Goal: Task Accomplishment & Management: Use online tool/utility

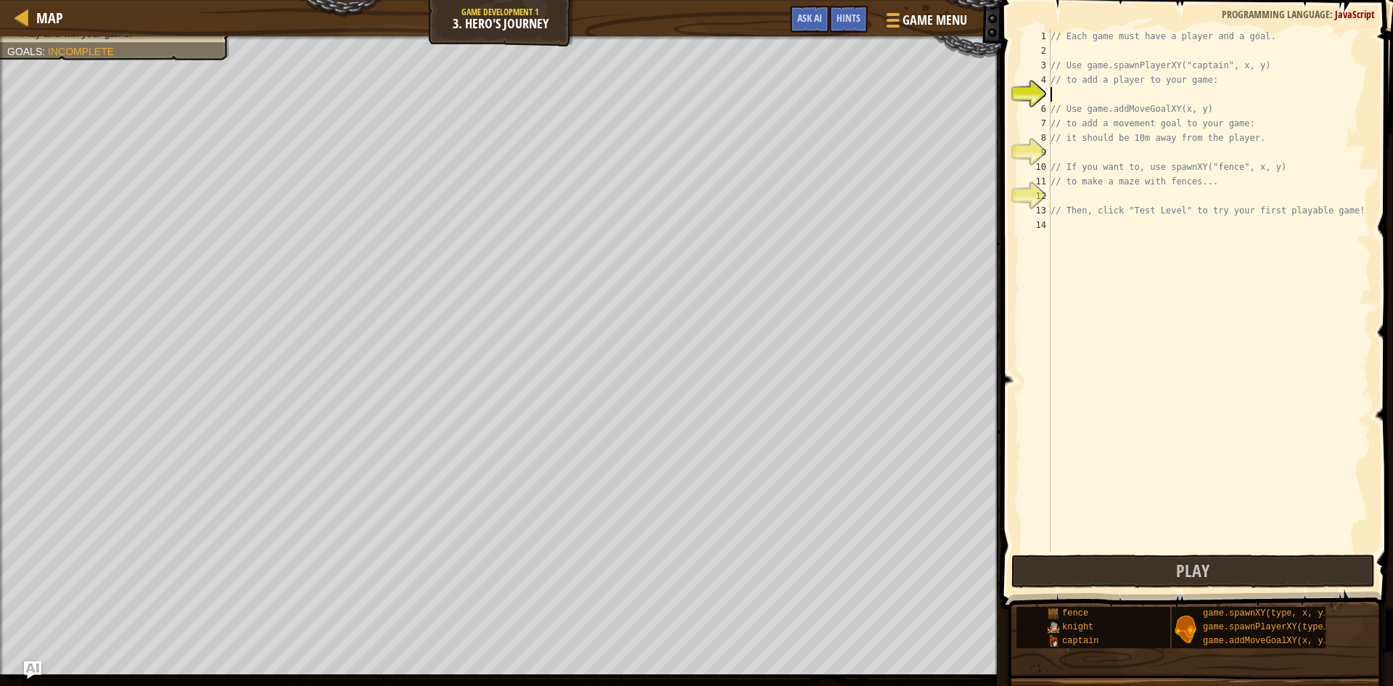
click at [1110, 100] on div "// Each game must have a player and a goal. // Use game.spawnPlayerXY("captain"…" at bounding box center [1209, 304] width 324 height 551
drag, startPoint x: 1086, startPoint y: 62, endPoint x: 1256, endPoint y: 64, distance: 169.8
click at [1256, 64] on div "// Each game must have a player and a goal. // Use game.spawnPlayerXY("captain"…" at bounding box center [1209, 304] width 324 height 551
type textarea "// Use game.spawnPlayerXY("captain", x, y)"
click at [1184, 94] on div "// Each game must have a player and a goal. // Use game.spawnPlayerXY("captain"…" at bounding box center [1209, 304] width 324 height 551
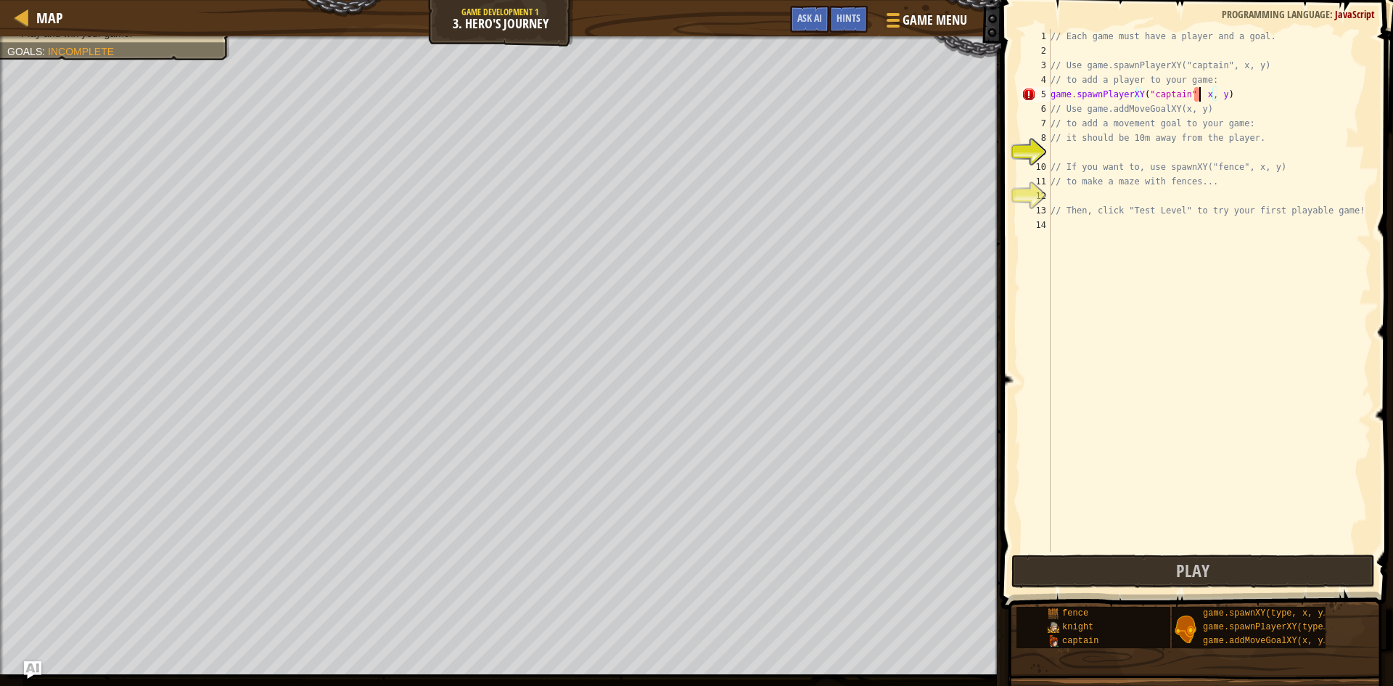
click at [1197, 96] on div "// Each game must have a player and a goal. // Use game.spawnPlayerXY("captain"…" at bounding box center [1209, 304] width 324 height 551
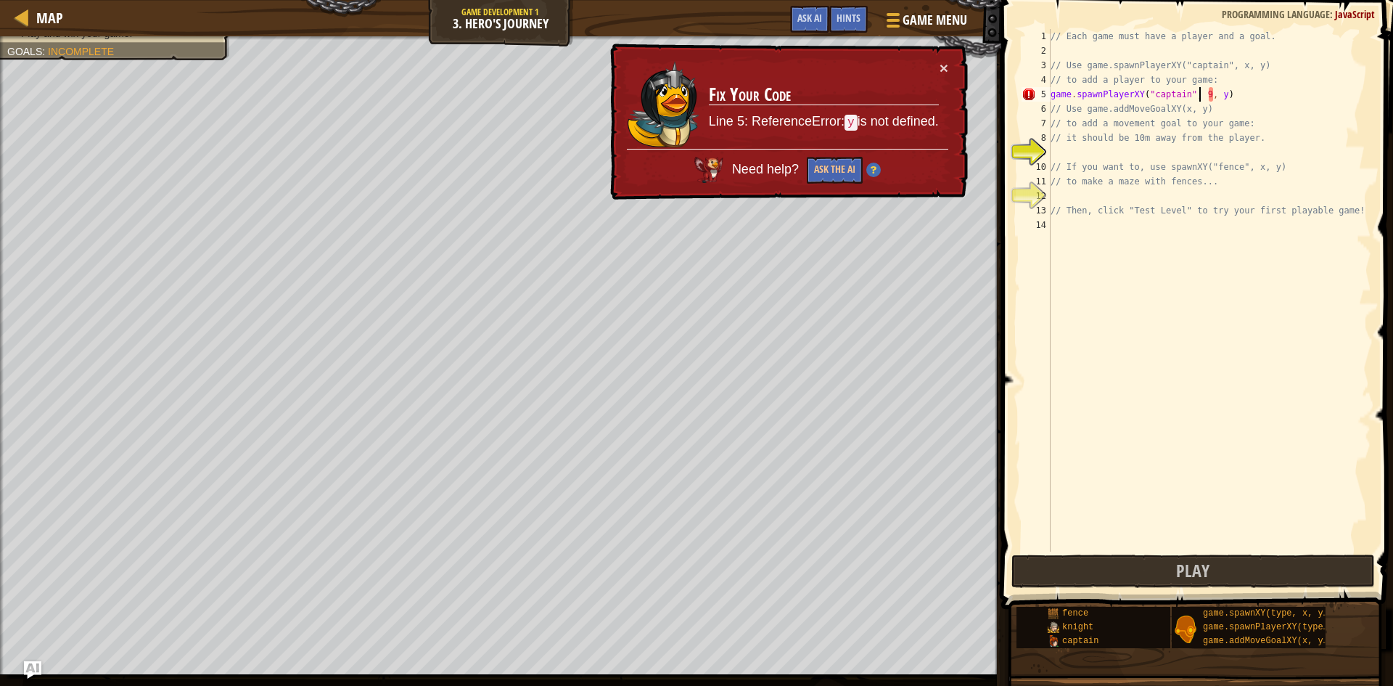
click at [1214, 101] on div "// Each game must have a player and a goal. // Use game.spawnPlayerXY("captain"…" at bounding box center [1209, 304] width 324 height 551
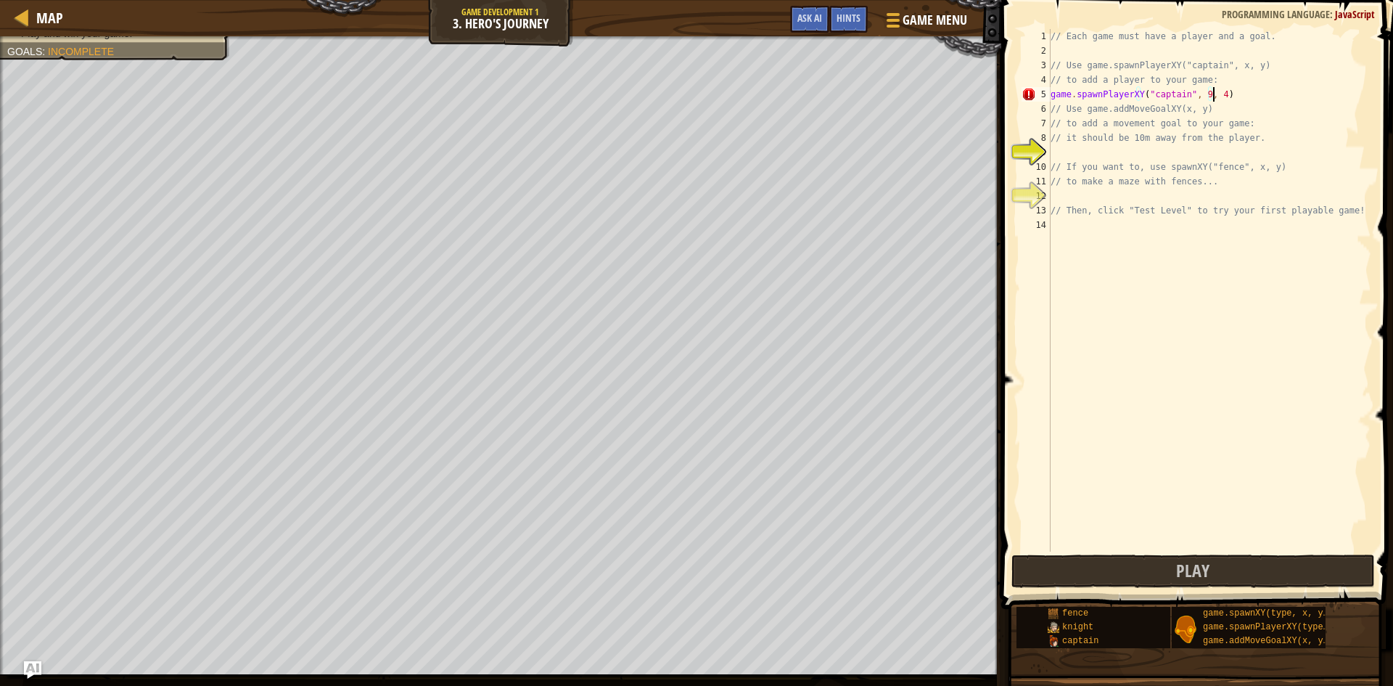
scroll to position [7, 13]
type textarea "game.spawnPlayerXY("captain", 9, 44)"
click at [1082, 157] on div "// Each game must have a player and a goal. // Use game.spawnPlayerXY("captain"…" at bounding box center [1209, 304] width 324 height 551
type textarea "game.addMoveGoalXY( 19, 44)"
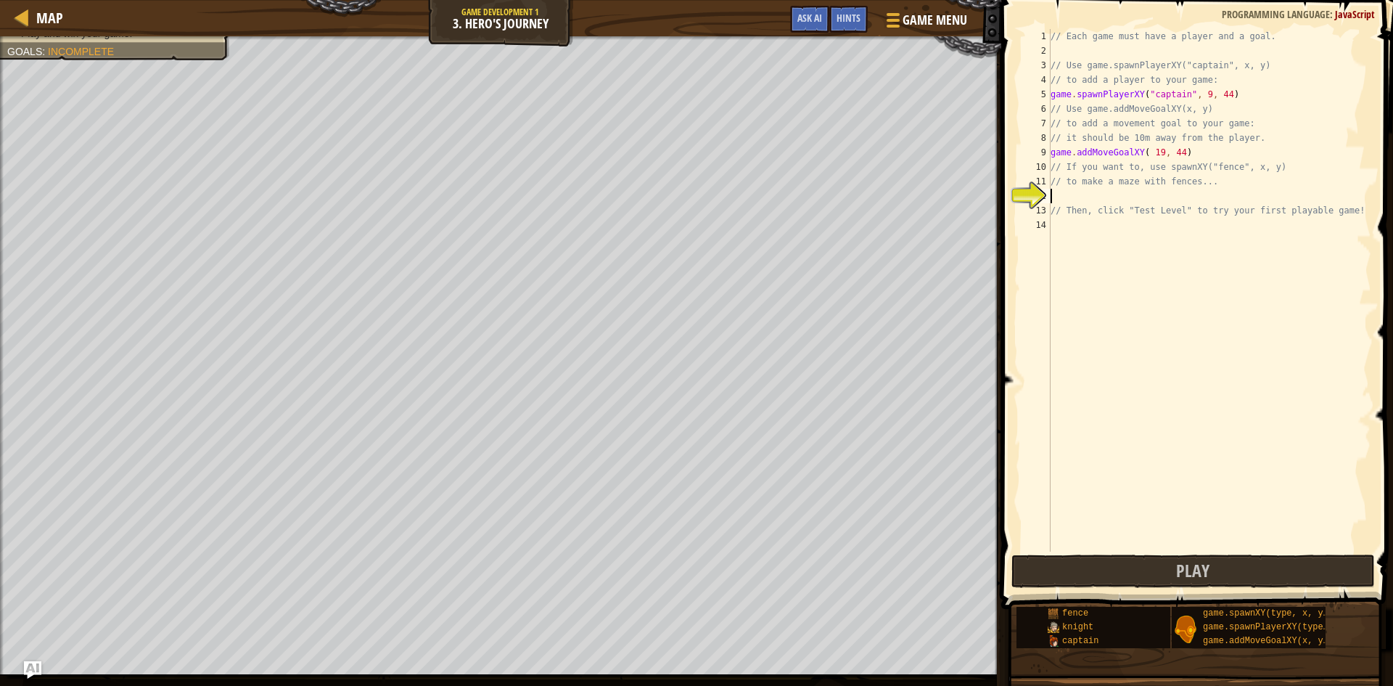
click at [1116, 197] on div "// Each game must have a player and a goal. // Use game.spawnPlayerXY("captain"…" at bounding box center [1209, 304] width 324 height 551
drag, startPoint x: 1140, startPoint y: 168, endPoint x: 1267, endPoint y: 169, distance: 127.0
click at [1267, 169] on div "// Each game must have a player and a goal. // Use game.spawnPlayerXY("captain"…" at bounding box center [1209, 304] width 324 height 551
type textarea "// If you want to, use spawnXY("fence", x, y)"
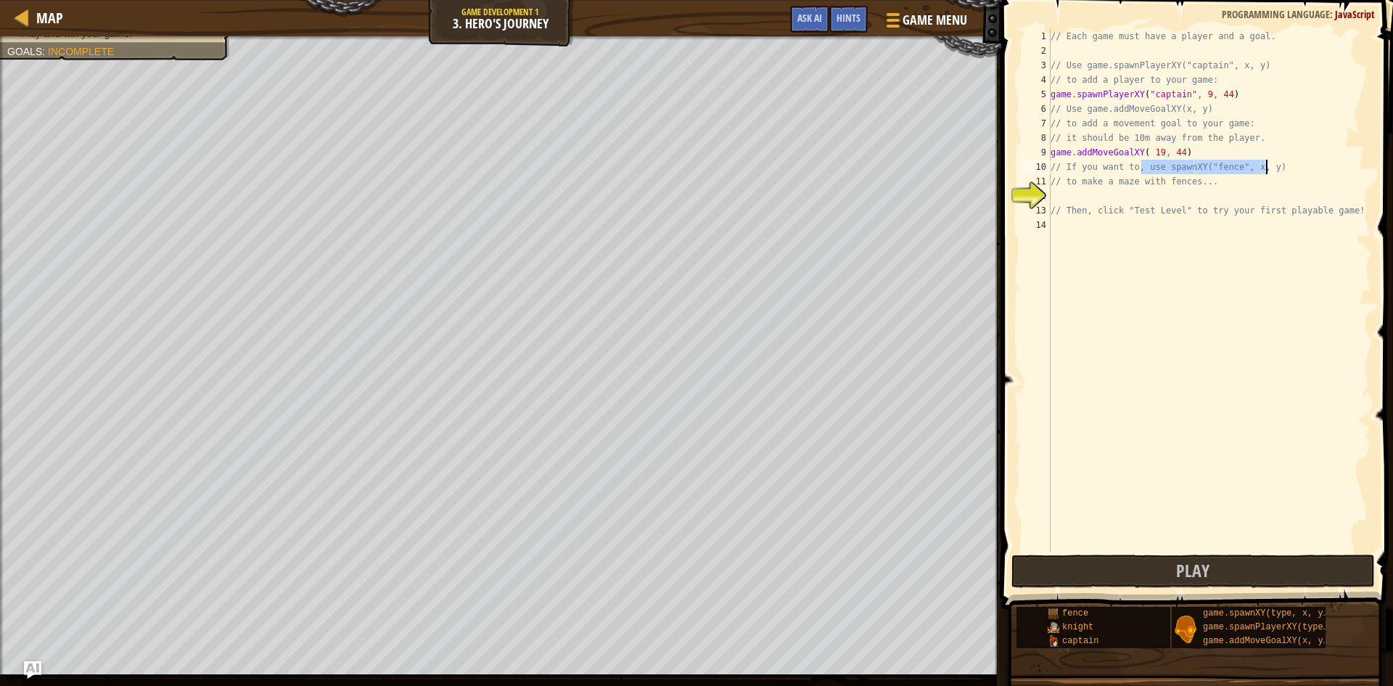
click at [1127, 193] on div "// Each game must have a player and a goal. // Use game.spawnPlayerXY("captain"…" at bounding box center [1209, 304] width 324 height 551
click at [1155, 197] on div "// Each game must have a player and a goal. // Use game.spawnPlayerXY("captain"…" at bounding box center [1209, 304] width 324 height 551
click at [1169, 198] on div "// Each game must have a player and a goal. // Use game.spawnPlayerXY("captain"…" at bounding box center [1209, 304] width 324 height 551
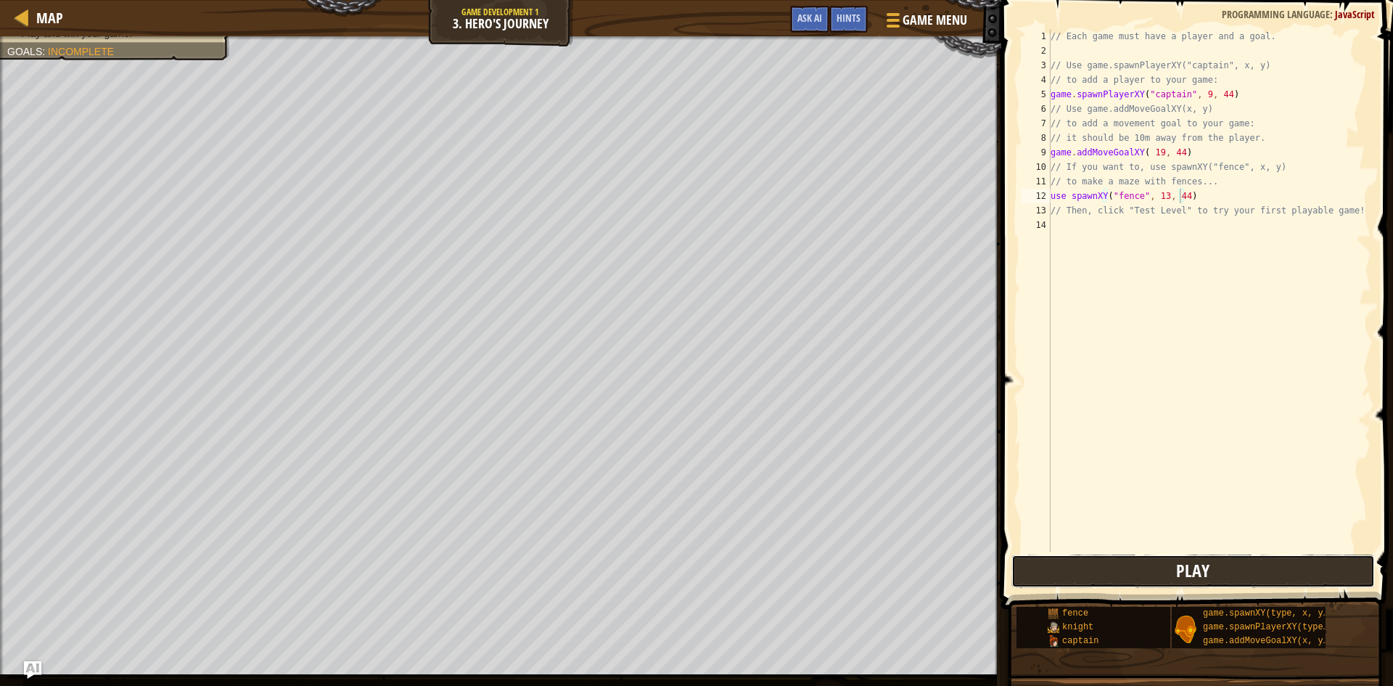
click at [1130, 564] on button "Play" at bounding box center [1192, 570] width 363 height 33
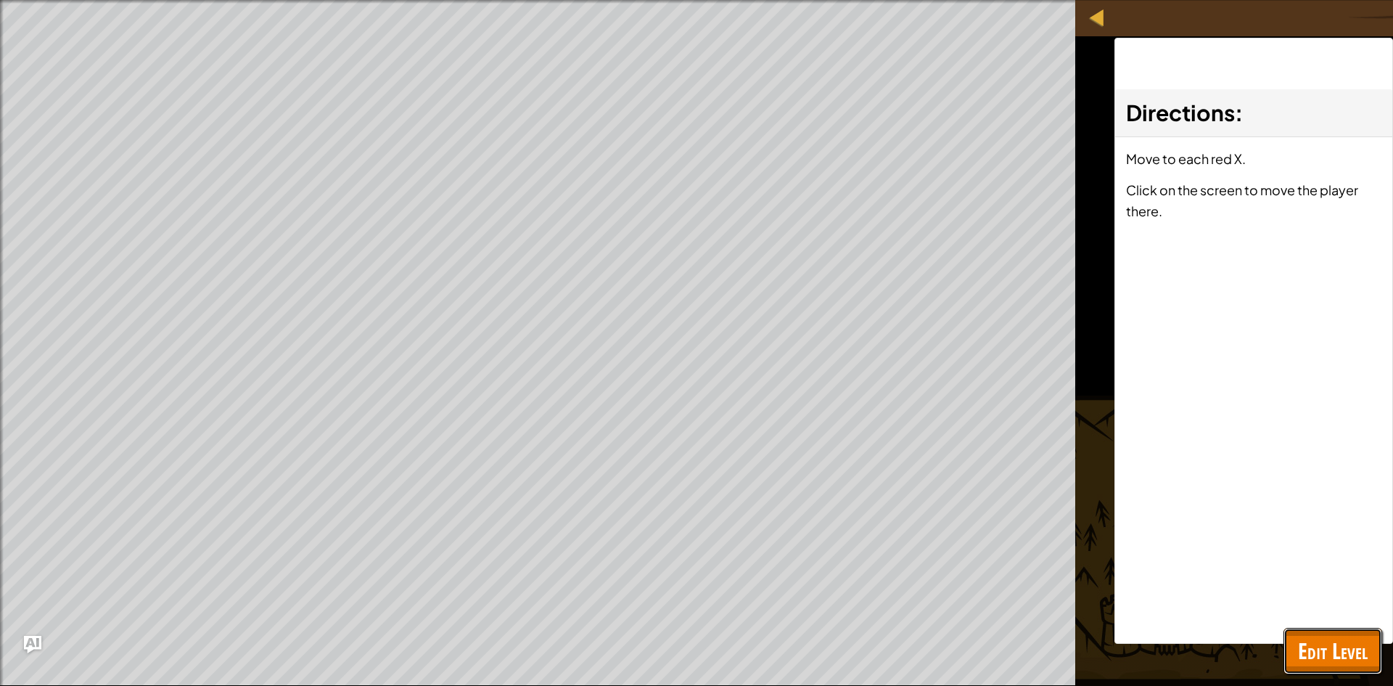
click at [1315, 653] on span "Edit Level" at bounding box center [1333, 650] width 70 height 30
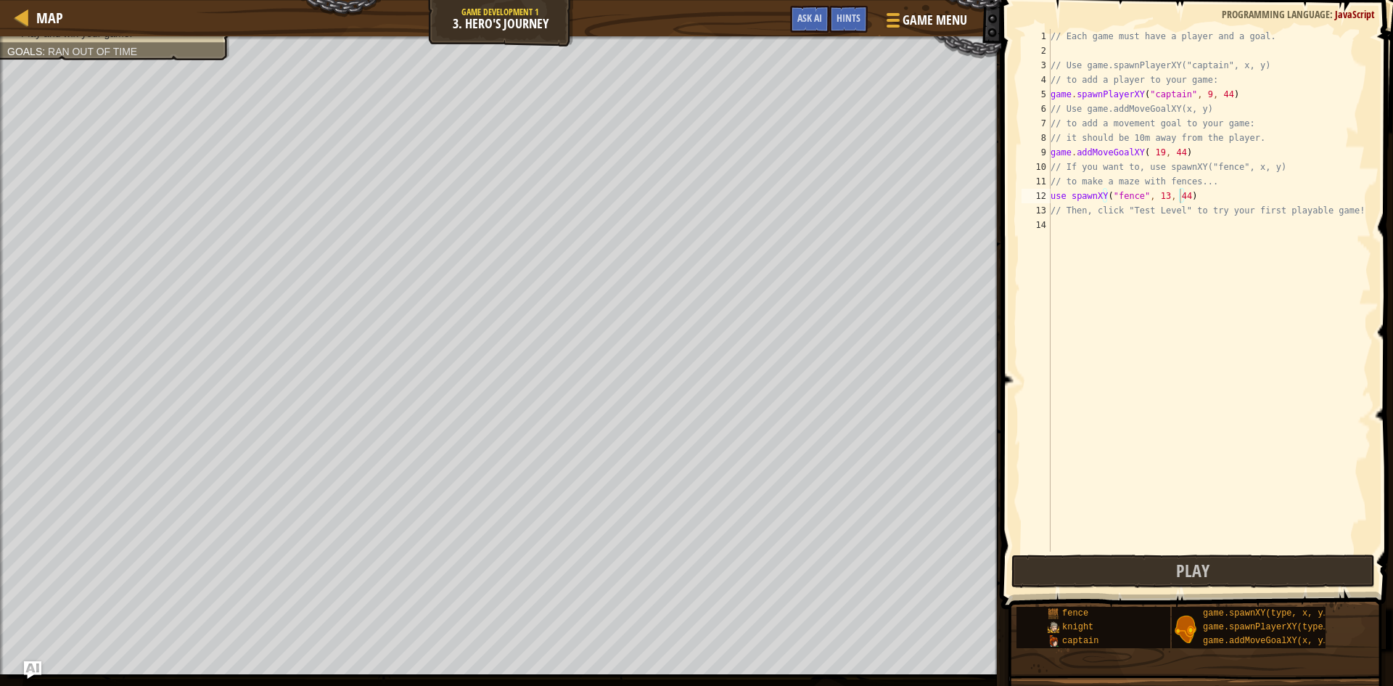
click at [1193, 125] on div "// Each game must have a player and a goal. // Use game.spawnPlayerXY("captain"…" at bounding box center [1209, 304] width 324 height 551
click at [1250, 99] on div "// Each game must have a player and a goal. // Use game.spawnPlayerXY("captain"…" at bounding box center [1209, 304] width 324 height 551
click at [1214, 99] on div "// Each game must have a player and a goal. // Use game.spawnPlayerXY("captain"…" at bounding box center [1209, 304] width 324 height 551
drag, startPoint x: 1199, startPoint y: 193, endPoint x: 1050, endPoint y: 199, distance: 149.6
click at [1050, 199] on div "game.spawnPlayerXY("captain", 9, 44) 1 2 3 4 5 6 7 8 9 10 11 12 13 14 // Each g…" at bounding box center [1194, 290] width 353 height 522
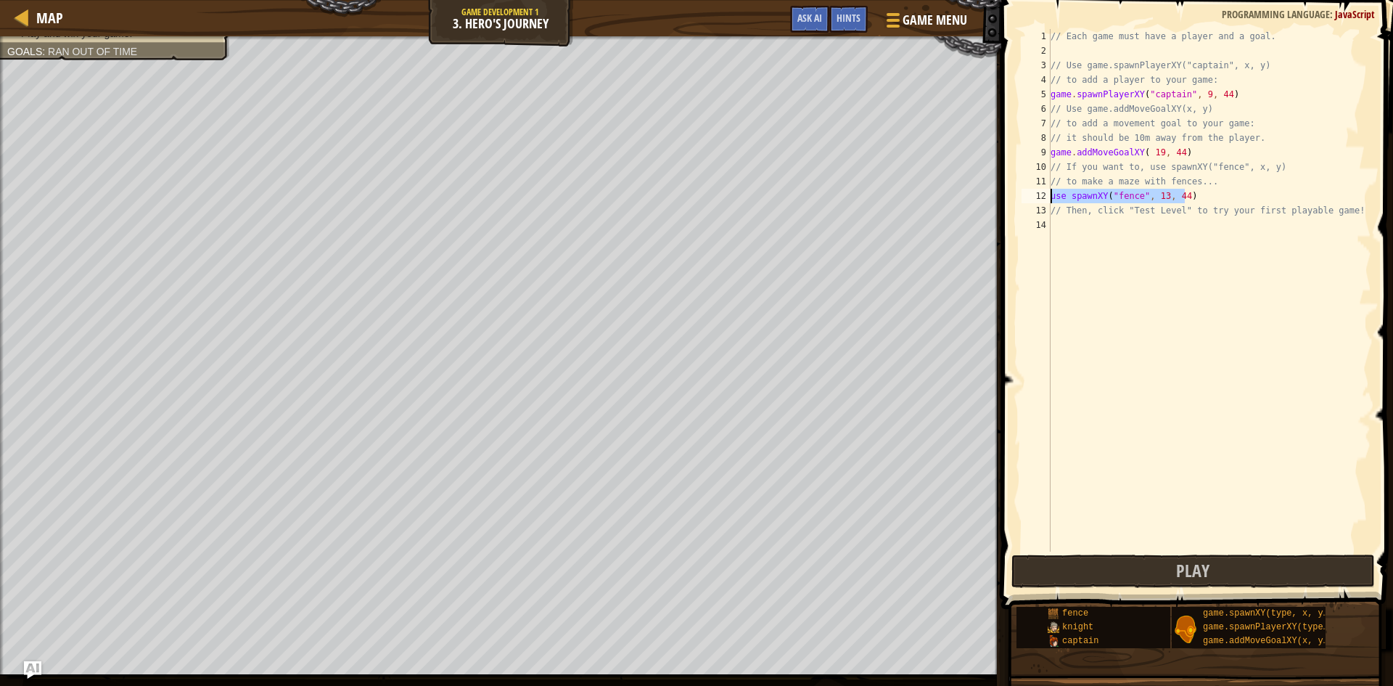
type textarea "use spawnXY("fence", 13, 44)"
click at [1130, 569] on button "Play" at bounding box center [1192, 570] width 363 height 33
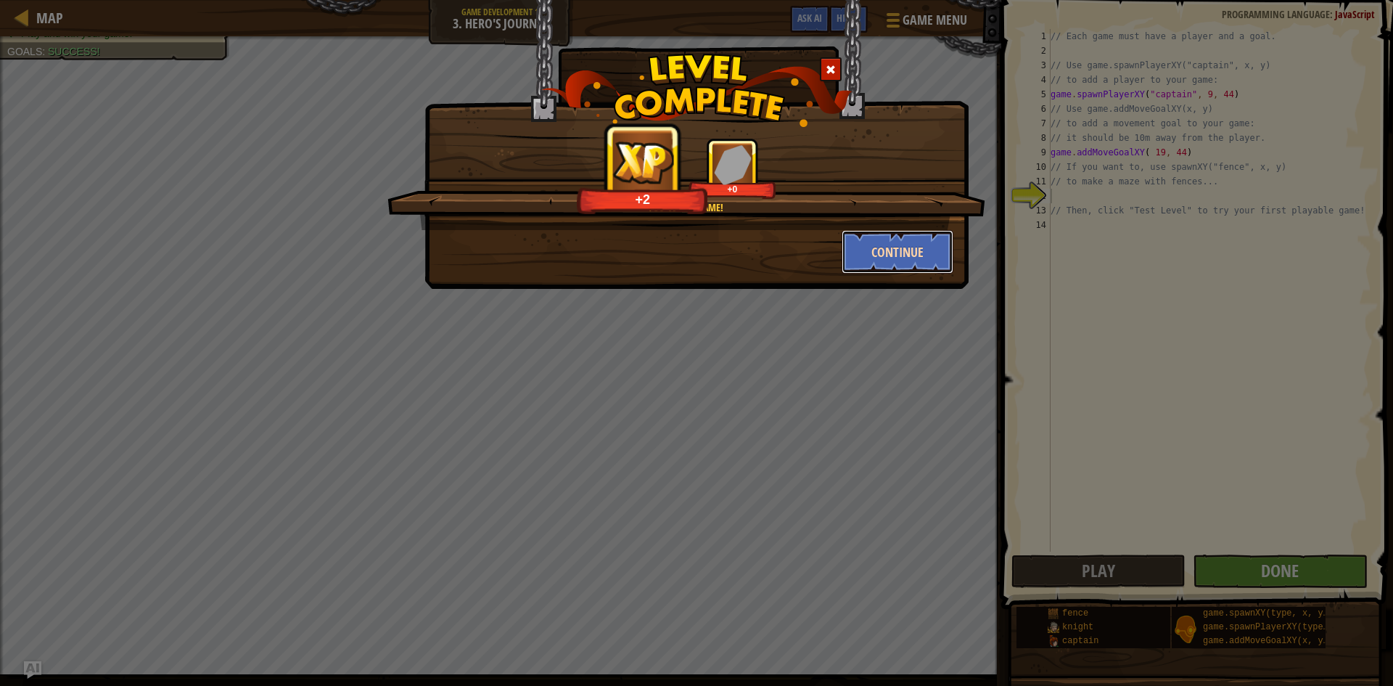
click at [892, 257] on button "Continue" at bounding box center [897, 252] width 112 height 44
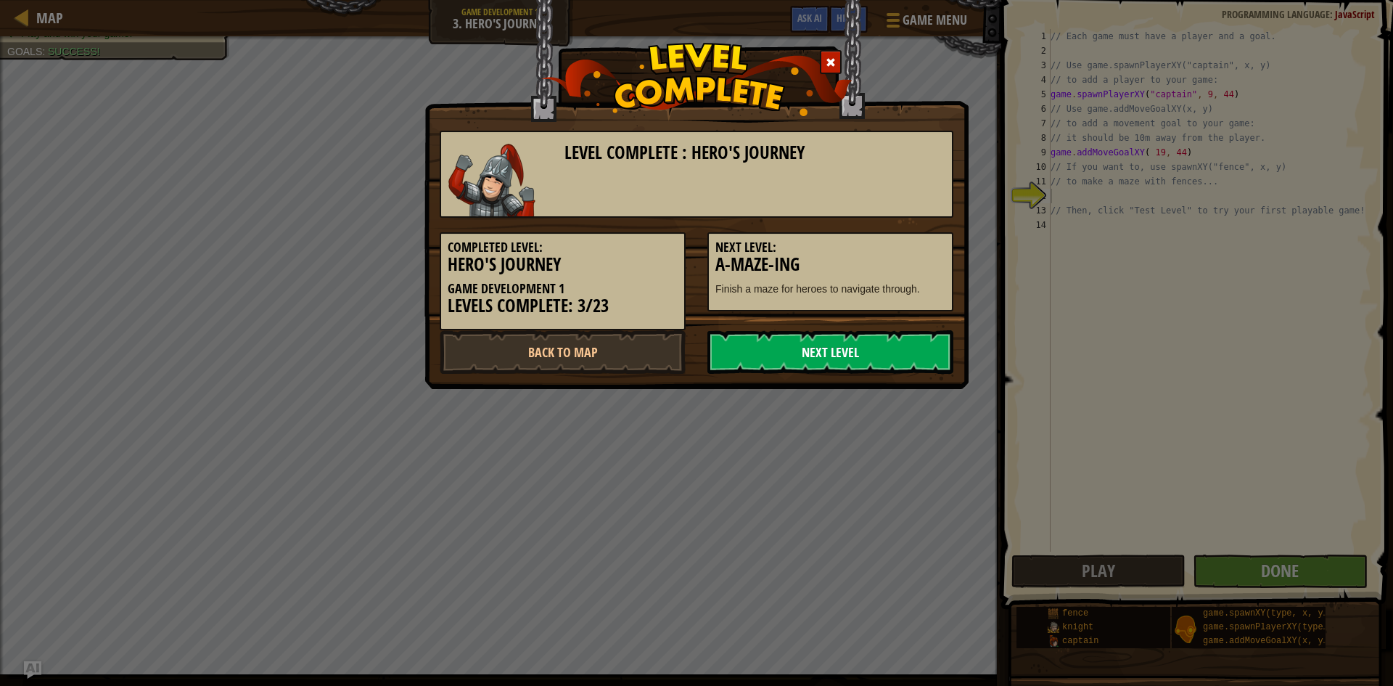
click at [880, 363] on link "Next Level" at bounding box center [830, 352] width 246 height 44
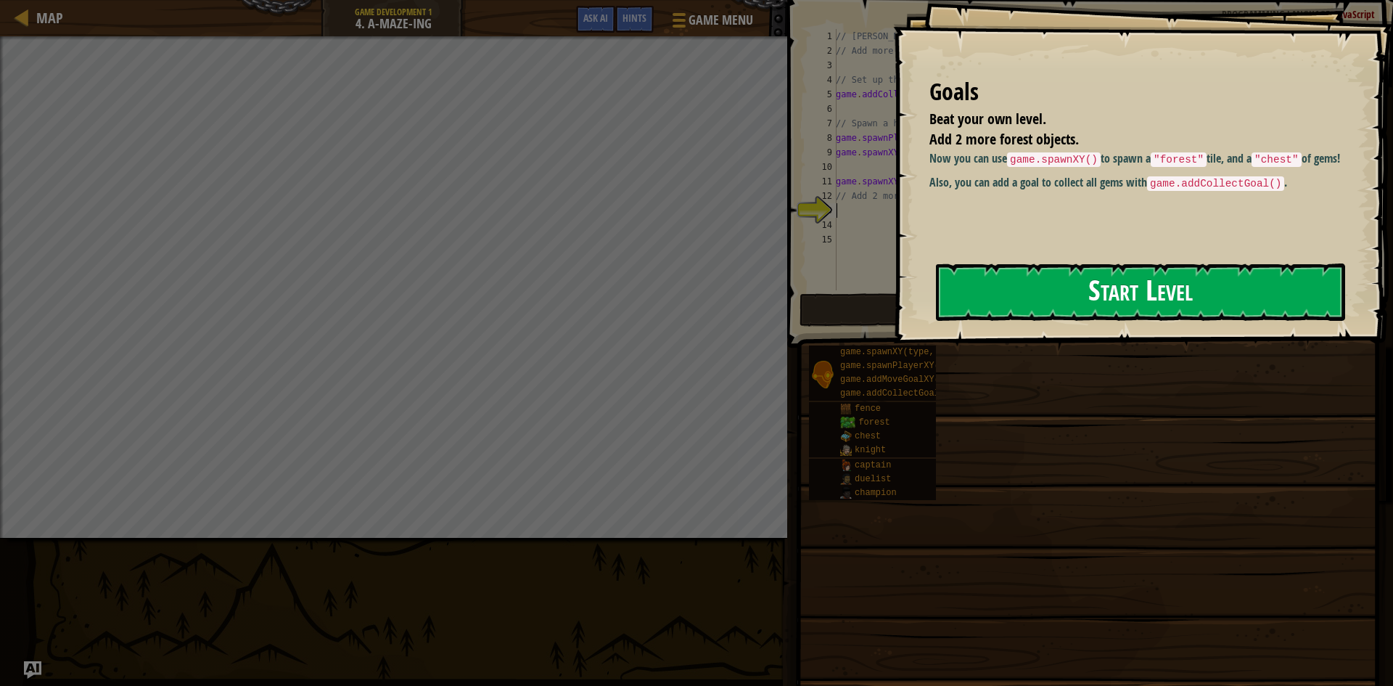
click at [1024, 282] on button "Start Level" at bounding box center [1140, 291] width 409 height 57
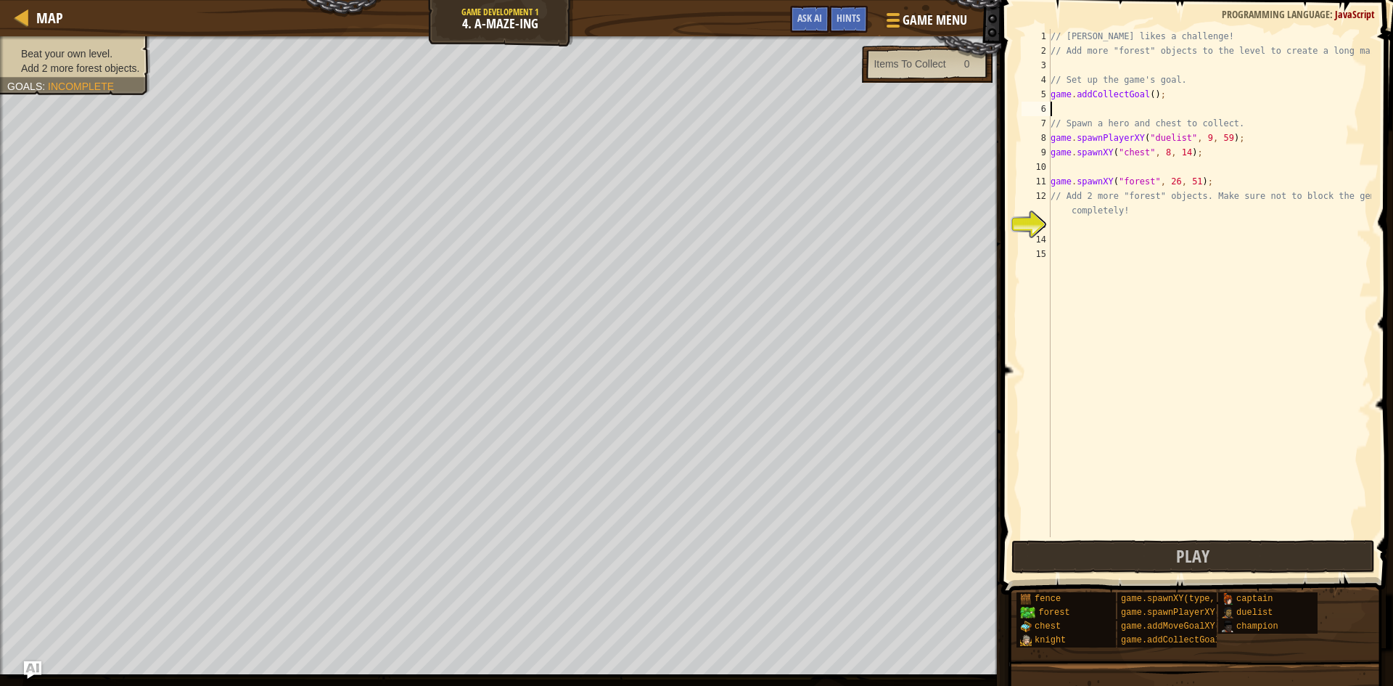
click at [1103, 112] on div "// [PERSON_NAME] likes a challenge! // Add more "forest" objects to the level t…" at bounding box center [1209, 297] width 324 height 537
click at [1146, 88] on div "// [PERSON_NAME] likes a challenge! // Add more "forest" objects to the level t…" at bounding box center [1209, 297] width 324 height 537
click at [1238, 136] on div "// [PERSON_NAME] likes a challenge! // Add more "forest" objects to the level t…" at bounding box center [1209, 297] width 324 height 537
type textarea "game.spawnPlayerXY("duelist", 9, 59);"
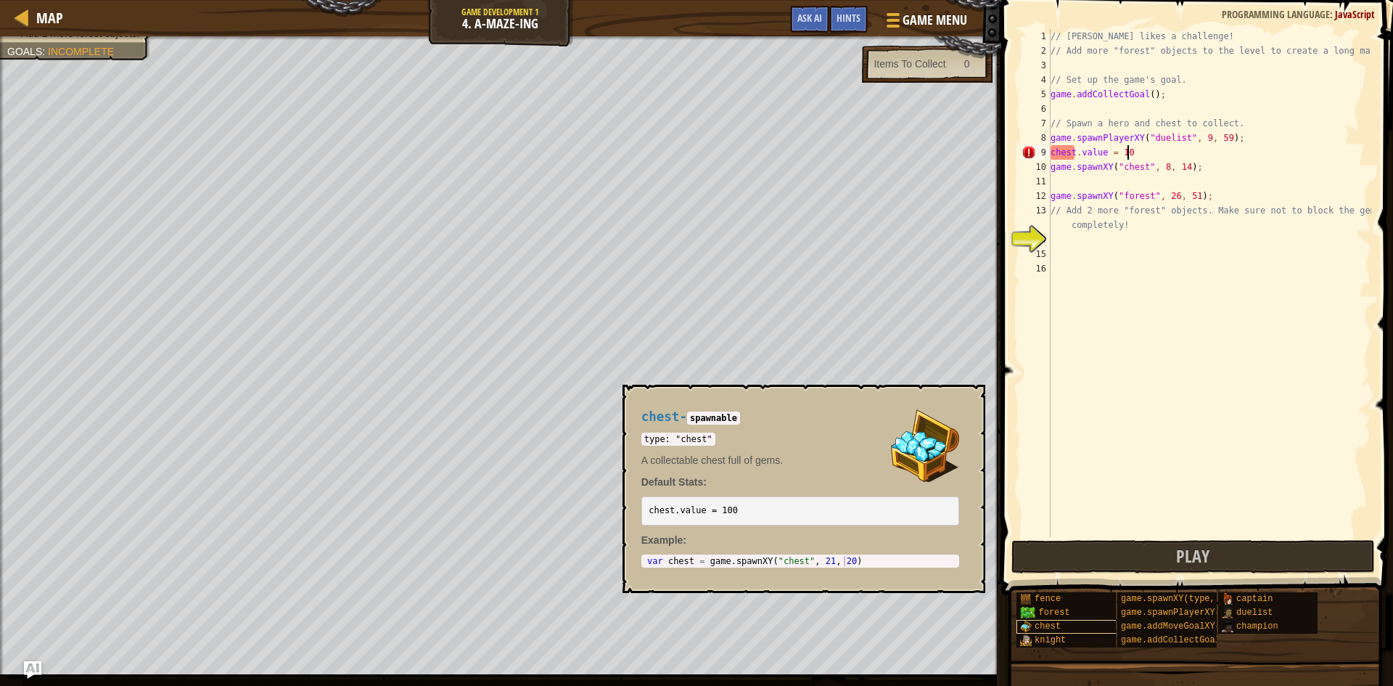
scroll to position [7, 6]
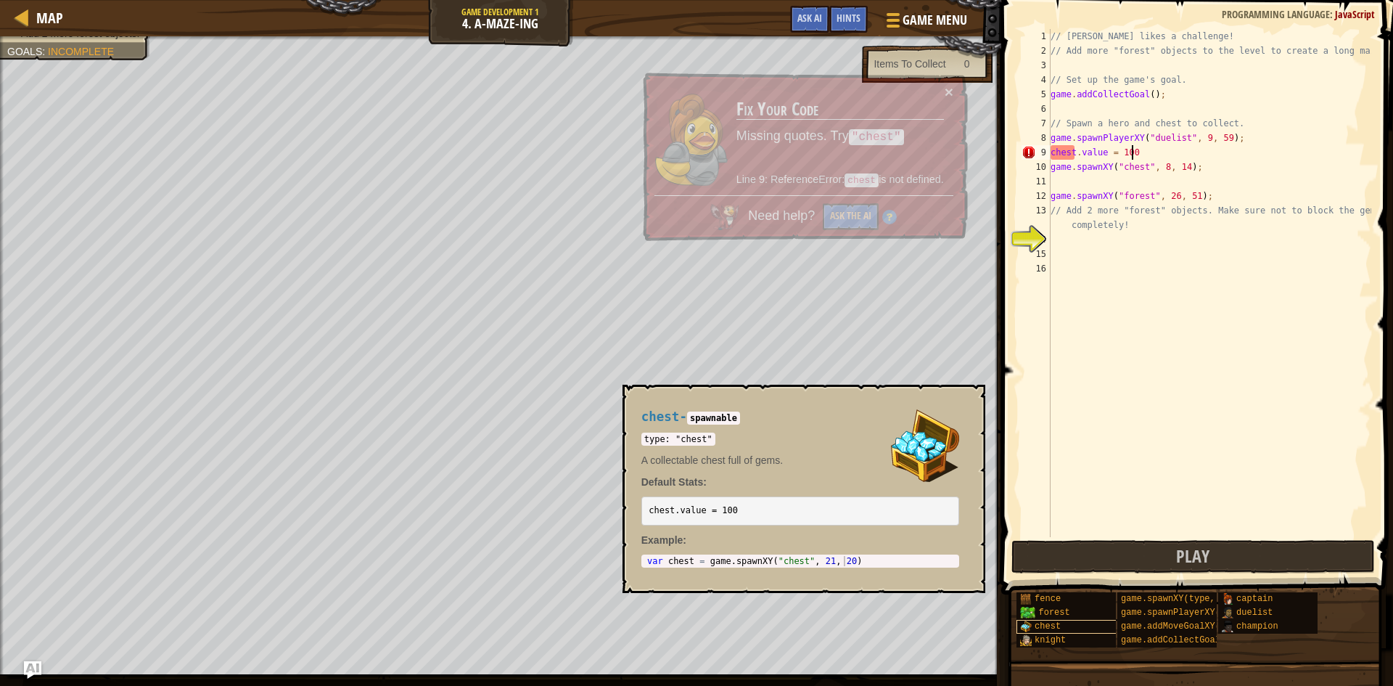
type textarea "chest.value = 1000"
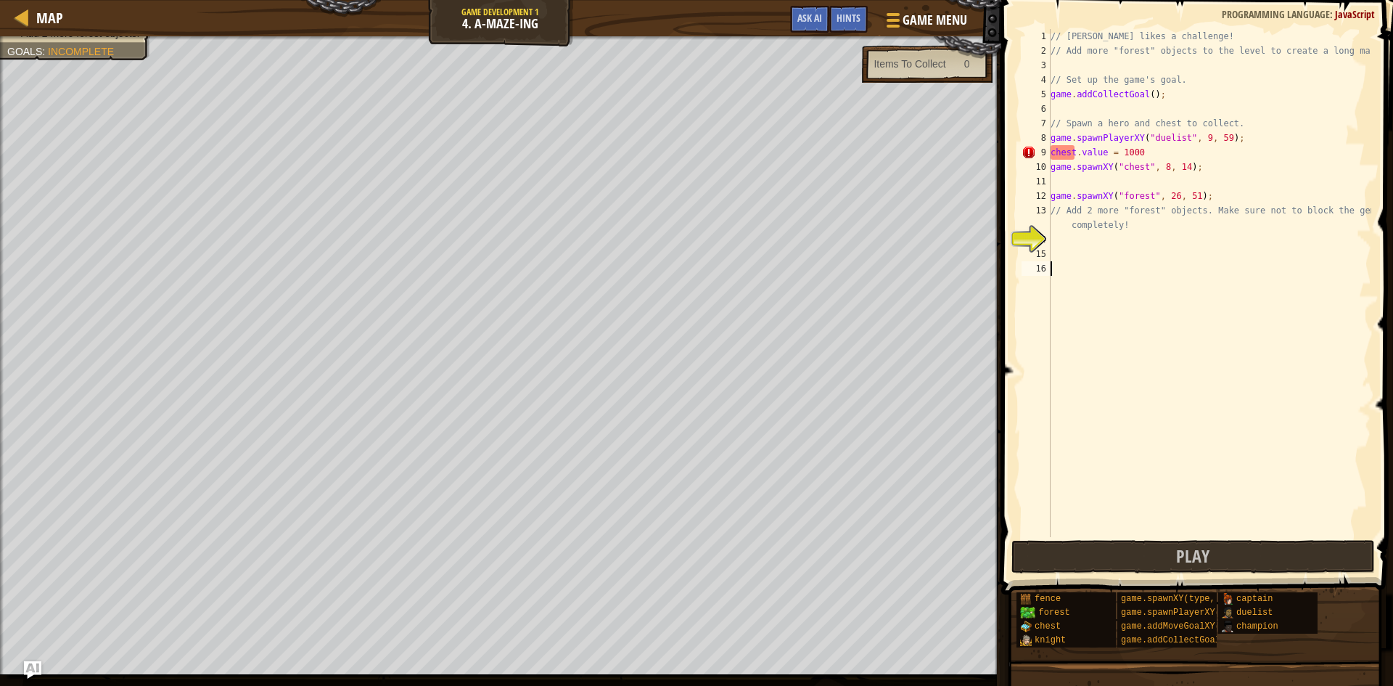
click at [1140, 337] on div "// [PERSON_NAME] likes a challenge! // Add more "forest" objects to the level t…" at bounding box center [1209, 297] width 324 height 537
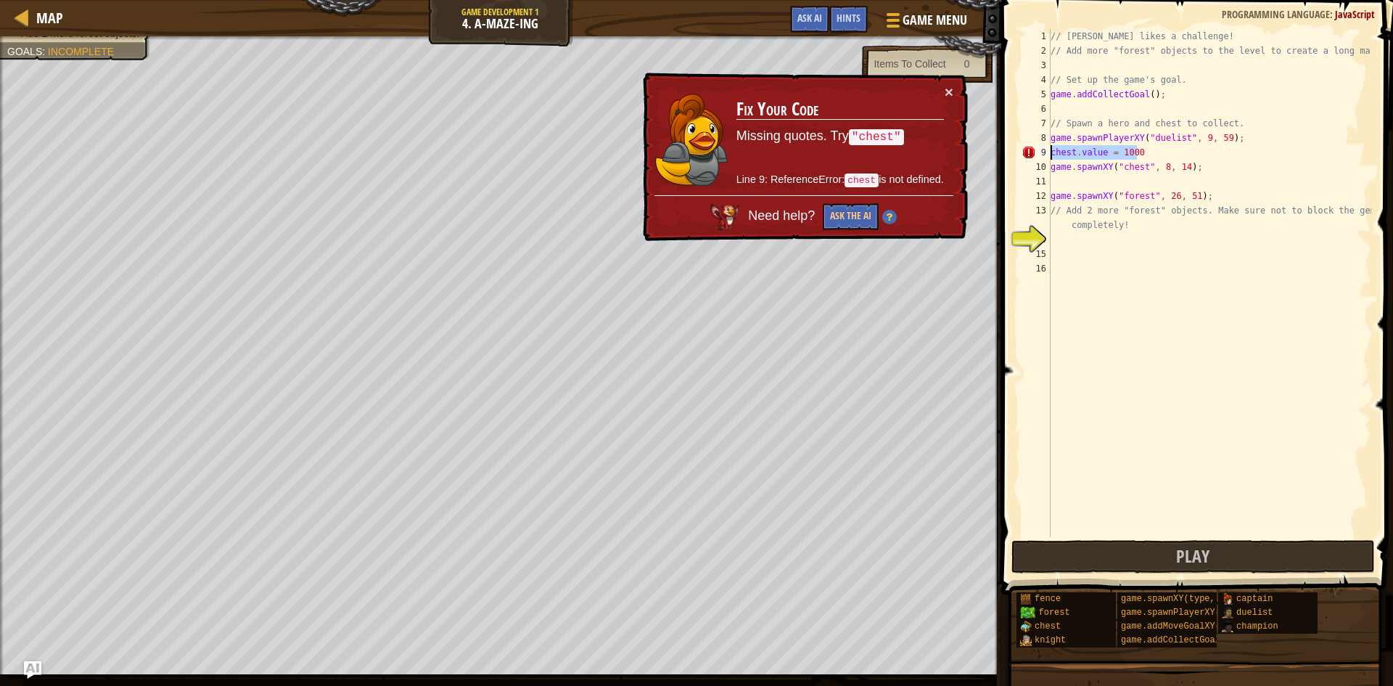
drag, startPoint x: 1150, startPoint y: 150, endPoint x: 1052, endPoint y: 154, distance: 98.0
click at [1052, 154] on div "// [PERSON_NAME] likes a challenge! // Add more "forest" objects to the level t…" at bounding box center [1209, 297] width 324 height 537
type textarea "chest.value = 1000"
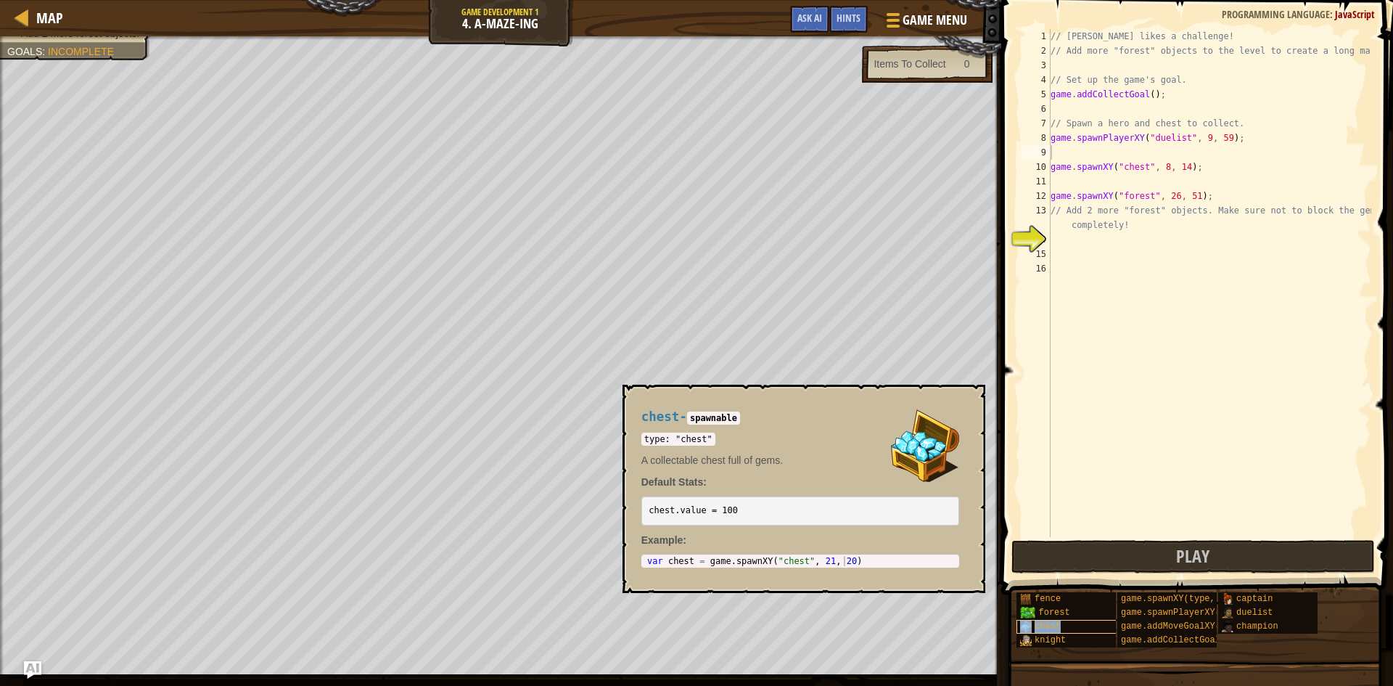
click at [1066, 622] on div "chest" at bounding box center [1085, 626] width 139 height 14
type textarea "var chest = game.spawnXY("chest", 21, 20)"
drag, startPoint x: 855, startPoint y: 561, endPoint x: 639, endPoint y: 564, distance: 215.5
click at [639, 564] on div "chest - spawnable type: "chest" A collectable chest full of gems. Default Stats…" at bounding box center [800, 488] width 338 height 185
drag, startPoint x: 1227, startPoint y: 141, endPoint x: 1052, endPoint y: 143, distance: 174.8
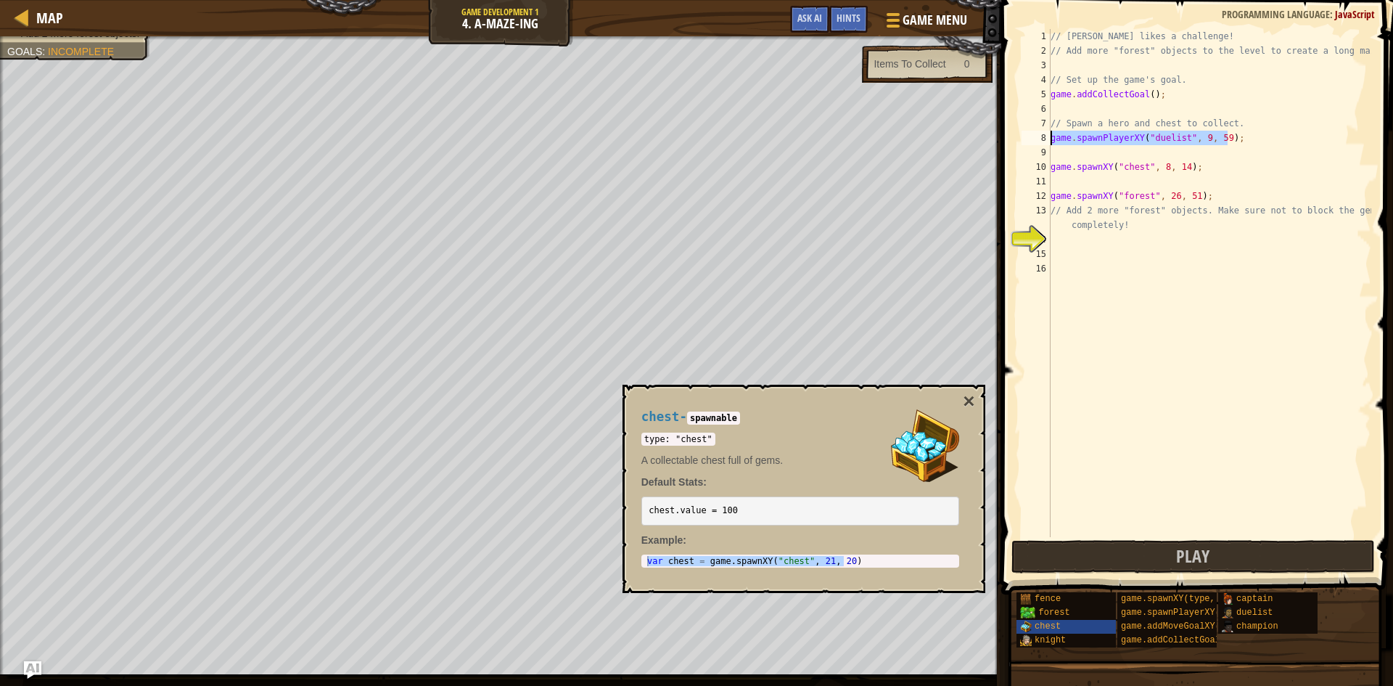
click at [1052, 143] on div "// [PERSON_NAME] likes a challenge! // Add more "forest" objects to the level t…" at bounding box center [1209, 297] width 324 height 537
click at [1075, 161] on div "// [PERSON_NAME] likes a challenge! // Add more "forest" objects to the level t…" at bounding box center [1209, 297] width 324 height 537
paste textarea "game.spawnPlayerXY("duelist", 9, 59);"
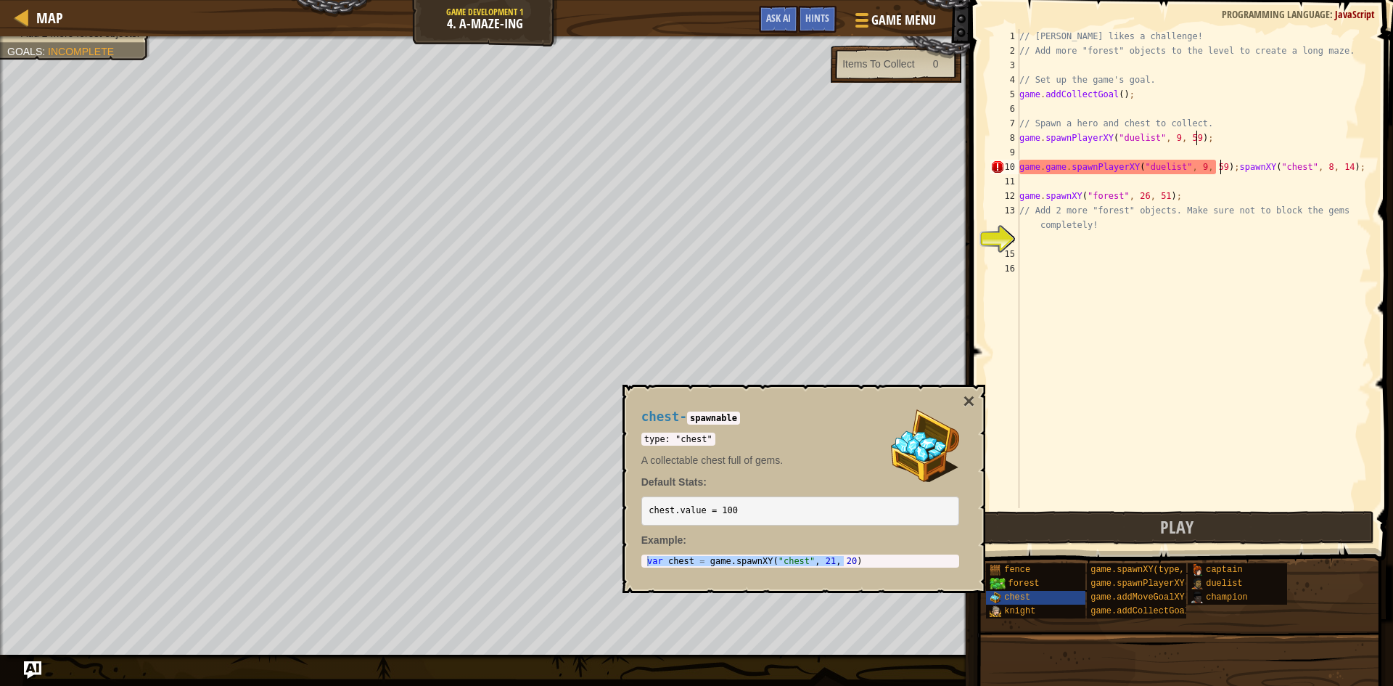
type textarea "game.spawnXY("chest", 8, 14);"
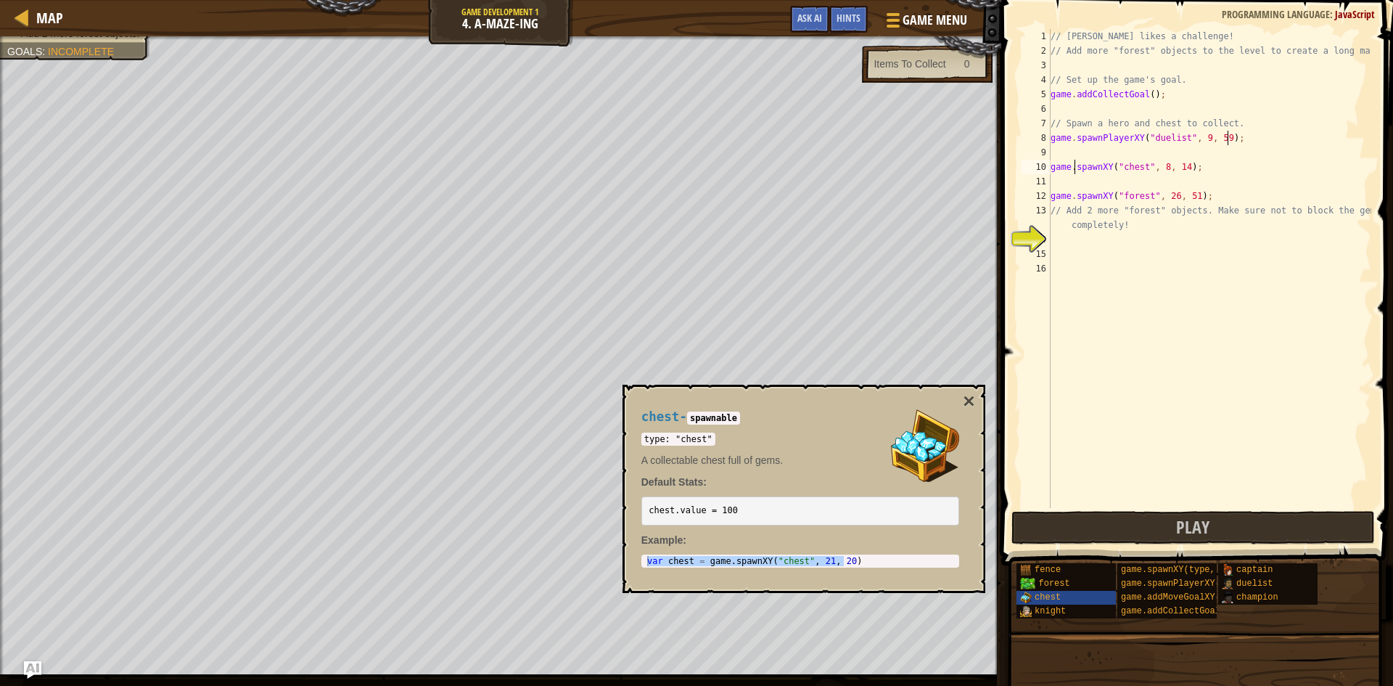
click at [1074, 155] on div "// [PERSON_NAME] likes a challenge! // Add more "forest" objects to the level t…" at bounding box center [1224, 283] width 355 height 508
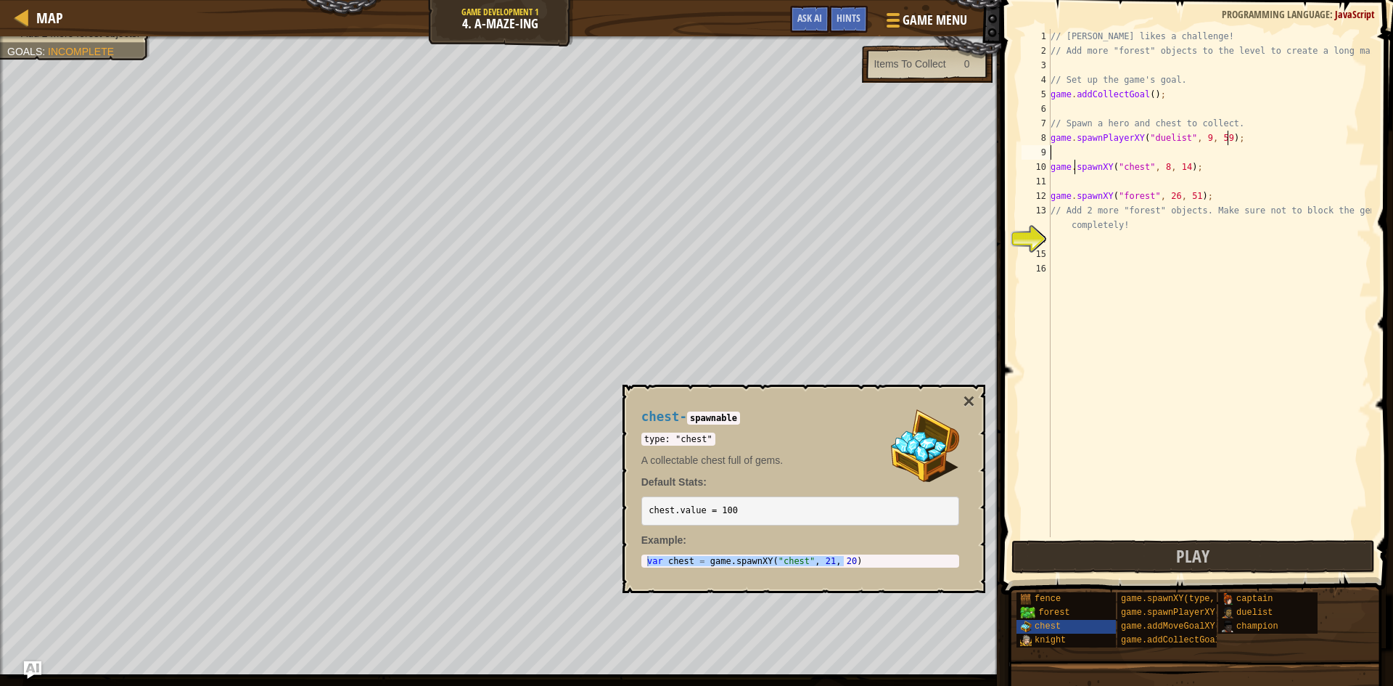
paste textarea "game.spawnPlayerXY("duelist", 9, 59);"
type textarea "game.spawnPlayerXY("duelist", 9, 59);"
click at [1103, 148] on div "// [PERSON_NAME] likes a challenge! // Add more "forest" objects to the level t…" at bounding box center [1209, 297] width 324 height 537
paste textarea "game.spawnPlayerXY("duelist", 9, 59);"
type textarea "game.spawnPlayerXY("duelist", 9, 59);"
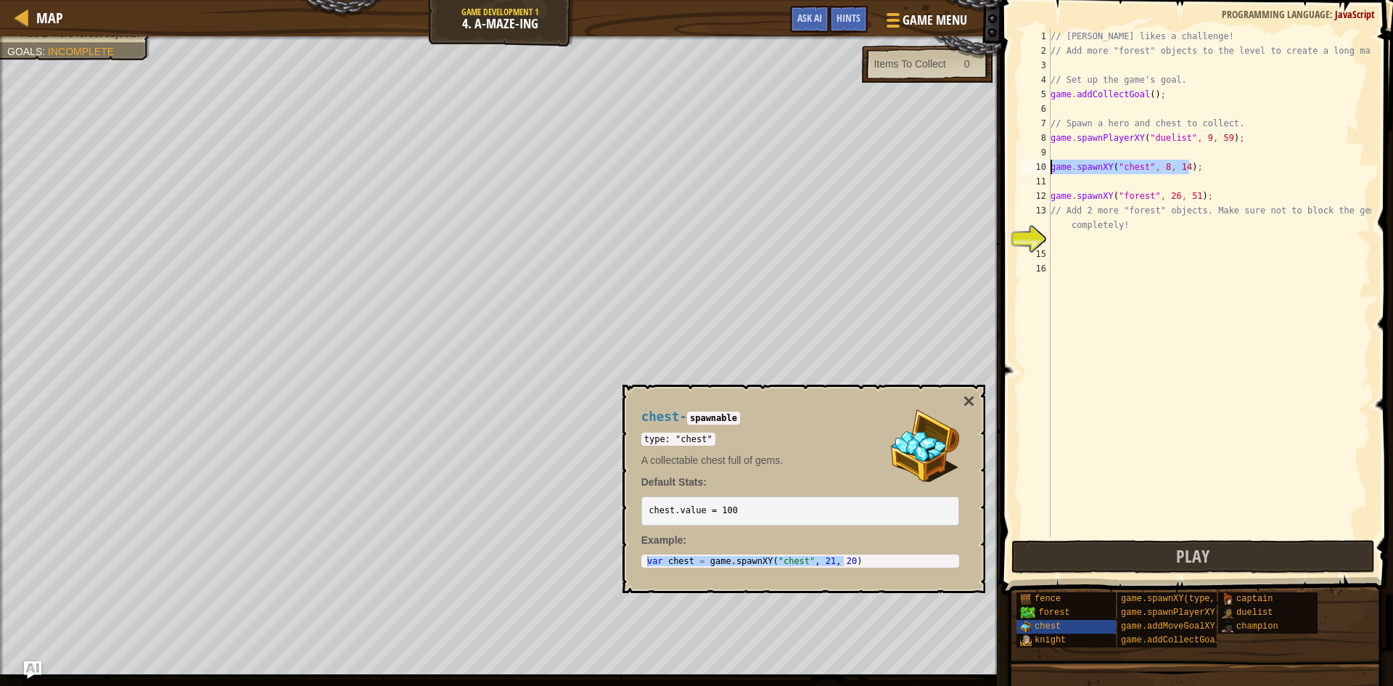
drag, startPoint x: 1196, startPoint y: 167, endPoint x: 1053, endPoint y: 171, distance: 143.7
click at [1053, 171] on div "// [PERSON_NAME] likes a challenge! // Add more "forest" objects to the level t…" at bounding box center [1209, 297] width 324 height 537
type textarea "game.spawnXY("chest", 8, 14);"
click at [1063, 146] on div "// [PERSON_NAME] likes a challenge! // Add more "forest" objects to the level t…" at bounding box center [1209, 297] width 324 height 537
click at [1064, 149] on div "// [PERSON_NAME] likes a challenge! // Add more "forest" objects to the level t…" at bounding box center [1209, 297] width 324 height 537
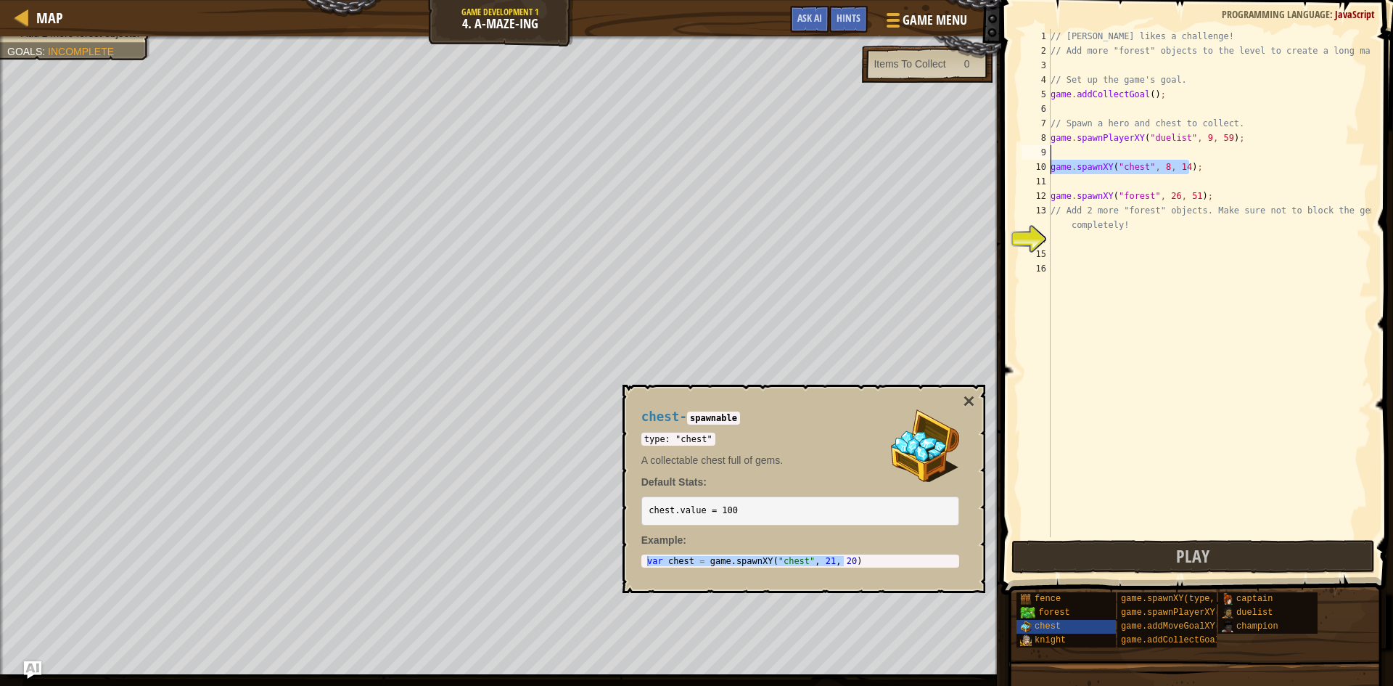
type textarea "game.spawnXY("chest", 8, 14);"
click at [1064, 149] on div "// [PERSON_NAME] likes a challenge! // Add more "forest" objects to the level t…" at bounding box center [1209, 297] width 324 height 537
paste textarea "game.spawnXY("chest", 8, 14);"
drag, startPoint x: 1182, startPoint y: 152, endPoint x: 1170, endPoint y: 149, distance: 12.2
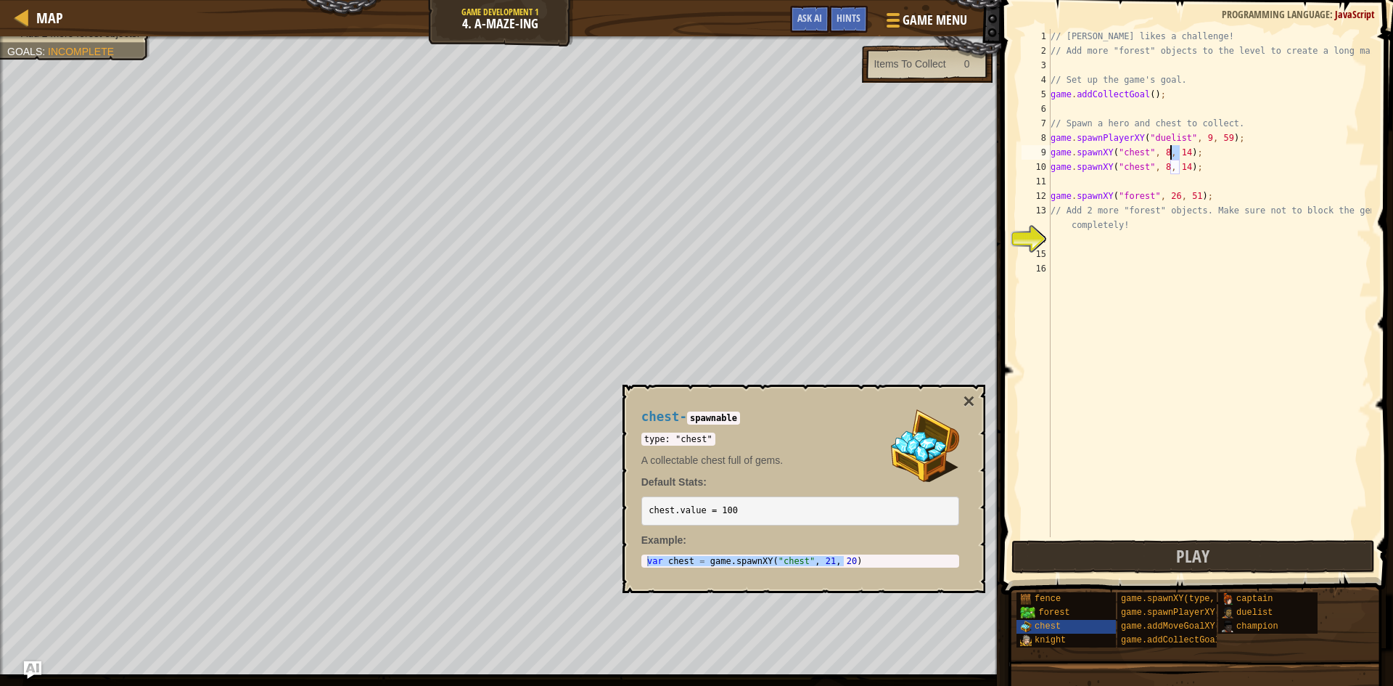
click at [1170, 149] on div "// [PERSON_NAME] likes a challenge! // Add more "forest" objects to the level t…" at bounding box center [1209, 297] width 324 height 537
type textarea "game.spawnXY("chest", 8, 8);"
click at [1156, 474] on div "// [PERSON_NAME] likes a challenge! // Add more "forest" objects to the level t…" at bounding box center [1209, 297] width 324 height 537
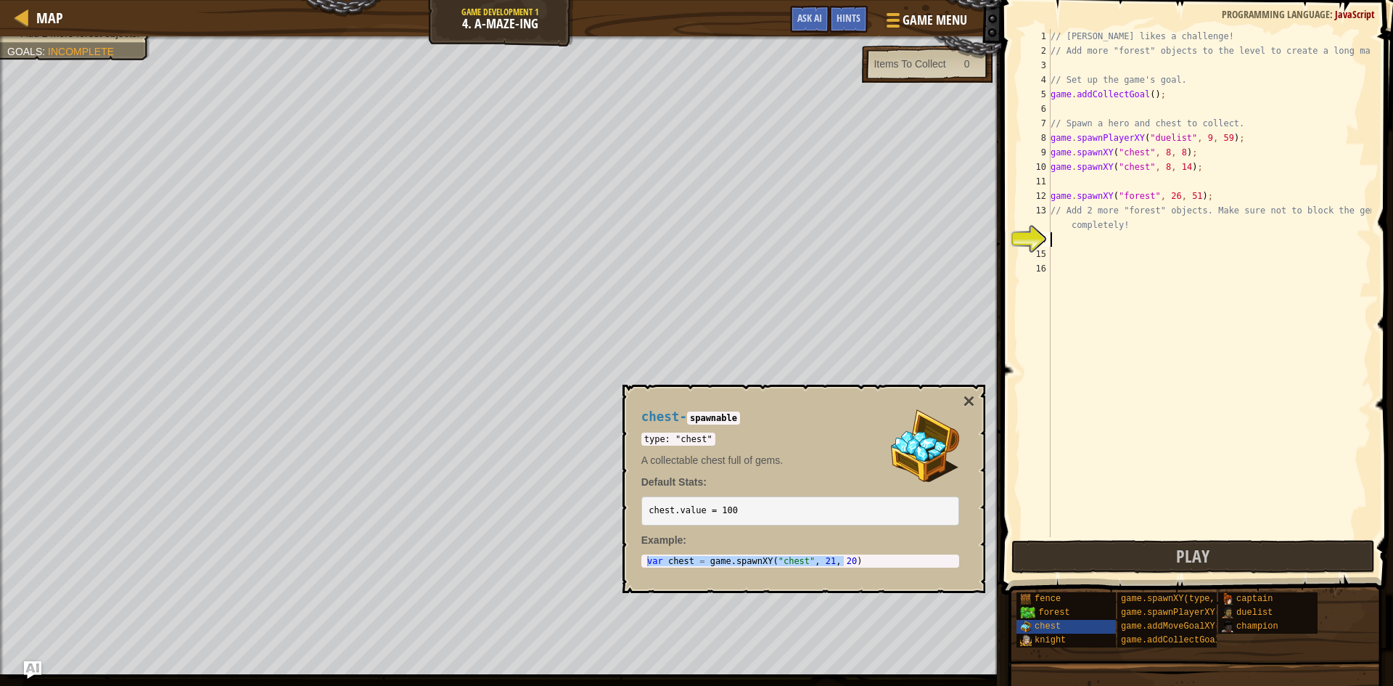
click at [1084, 240] on div "// [PERSON_NAME] likes a challenge! // Add more "forest" objects to the level t…" at bounding box center [1209, 297] width 324 height 537
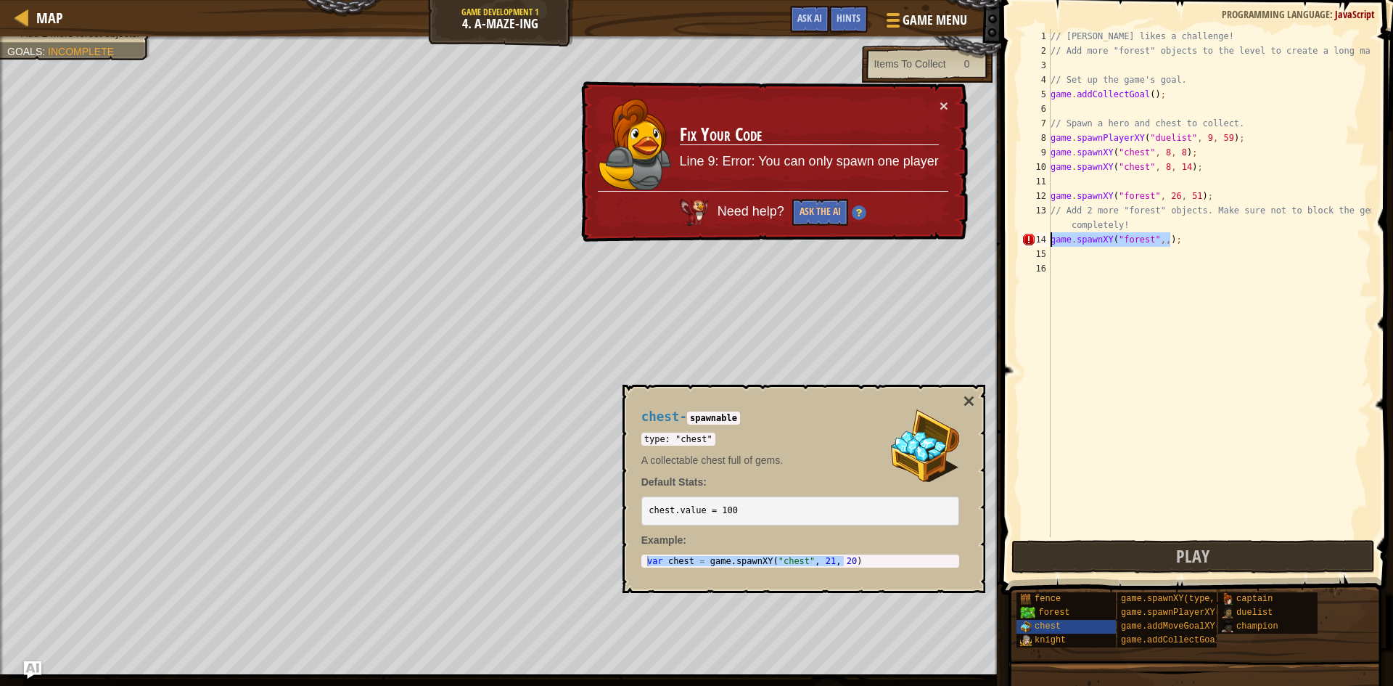
drag, startPoint x: 1178, startPoint y: 244, endPoint x: 1046, endPoint y: 241, distance: 132.1
click at [1046, 241] on div "game.spawnXY("forest",,); 1 2 3 4 5 6 7 8 9 10 11 12 13 14 15 16 // [PERSON_NAM…" at bounding box center [1194, 283] width 353 height 508
click at [1155, 243] on div "// [PERSON_NAME] likes a challenge! // Add more "forest" objects to the level t…" at bounding box center [1209, 283] width 324 height 508
click at [1153, 243] on div "// [PERSON_NAME] likes a challenge! // Add more "forest" objects to the level t…" at bounding box center [1209, 297] width 324 height 537
click at [1150, 242] on div "// [PERSON_NAME] likes a challenge! // Add more "forest" objects to the level t…" at bounding box center [1209, 283] width 324 height 508
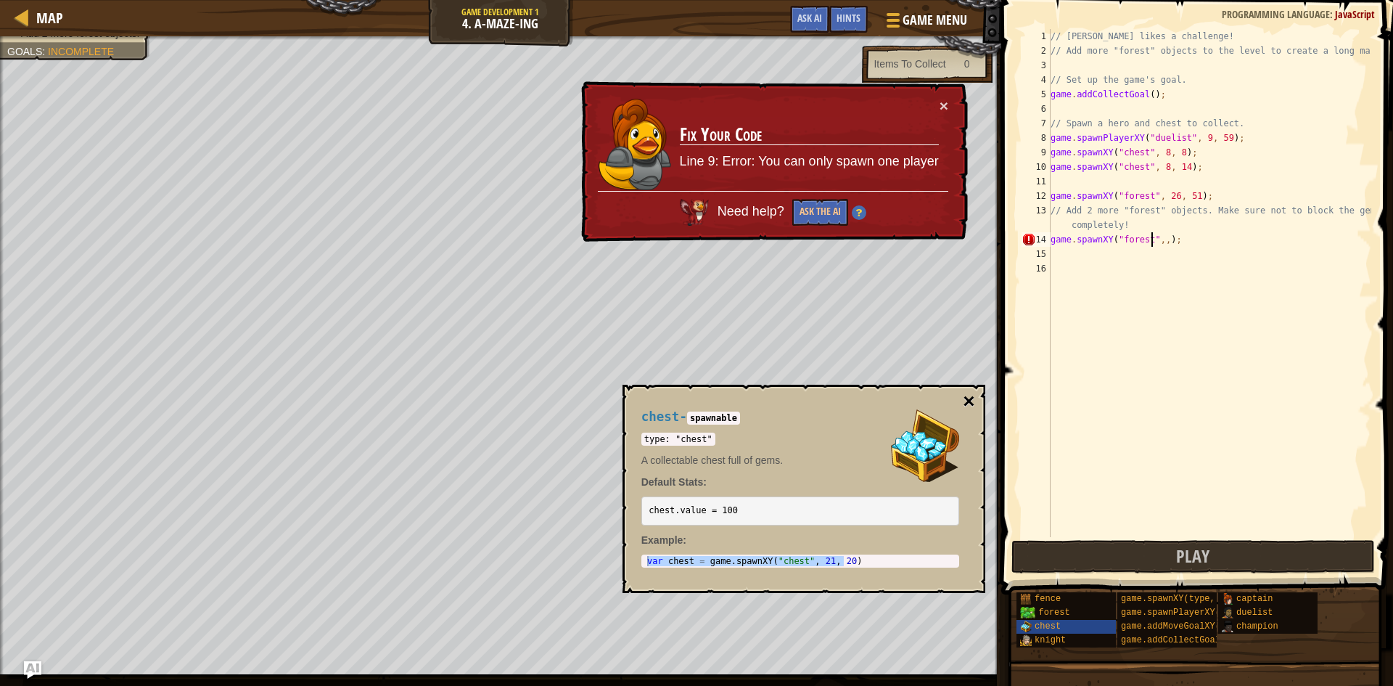
click at [966, 404] on button "×" at bounding box center [969, 401] width 12 height 20
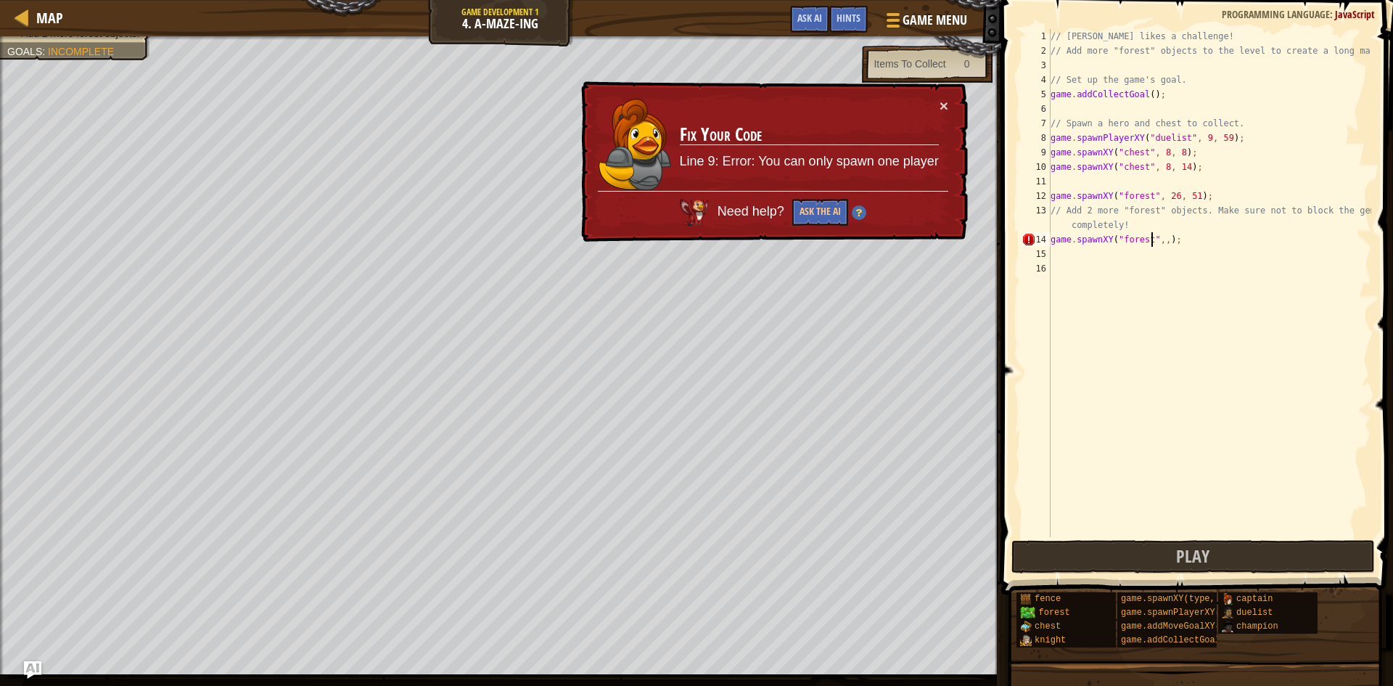
click at [1150, 236] on div "// [PERSON_NAME] likes a challenge! // Add more "forest" objects to the level t…" at bounding box center [1209, 297] width 324 height 537
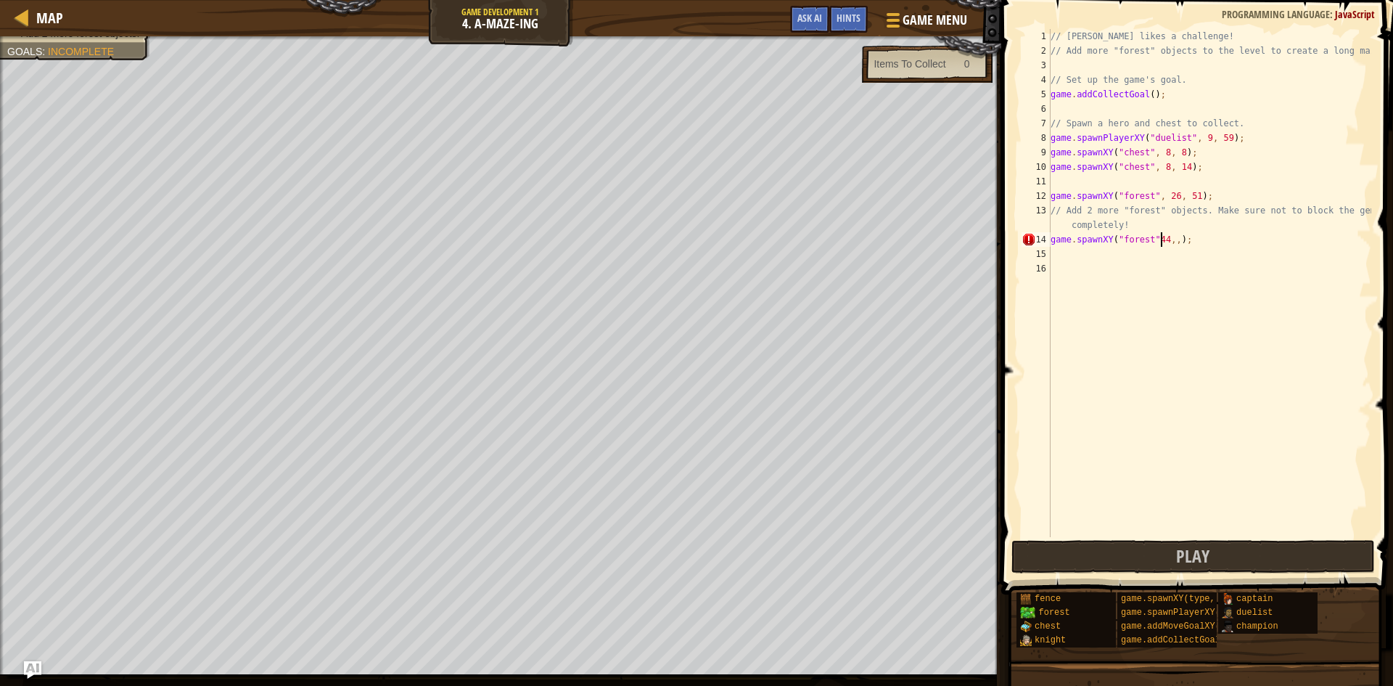
click at [1165, 239] on div "// [PERSON_NAME] likes a challenge! // Add more "forest" objects to the level t…" at bounding box center [1209, 297] width 324 height 537
type textarea "game.spawnXY("forest"44,8,);"
click at [1177, 324] on div "// [PERSON_NAME] likes a challenge! // Add more "forest" objects to the level t…" at bounding box center [1209, 297] width 324 height 537
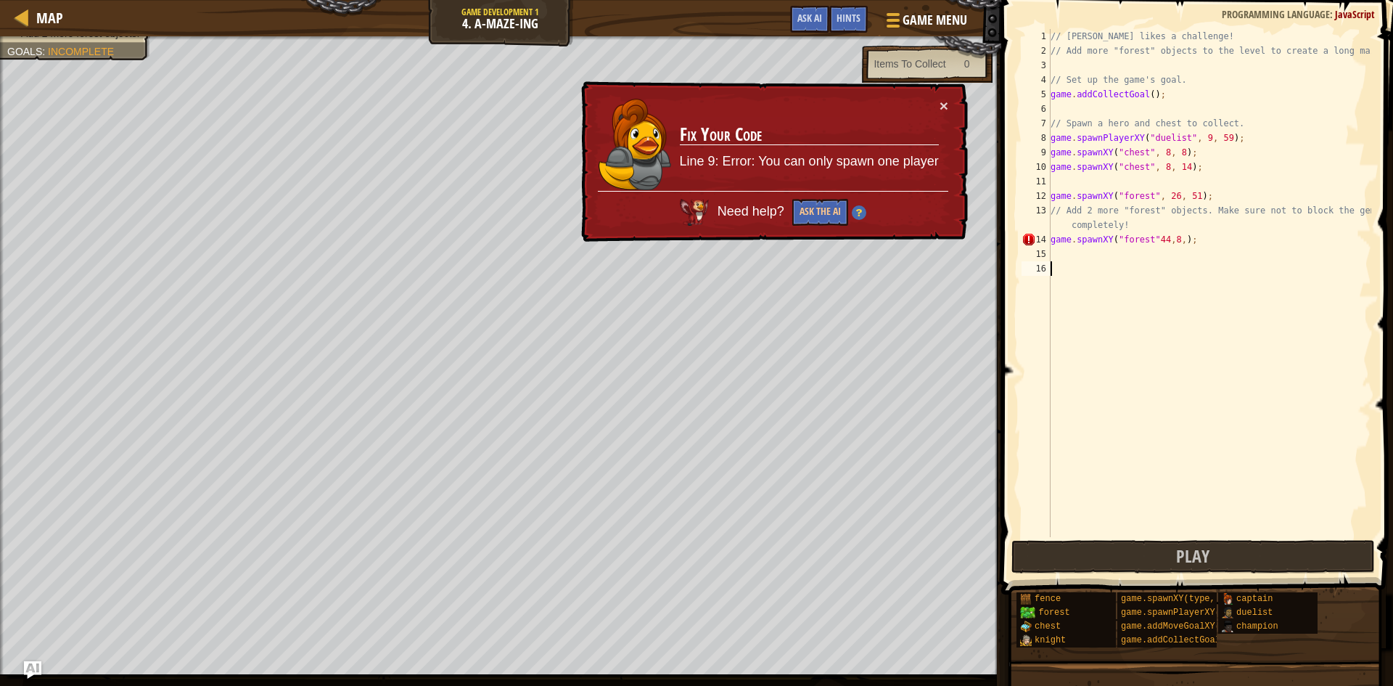
click at [1152, 239] on div "// [PERSON_NAME] likes a challenge! // Add more "forest" objects to the level t…" at bounding box center [1209, 297] width 324 height 537
drag, startPoint x: 1197, startPoint y: 168, endPoint x: 1050, endPoint y: 172, distance: 147.3
click at [1050, 172] on div "game.spawnXY("forest",44,8,); 1 2 3 4 5 6 7 8 9 10 11 12 13 14 15 16 // [PERSON…" at bounding box center [1194, 283] width 353 height 508
type textarea "game.spawnXY("chest", 8, 14);"
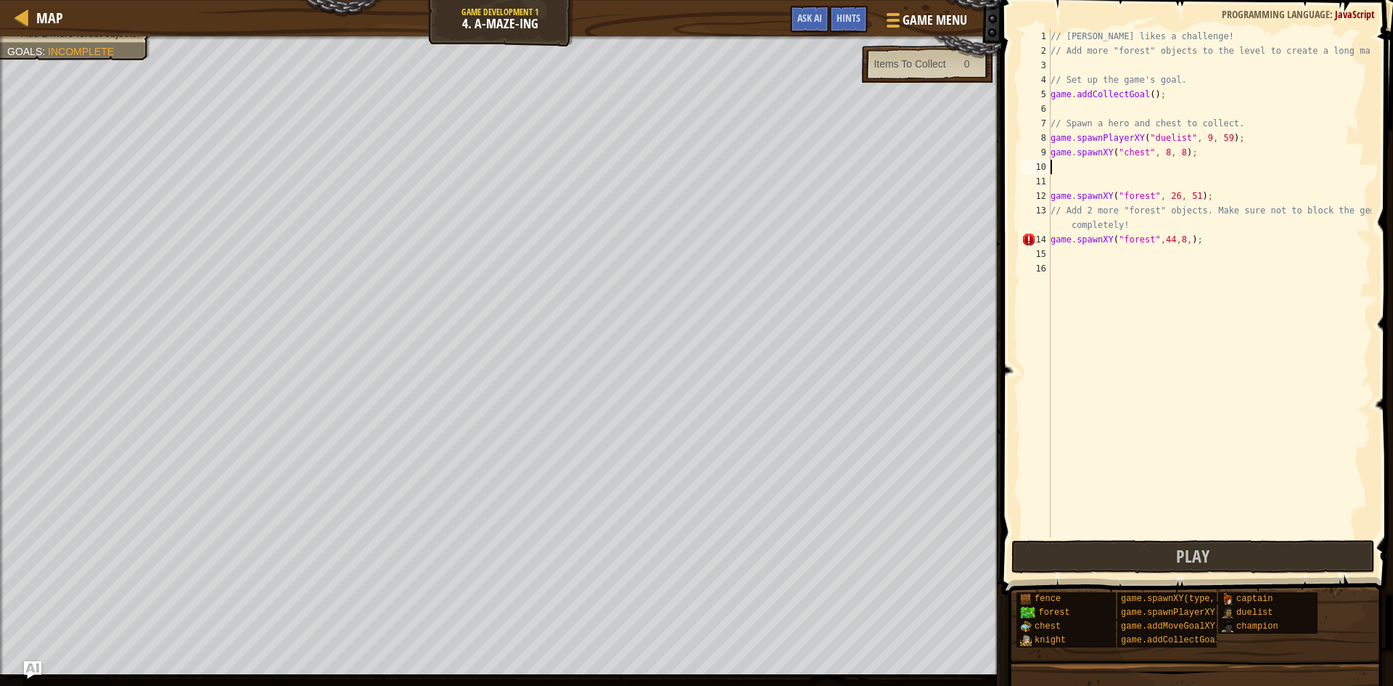
scroll to position [7, 0]
click at [1191, 229] on div "// [PERSON_NAME] likes a challenge! // Add more "forest" objects to the level t…" at bounding box center [1209, 297] width 324 height 537
click at [1156, 231] on div "// [PERSON_NAME] likes a challenge! // Add more "forest" objects to the level t…" at bounding box center [1209, 297] width 324 height 537
click at [1179, 229] on div "// [PERSON_NAME] likes a challenge! // Add more "forest" objects to the level t…" at bounding box center [1209, 297] width 324 height 537
click at [1173, 231] on div "// [PERSON_NAME] likes a challenge! // Add more "forest" objects to the level t…" at bounding box center [1209, 297] width 324 height 537
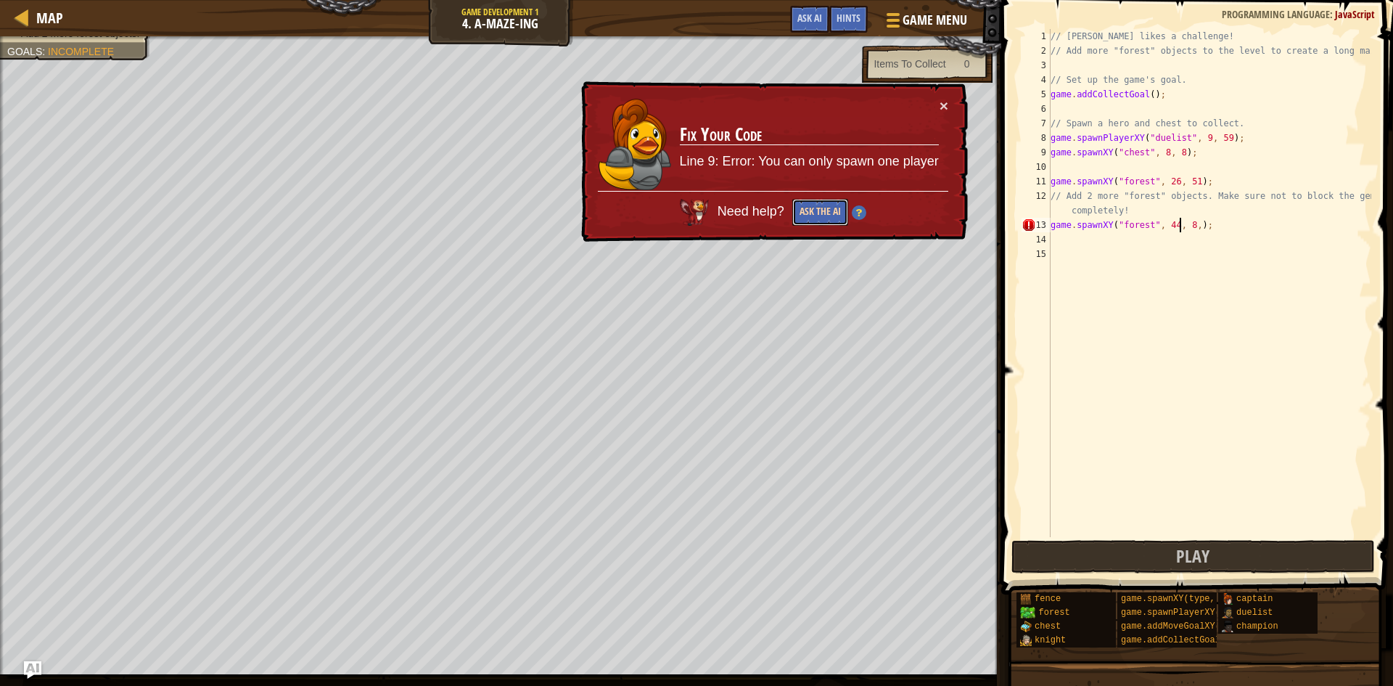
click at [823, 210] on button "Ask the AI" at bounding box center [820, 212] width 56 height 28
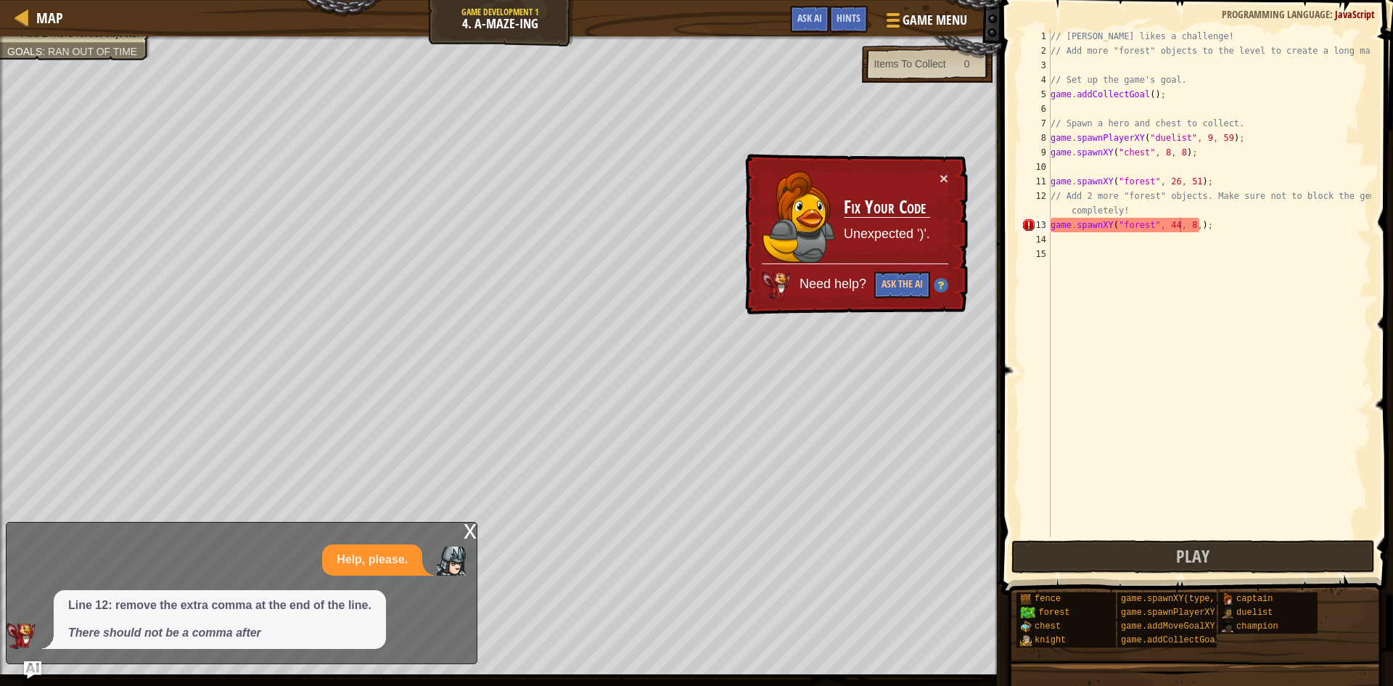
click at [949, 169] on div "× Fix Your Code Unexpected ')'. Need help? Ask the AI" at bounding box center [854, 234] width 226 height 162
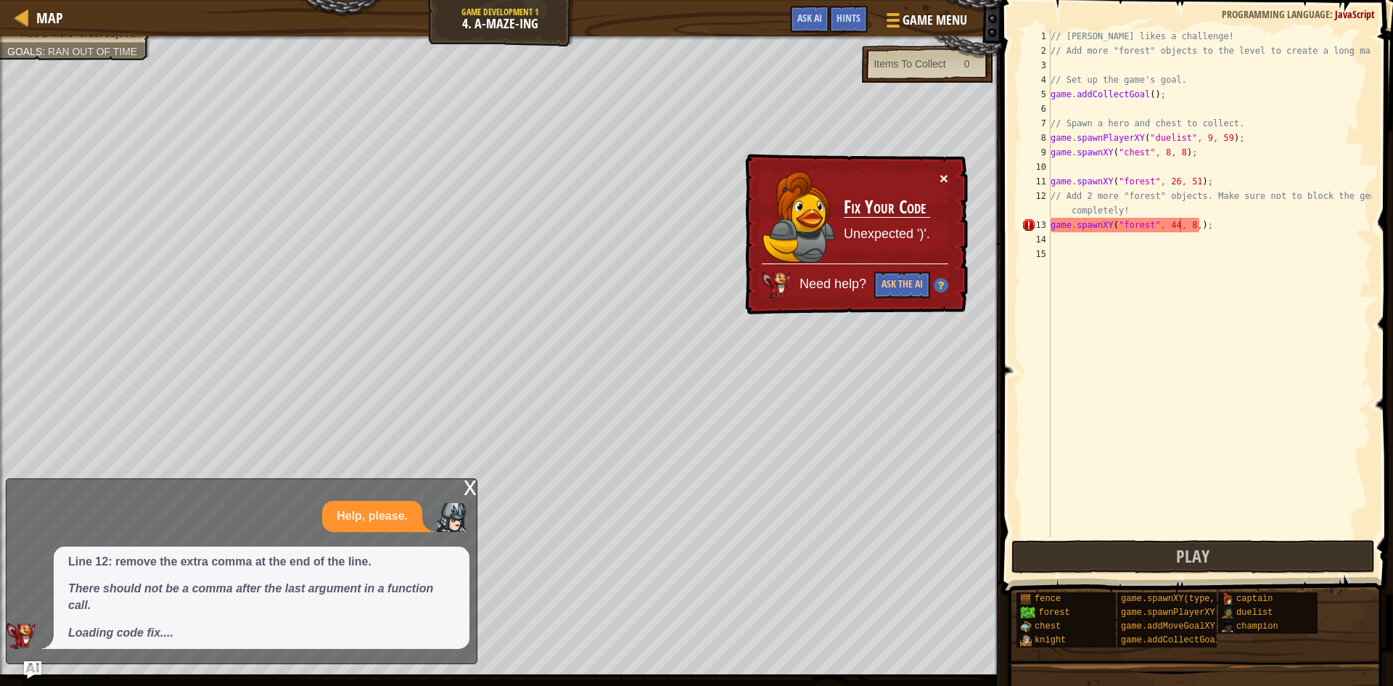
click at [945, 178] on button "×" at bounding box center [943, 177] width 9 height 15
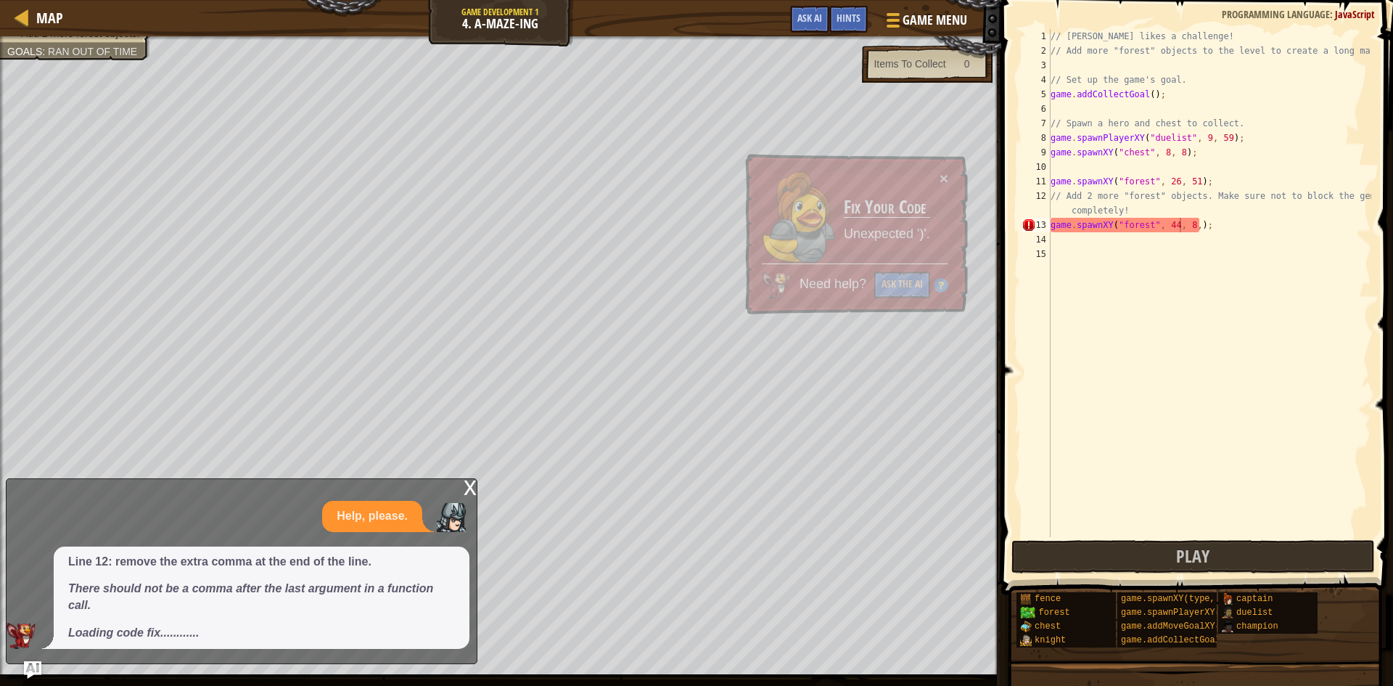
click at [462, 487] on div "x Help, please. Line 12: remove the extra comma at the end of the line. There s…" at bounding box center [242, 571] width 472 height 186
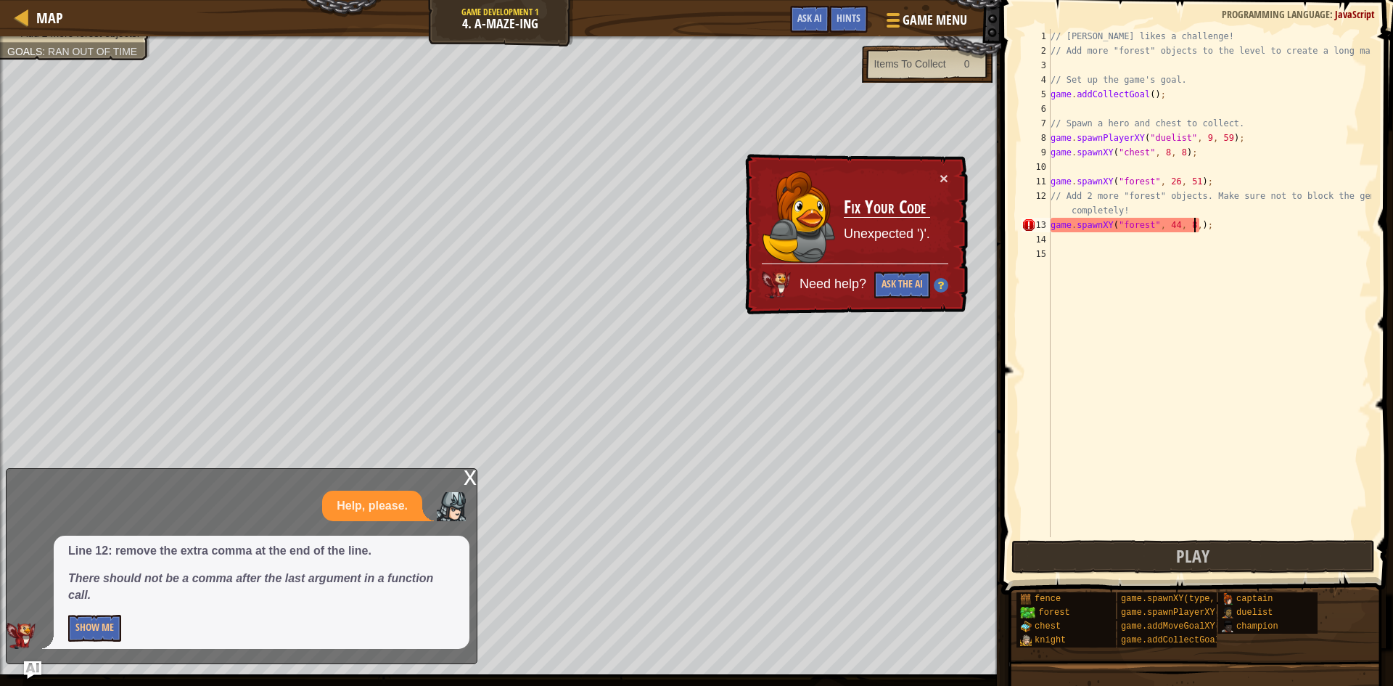
click at [1192, 231] on div "// [PERSON_NAME] likes a challenge! // Add more "forest" objects to the level t…" at bounding box center [1209, 297] width 324 height 537
click at [1190, 231] on div "// [PERSON_NAME] likes a challenge! // Add more "forest" objects to the level t…" at bounding box center [1209, 297] width 324 height 537
type textarea "game.spawnXY("forest", 44, 8);"
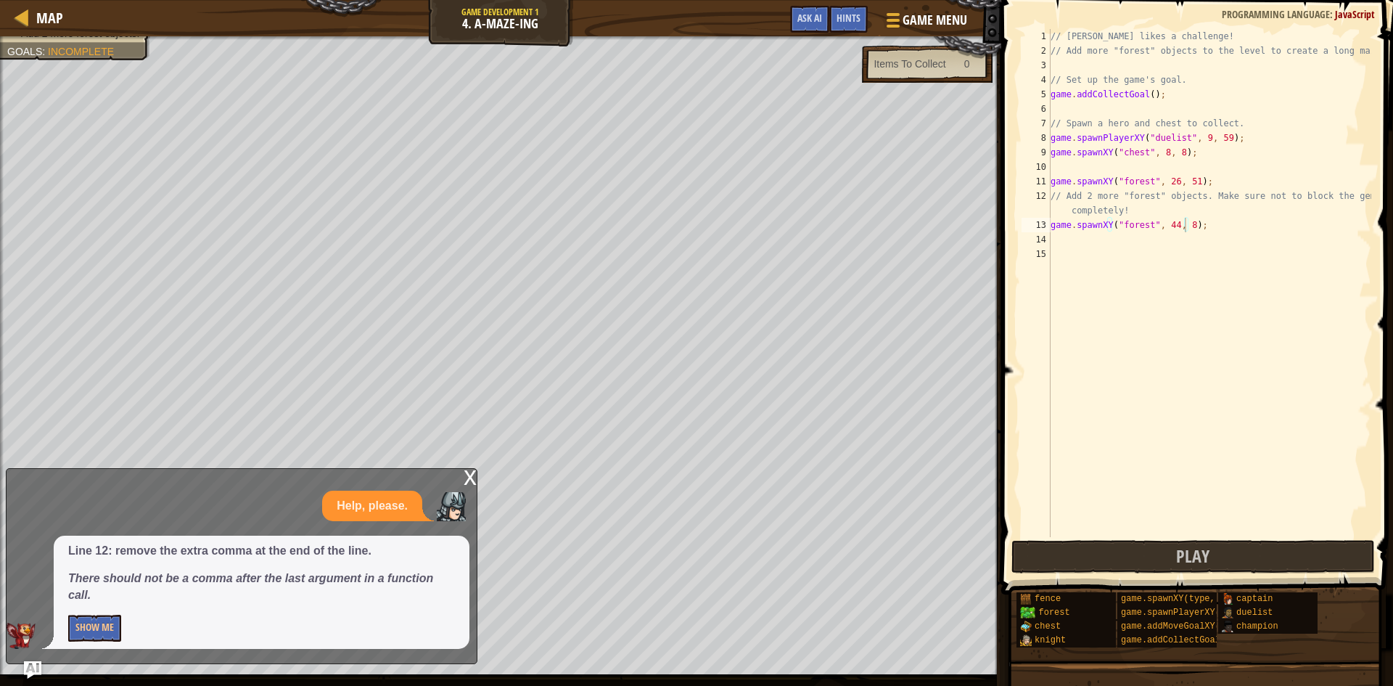
click at [472, 478] on div "x" at bounding box center [470, 476] width 13 height 15
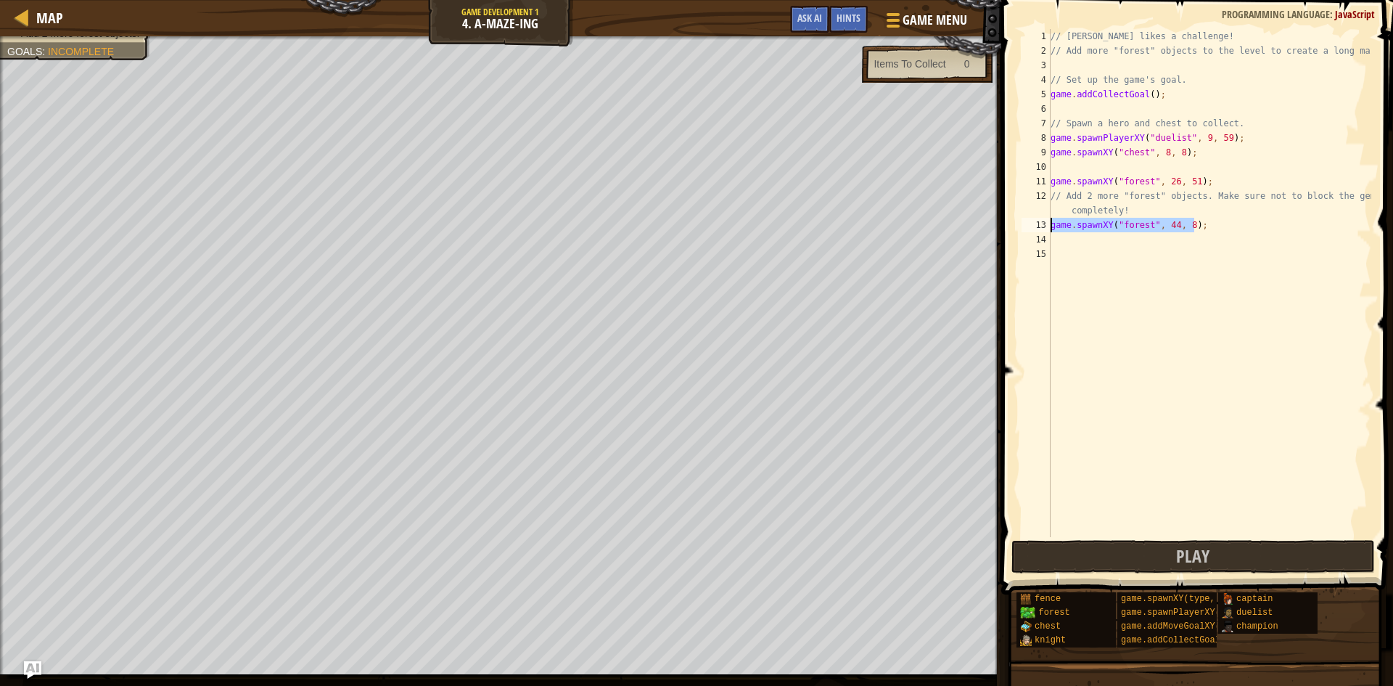
drag, startPoint x: 1203, startPoint y: 223, endPoint x: 1050, endPoint y: 229, distance: 153.2
click at [1050, 229] on div "game.spawnXY("forest", 44, 8); 1 2 3 4 5 6 7 8 9 10 11 12 13 14 15 // [PERSON_N…" at bounding box center [1194, 283] width 353 height 508
click at [1061, 244] on div "// [PERSON_NAME] likes a challenge! // Add more "forest" objects to the level t…" at bounding box center [1209, 297] width 324 height 537
paste textarea "game.spawnXY("forest", 44, 8);"
click at [1162, 239] on div "// [PERSON_NAME] likes a challenge! // Add more "forest" objects to the level t…" at bounding box center [1209, 297] width 324 height 537
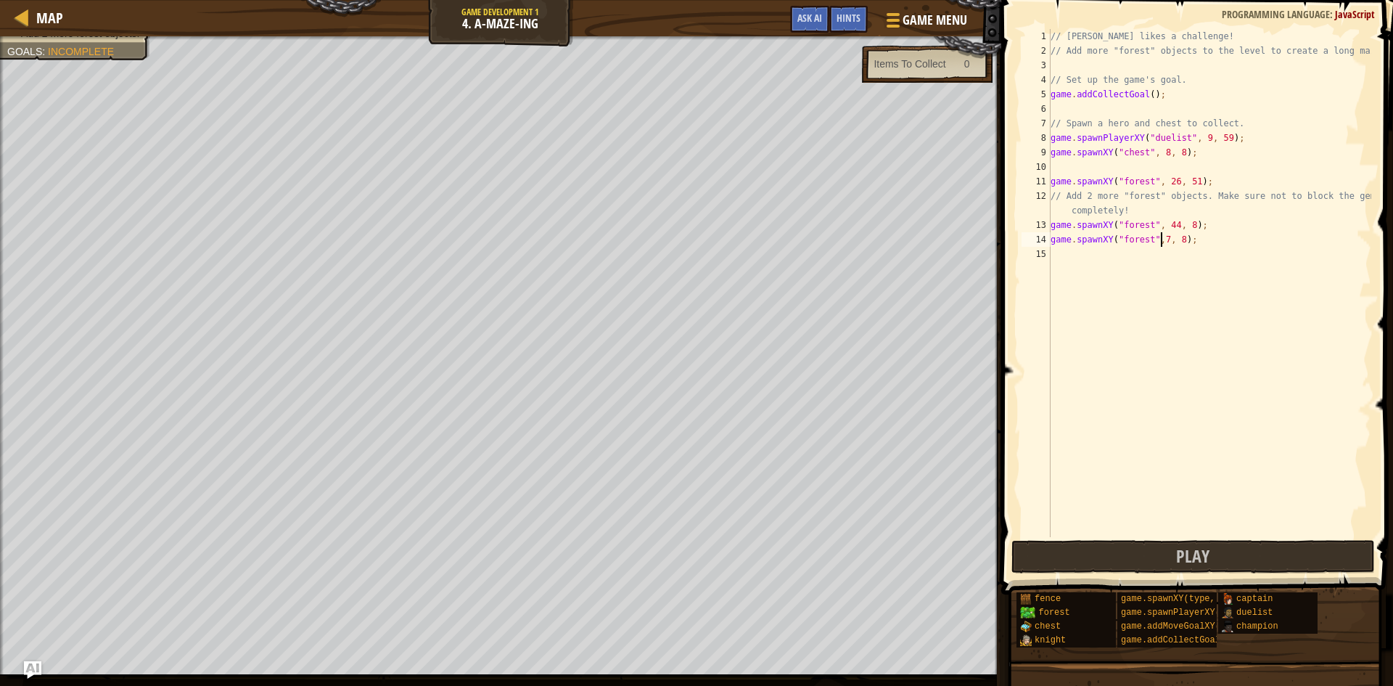
scroll to position [7, 9]
click at [1179, 238] on div "// [PERSON_NAME] likes a challenge! // Add more "forest" objects to the level t…" at bounding box center [1209, 297] width 324 height 537
type textarea "game.spawnXY("forest",73, 7);"
click at [1156, 409] on div "// [PERSON_NAME] likes a challenge! // Add more "forest" objects to the level t…" at bounding box center [1209, 297] width 324 height 537
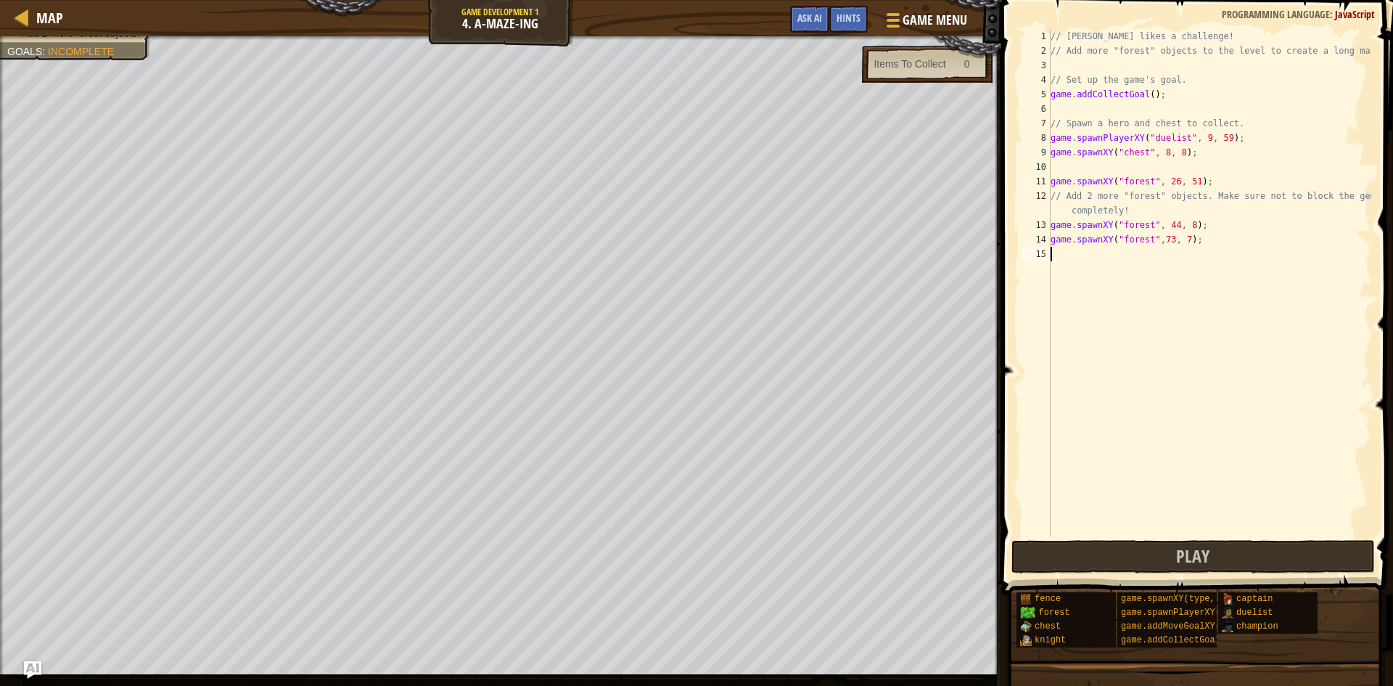
scroll to position [7, 0]
click at [1182, 562] on span "Play" at bounding box center [1192, 555] width 33 height 23
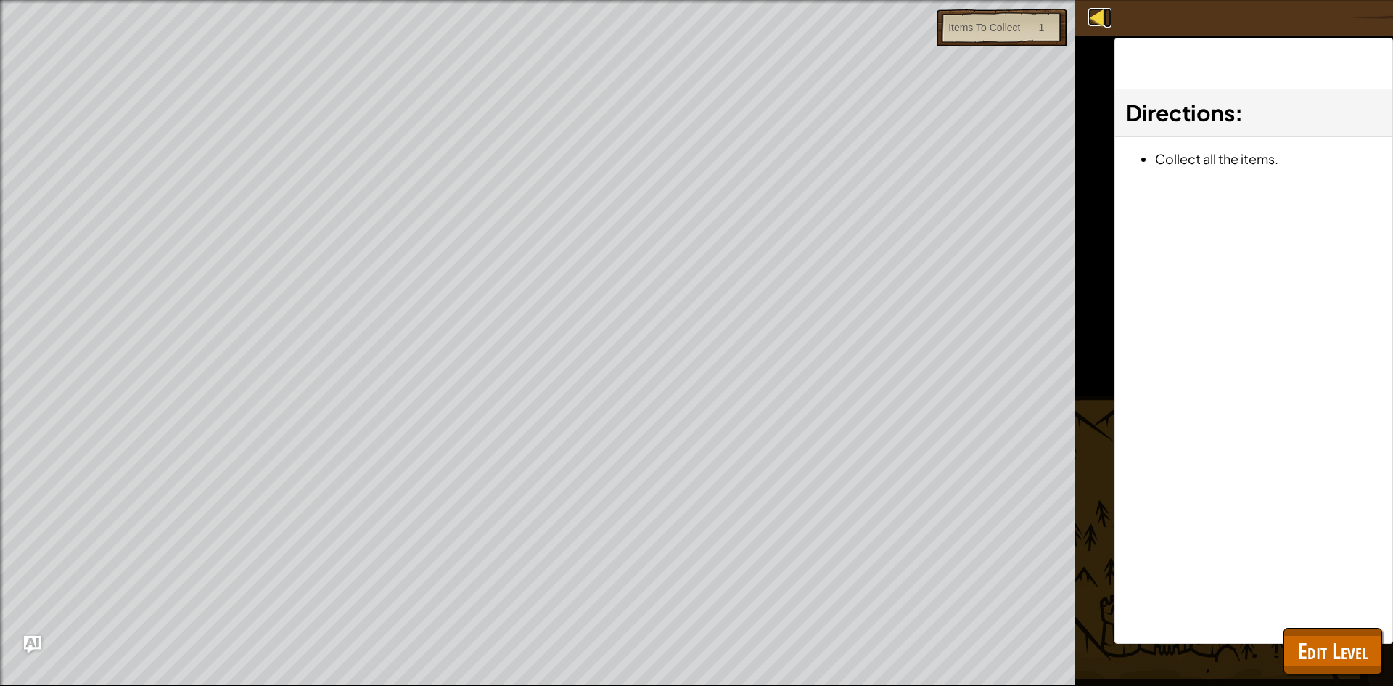
click at [1095, 17] on div at bounding box center [1097, 17] width 18 height 18
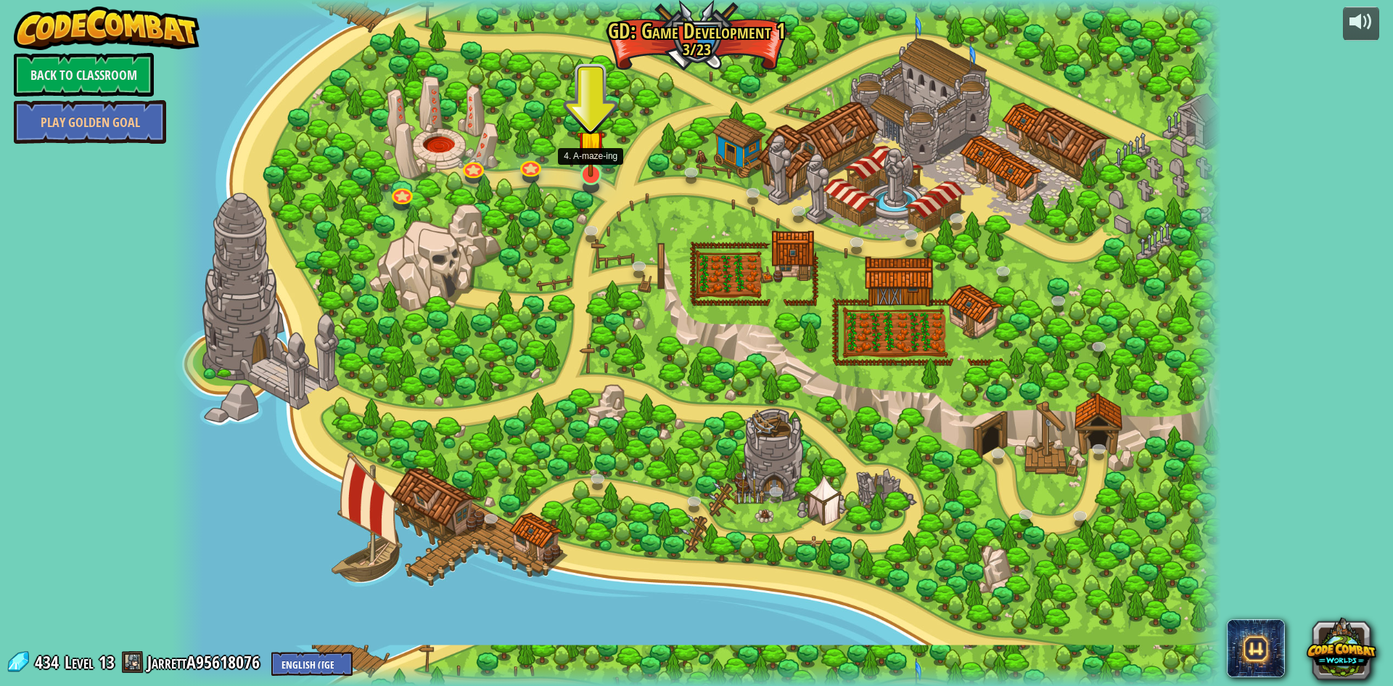
click at [596, 172] on img at bounding box center [591, 144] width 28 height 65
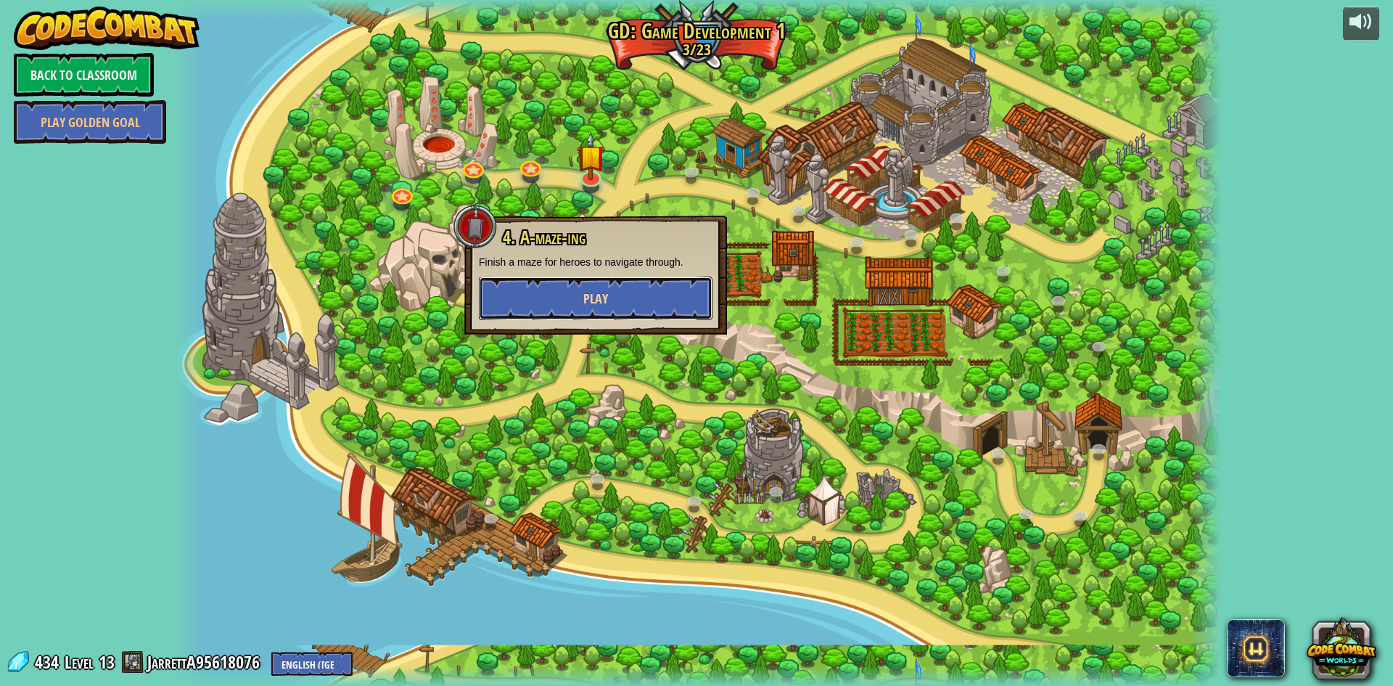
click at [551, 319] on button "Play" at bounding box center [596, 298] width 234 height 44
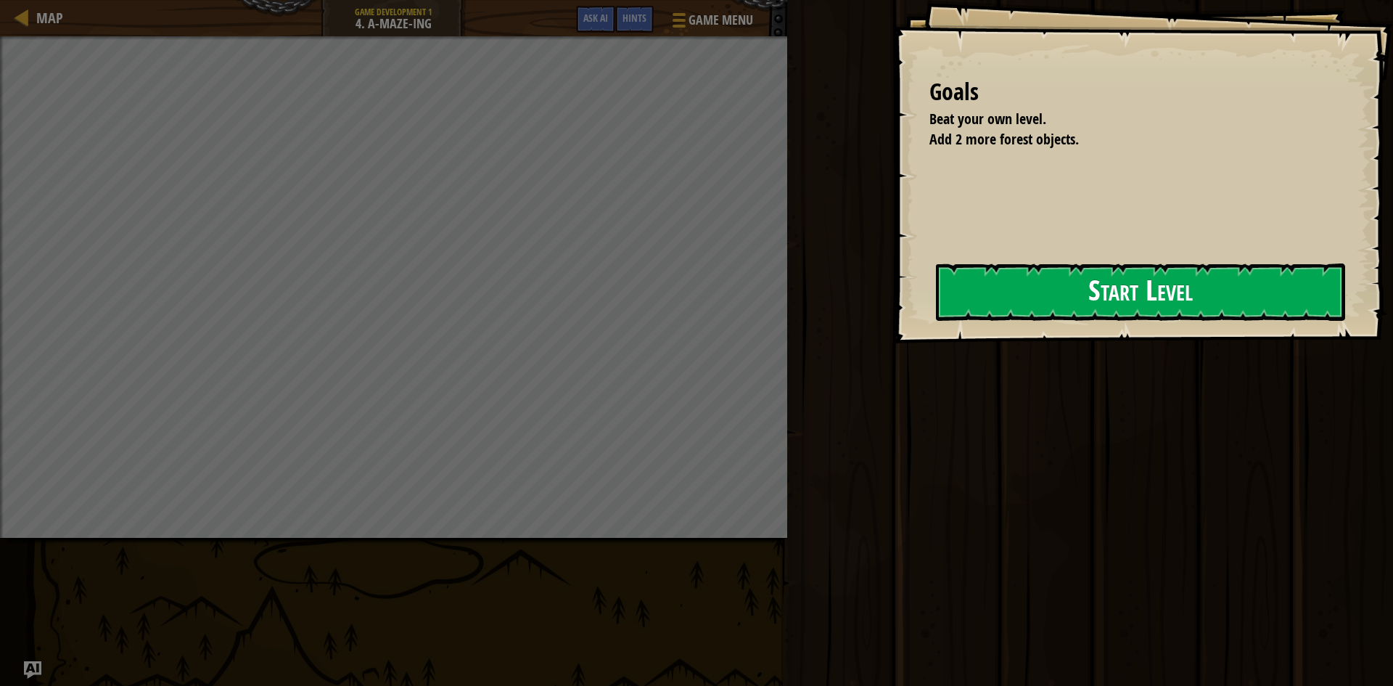
click at [999, 291] on button "Start Level" at bounding box center [1140, 291] width 409 height 57
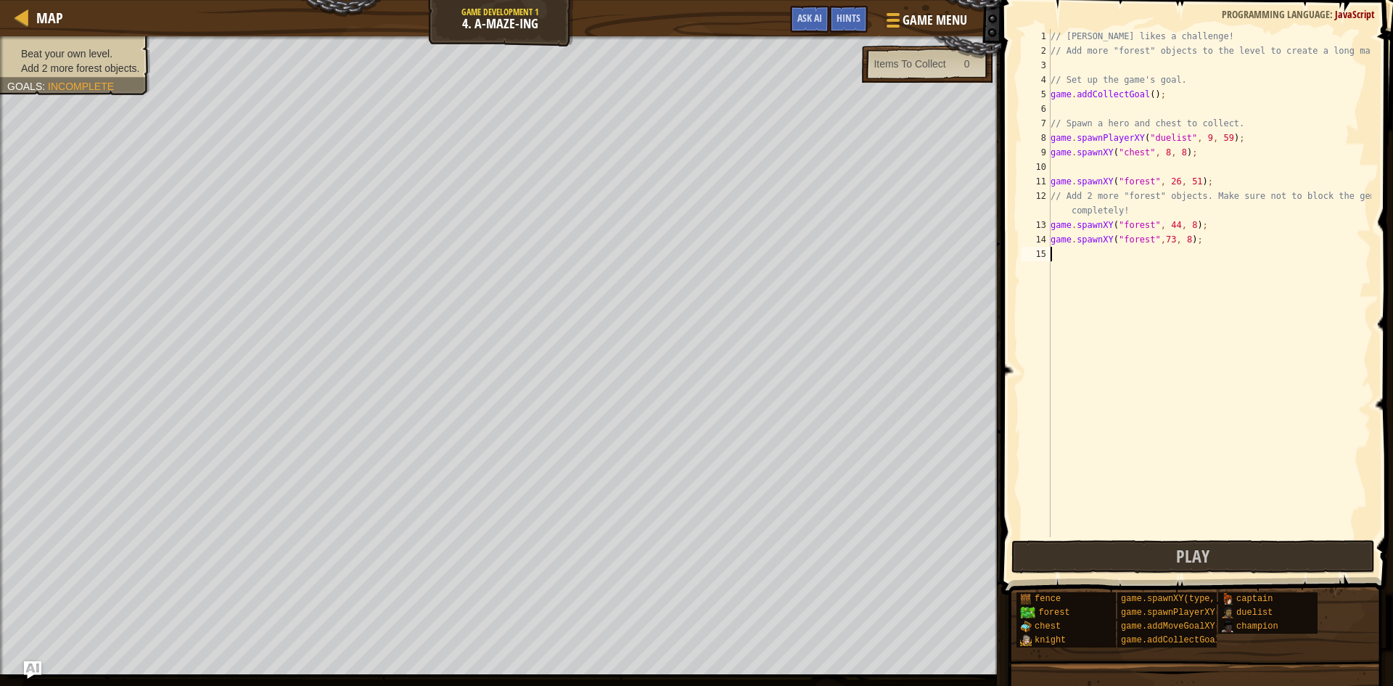
click at [1143, 101] on div "// [PERSON_NAME] likes a challenge! // Add more "forest" objects to the level t…" at bounding box center [1209, 297] width 324 height 537
click at [1146, 101] on div "// [PERSON_NAME] likes a challenge! // Add more "forest" objects to the level t…" at bounding box center [1209, 297] width 324 height 537
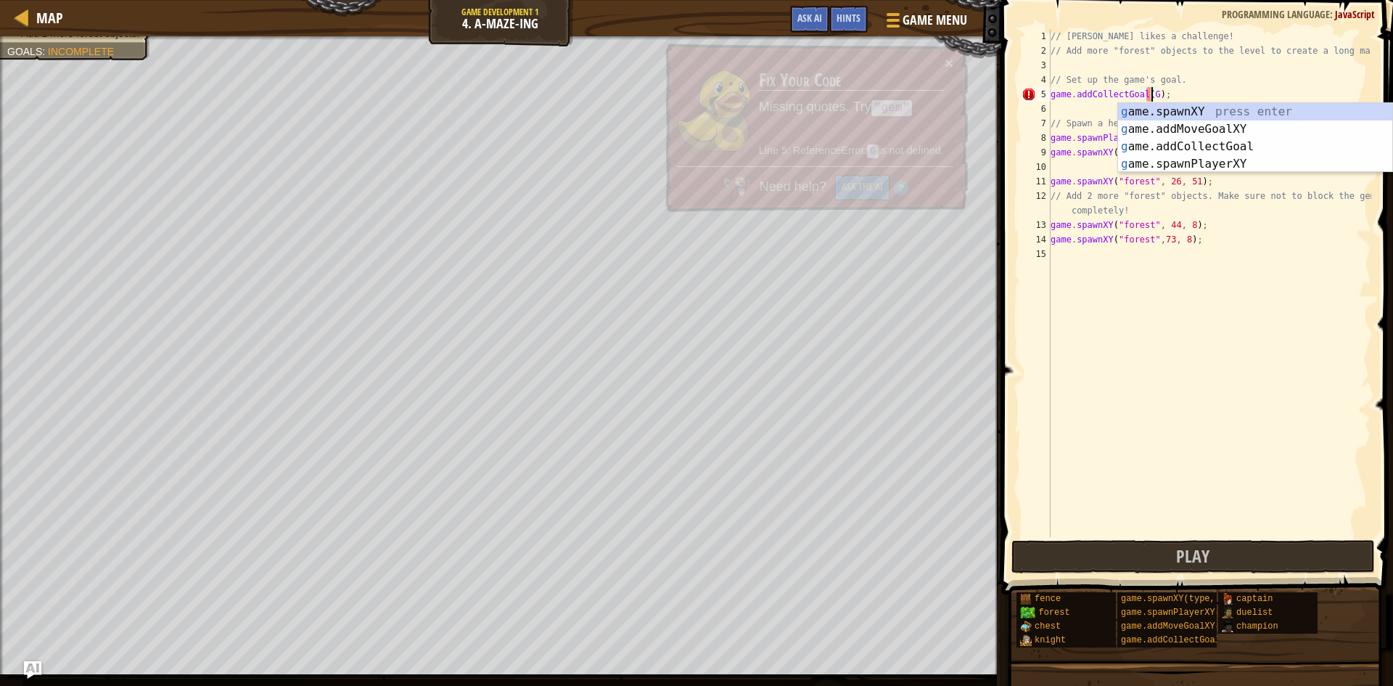
scroll to position [7, 9]
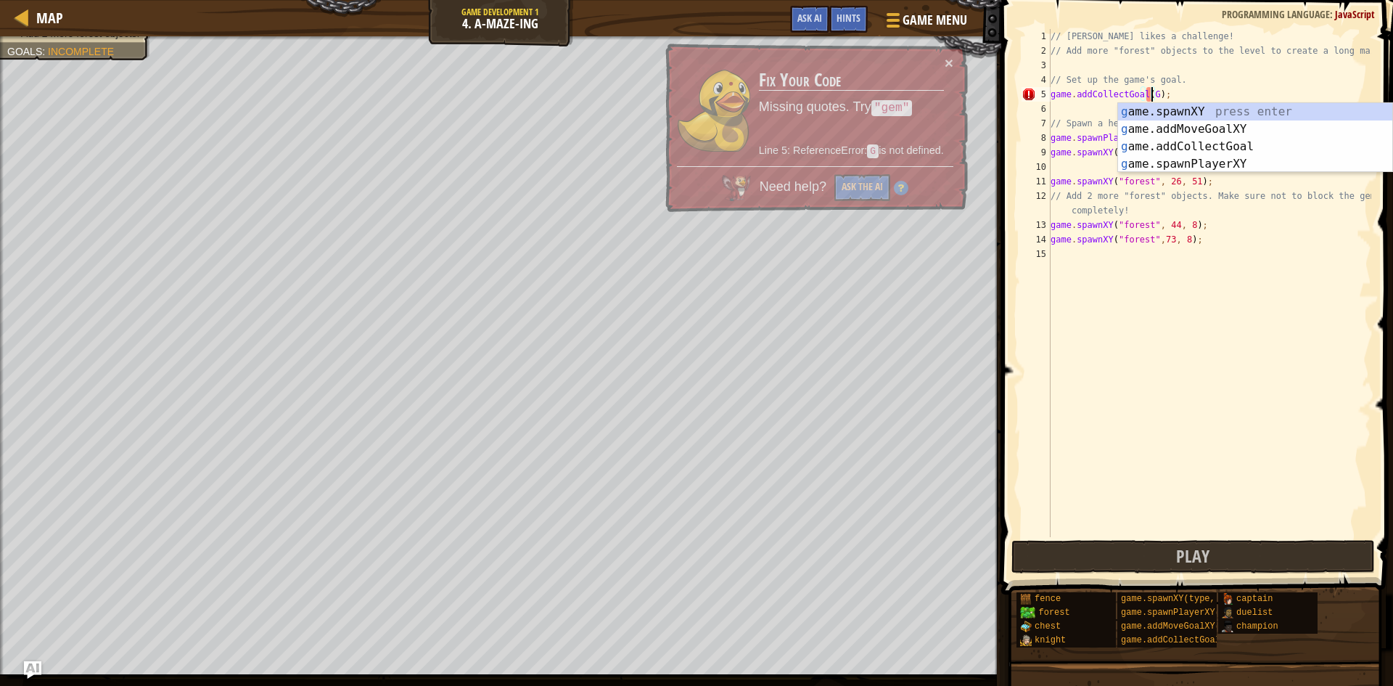
type textarea "game.addCollectGoal();"
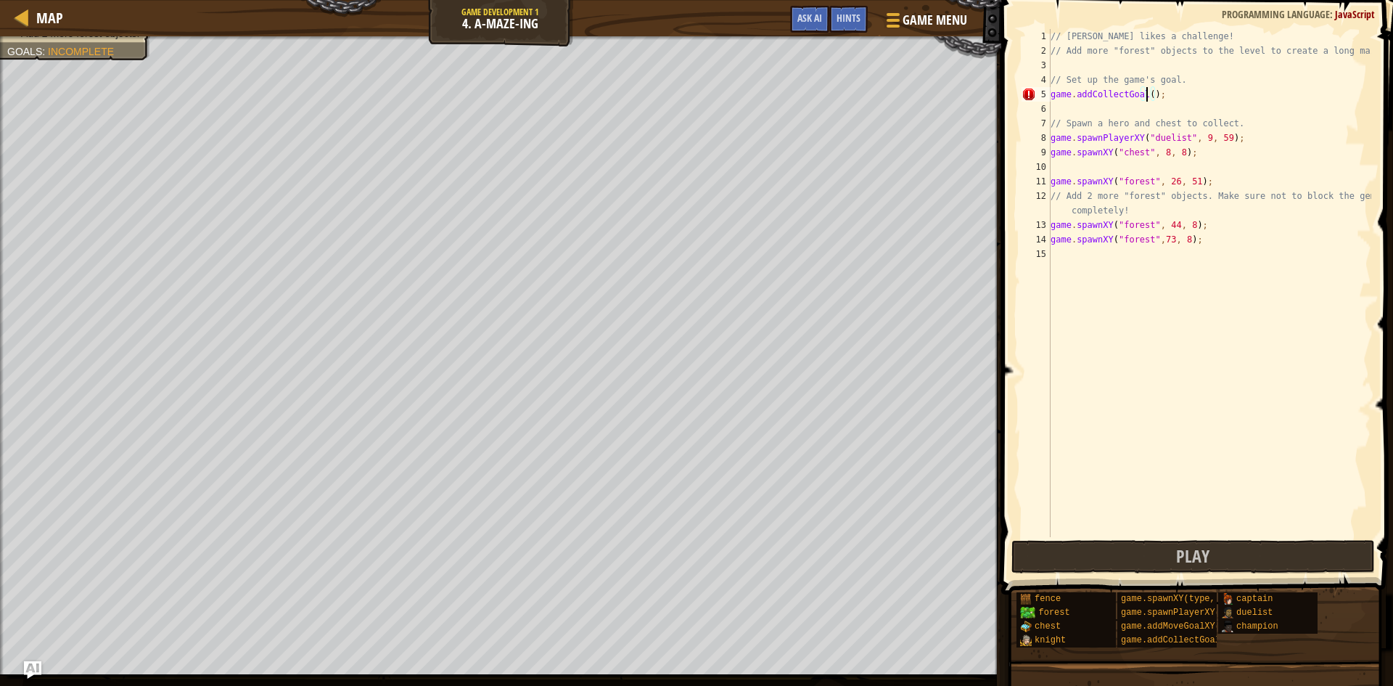
scroll to position [7, 8]
click at [1077, 561] on button "Play" at bounding box center [1192, 556] width 363 height 33
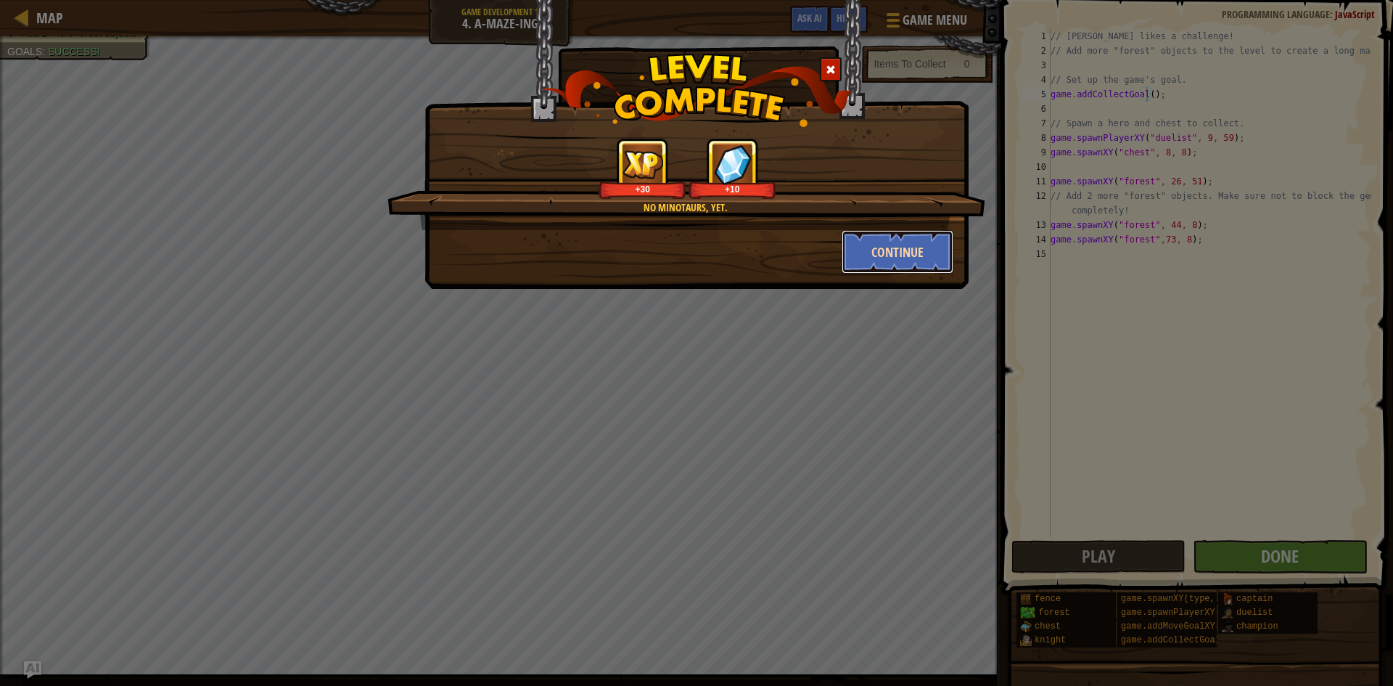
click at [909, 252] on button "Continue" at bounding box center [897, 252] width 112 height 44
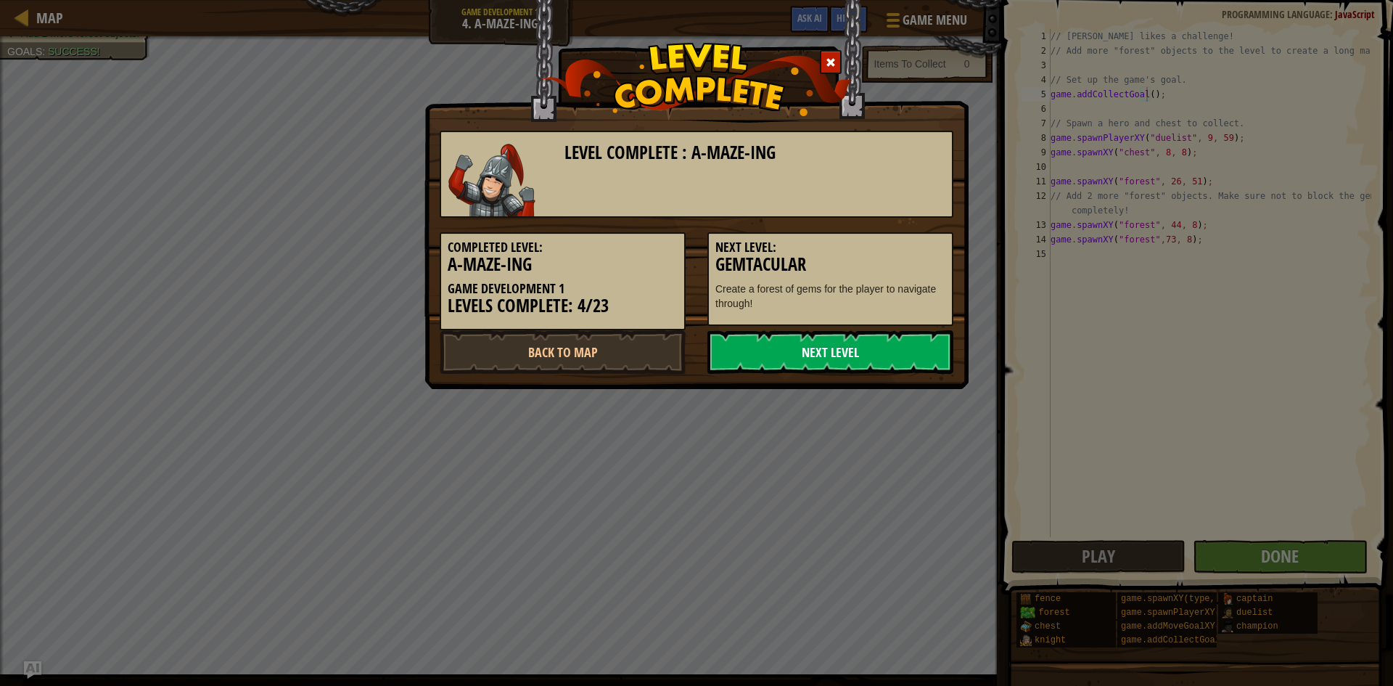
click at [790, 363] on link "Next Level" at bounding box center [830, 352] width 246 height 44
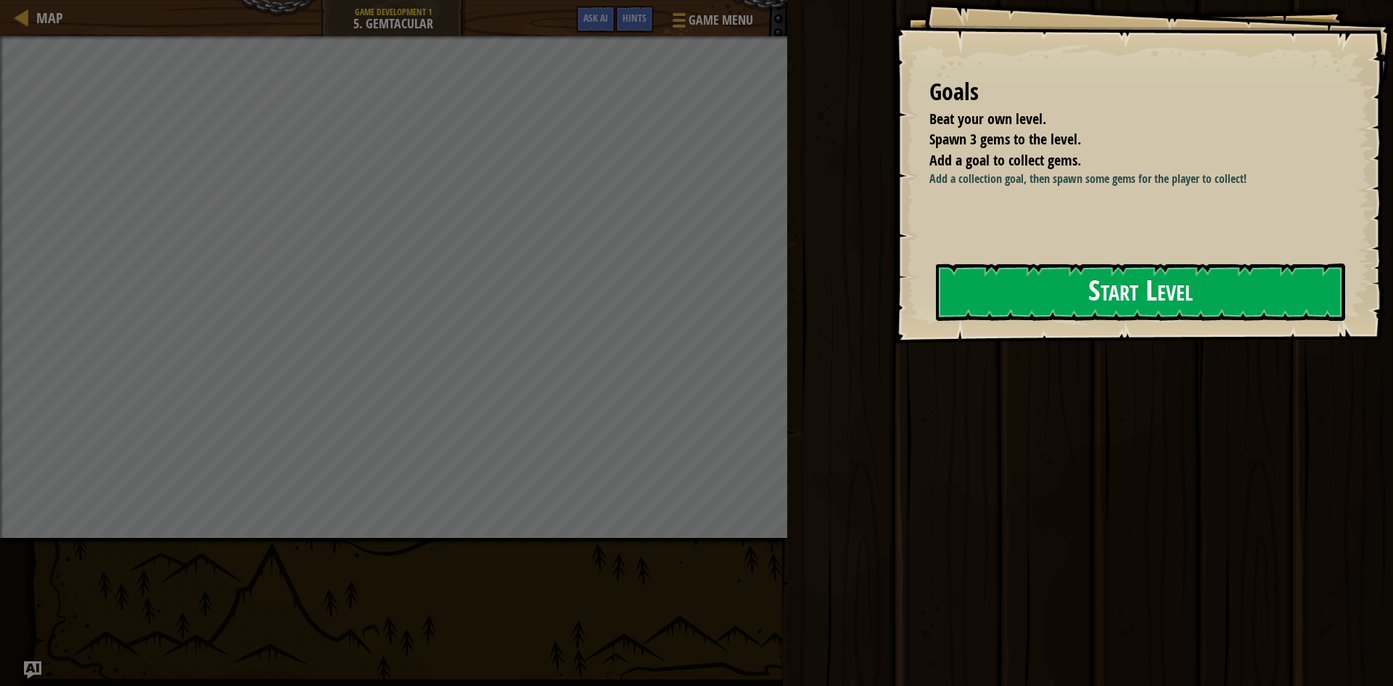
click at [1085, 291] on button "Start Level" at bounding box center [1140, 291] width 409 height 57
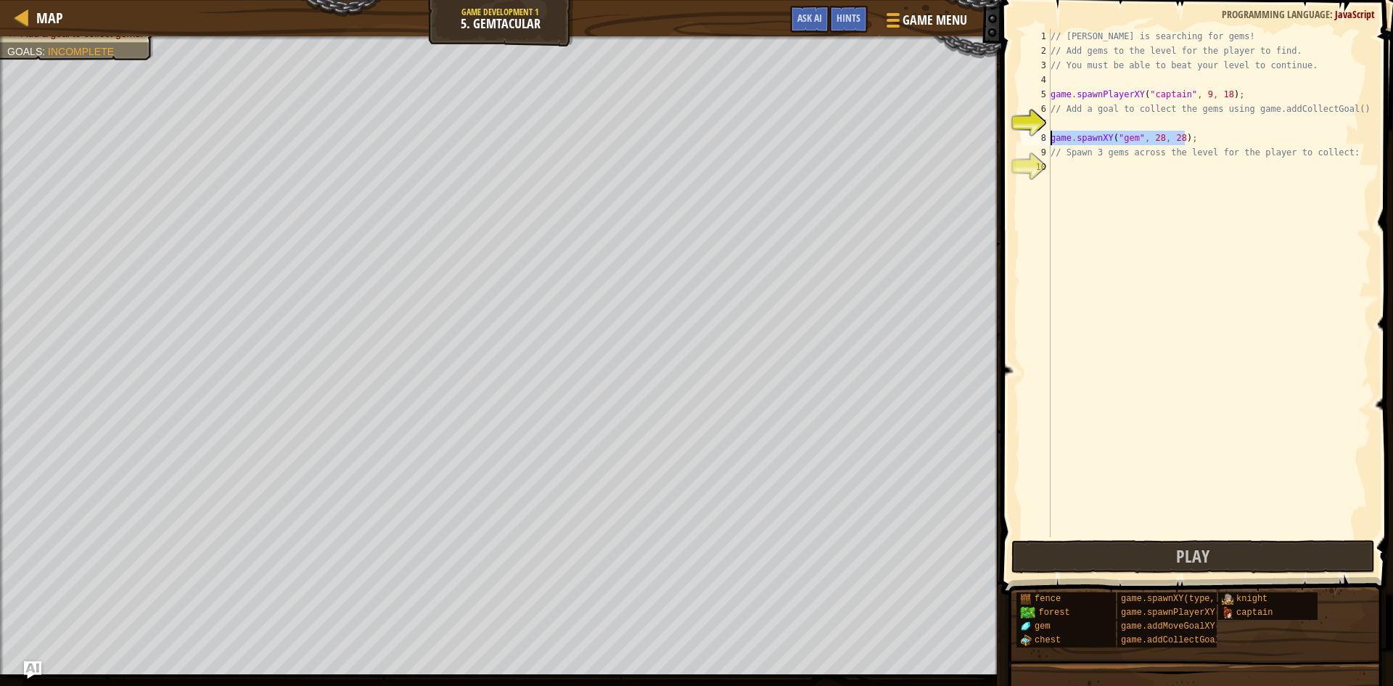
drag, startPoint x: 1199, startPoint y: 139, endPoint x: 1047, endPoint y: 136, distance: 151.6
click at [1047, 136] on div "1 2 3 4 5 6 7 8 9 10 // [PERSON_NAME] is searching for gems! // Add gems to the…" at bounding box center [1194, 283] width 353 height 508
type textarea "game.spawnXY("gem", 28, 28);"
click at [1071, 120] on div "// [PERSON_NAME] is searching for gems! // Add gems to the level for the player…" at bounding box center [1209, 297] width 324 height 537
drag, startPoint x: 1156, startPoint y: 125, endPoint x: 1147, endPoint y: 123, distance: 9.7
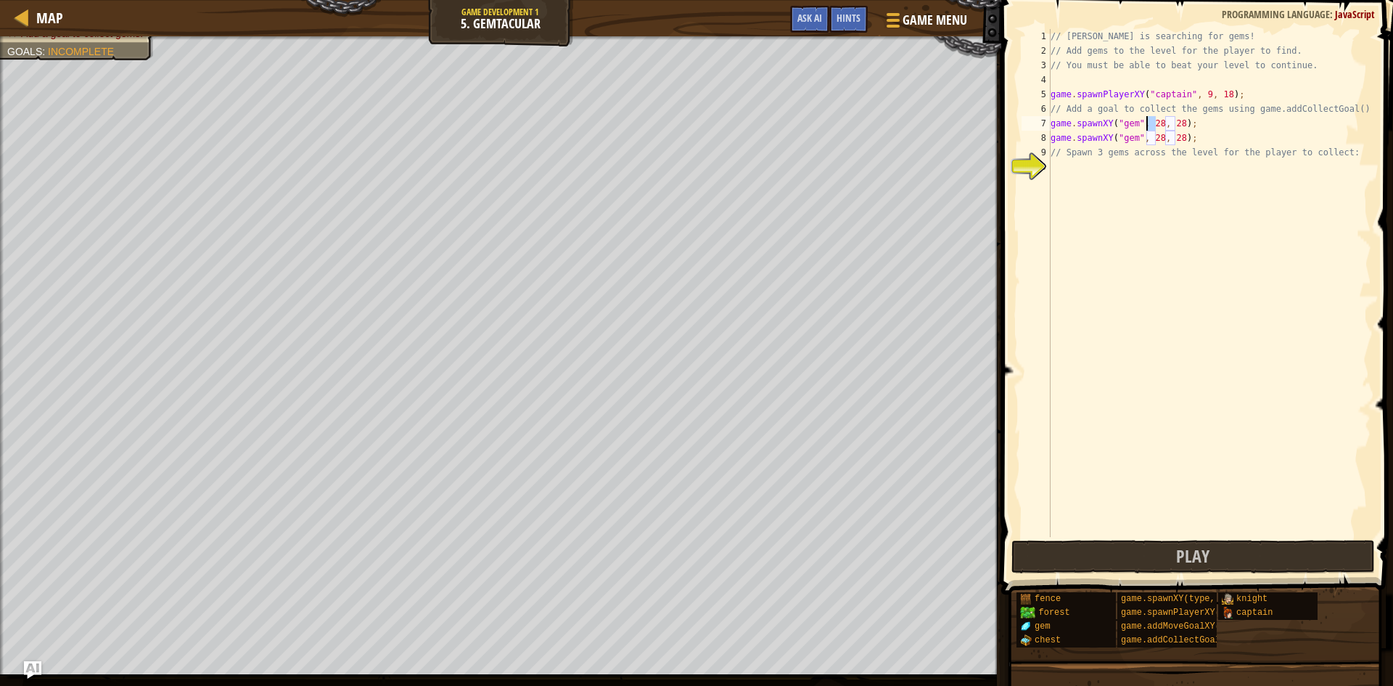
click at [1147, 123] on div "// [PERSON_NAME] is searching for gems! // Add gems to the level for the player…" at bounding box center [1209, 297] width 324 height 537
drag, startPoint x: 1198, startPoint y: 138, endPoint x: 1043, endPoint y: 137, distance: 155.2
click at [1043, 137] on div "game.spawnXY("gem", 27, 28); 1 2 3 4 5 6 7 8 9 10 // Anya is searching for gems…" at bounding box center [1194, 283] width 353 height 508
type textarea "game.spawnXY("gem", 28, 28);"
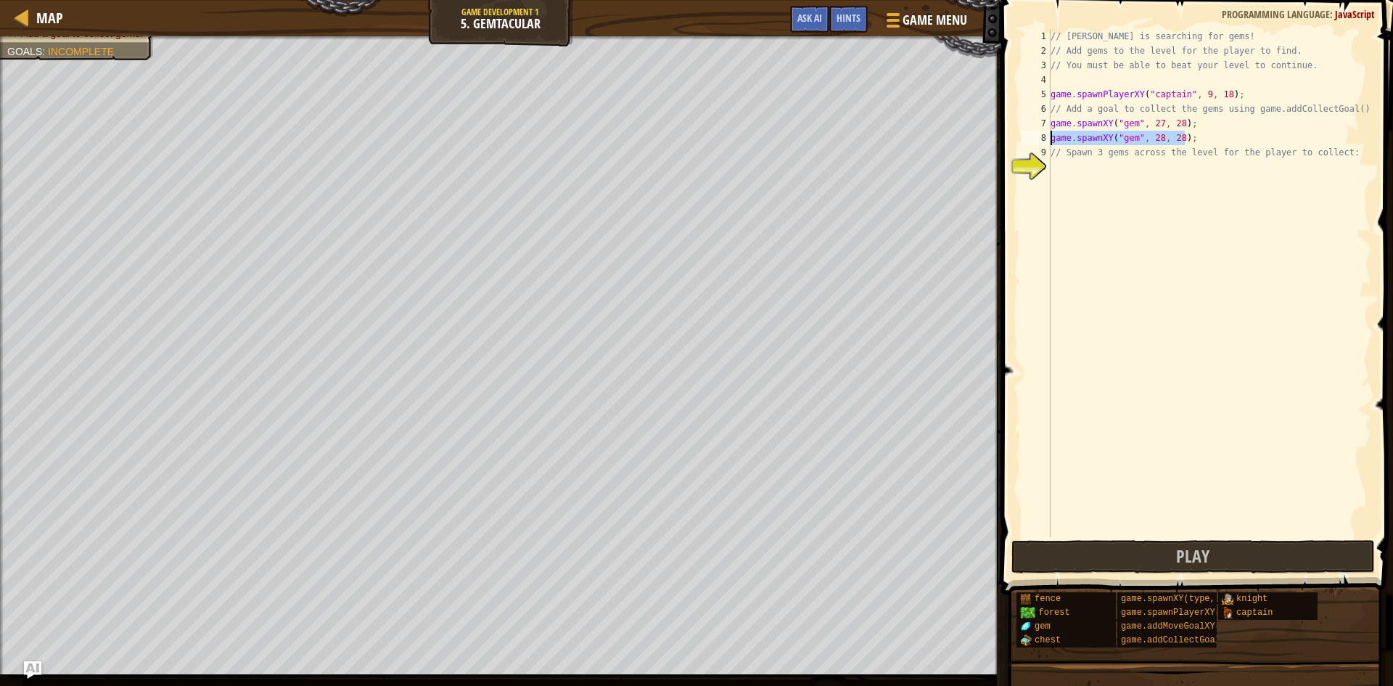
click at [1184, 137] on div "// [PERSON_NAME] is searching for gems! // Add gems to the level for the player…" at bounding box center [1209, 283] width 324 height 508
paste textarea "game.spawnXY("gem", 28, 28);"
drag, startPoint x: 1156, startPoint y: 149, endPoint x: 1148, endPoint y: 151, distance: 8.1
click at [1148, 151] on div "// [PERSON_NAME] is searching for gems! // Add gems to the level for the player…" at bounding box center [1209, 297] width 324 height 537
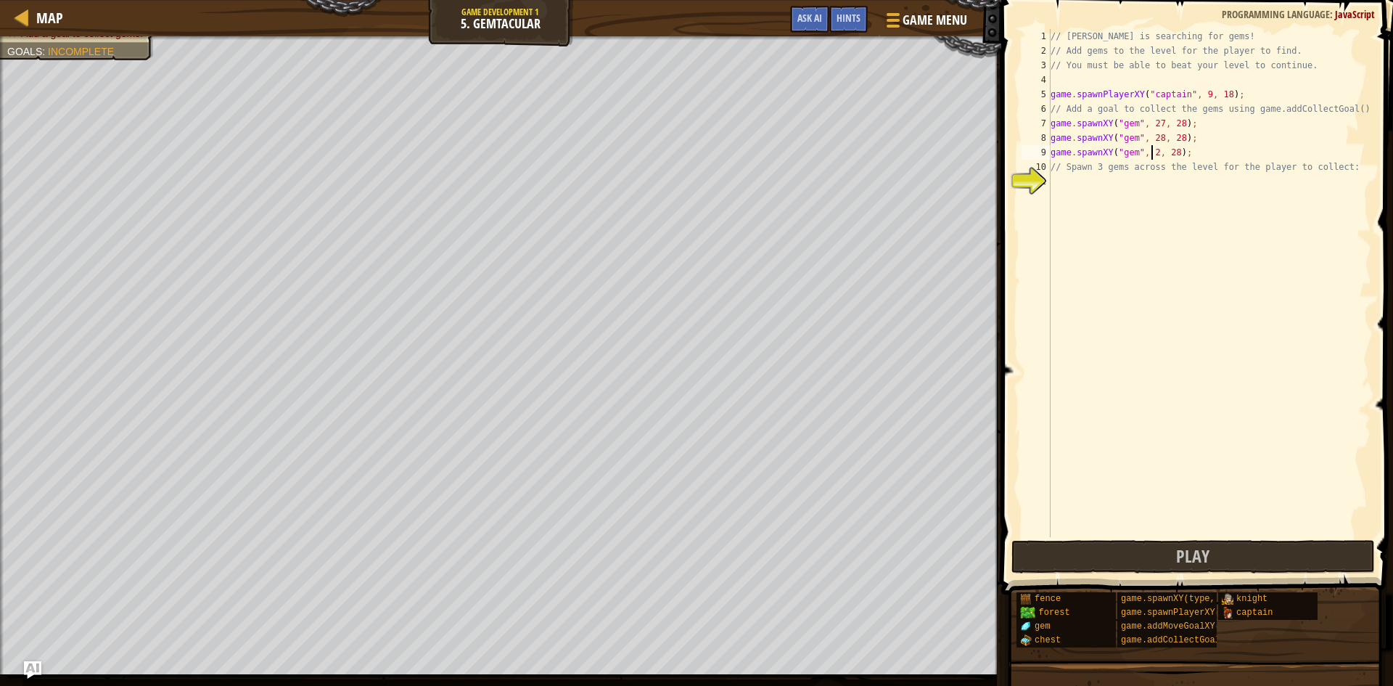
scroll to position [7, 9]
click at [1174, 149] on div "// [PERSON_NAME] is searching for gems! // Add gems to the level for the player…" at bounding box center [1209, 297] width 324 height 537
click at [1176, 125] on div "// [PERSON_NAME] is searching for gems! // Add gems to the level for the player…" at bounding box center [1209, 297] width 324 height 537
click at [1177, 152] on div "// [PERSON_NAME] is searching for gems! // Add gems to the level for the player…" at bounding box center [1209, 297] width 324 height 537
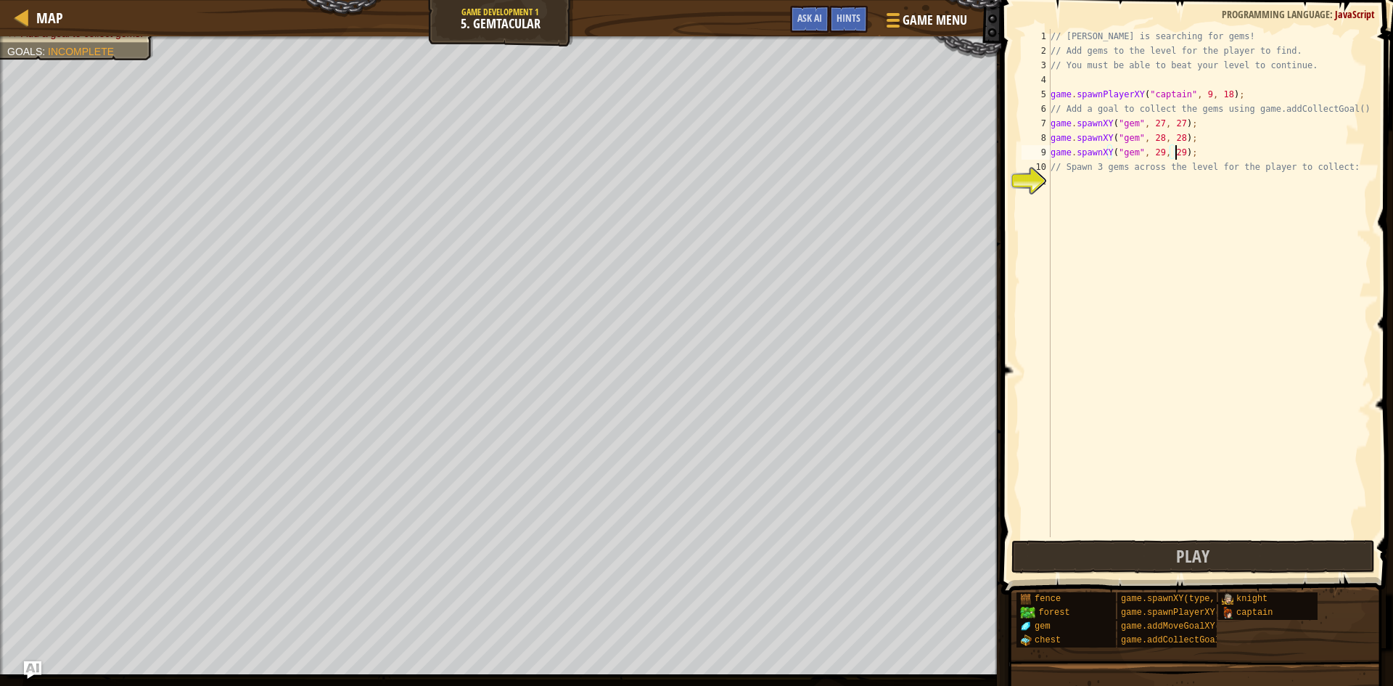
type textarea "game.spawnXY("gem", 29, 29);"
click at [1104, 195] on div "// [PERSON_NAME] is searching for gems! // Add gems to the level for the player…" at bounding box center [1209, 297] width 324 height 537
drag, startPoint x: 1191, startPoint y: 149, endPoint x: 1049, endPoint y: 139, distance: 142.6
click at [1049, 139] on div "1 2 3 4 5 6 7 8 9 10 11 // [PERSON_NAME] is searching for gems! // Add gems to …" at bounding box center [1194, 283] width 353 height 508
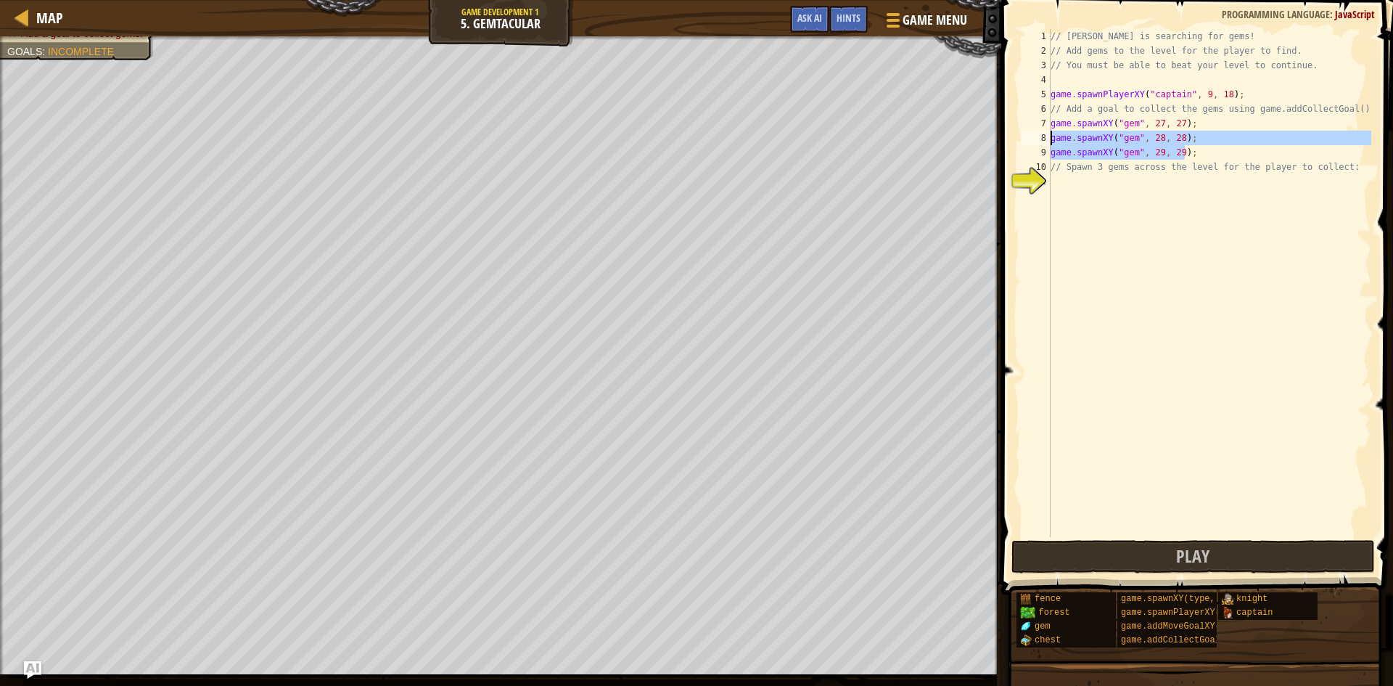
type textarea "game.spawnXY("gem", 28, 28); game.spawnXY("gem", 29, 29);"
click at [1135, 187] on div "// [PERSON_NAME] is searching for gems! // Add gems to the level for the player…" at bounding box center [1209, 297] width 324 height 537
paste textarea "game.spawnXY("gem", 29, 29);"
type textarea "game.spawnXY("gem", 29, 29);"
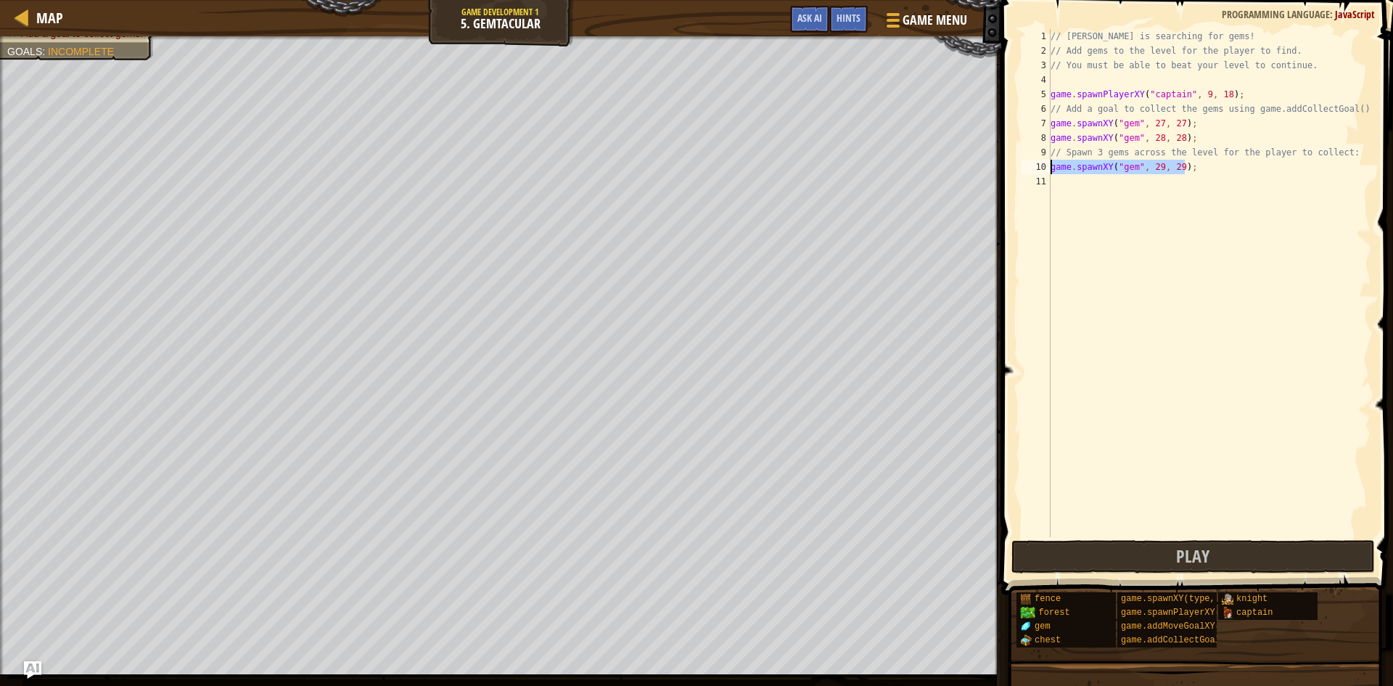
drag, startPoint x: 1203, startPoint y: 169, endPoint x: 1048, endPoint y: 170, distance: 154.5
click at [1048, 170] on div "game.spawnXY("gem", 29, 29); 1 2 3 4 5 6 7 8 9 10 11 // [PERSON_NAME] is search…" at bounding box center [1194, 283] width 353 height 508
click at [1198, 139] on div "// [PERSON_NAME] is searching for gems! // Add gems to the level for the player…" at bounding box center [1209, 297] width 324 height 537
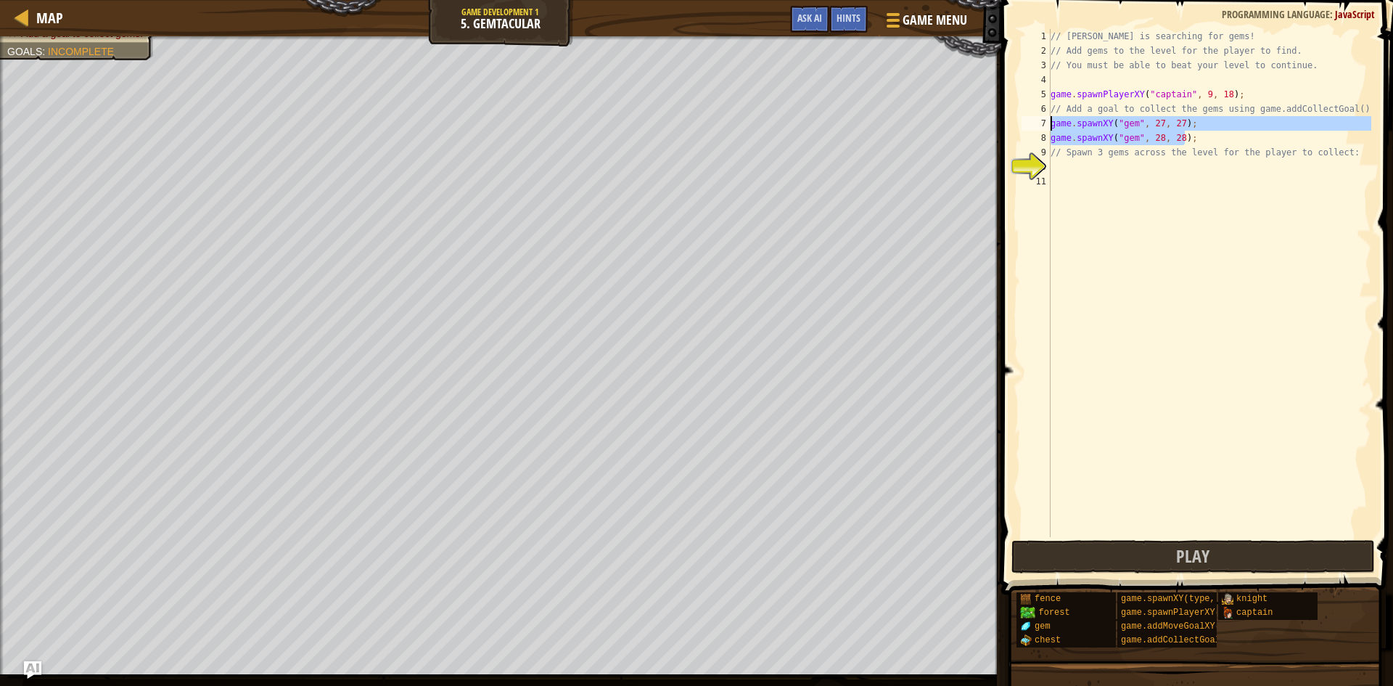
drag, startPoint x: 1198, startPoint y: 139, endPoint x: 1053, endPoint y: 123, distance: 145.9
click at [1053, 123] on div "// [PERSON_NAME] is searching for gems! // Add gems to the level for the player…" at bounding box center [1209, 297] width 324 height 537
type textarea "game.spawnXY("gem", 27, 27); game.spawnXY("gem", 28, 28);"
click at [1068, 170] on div "// [PERSON_NAME] is searching for gems! // Add gems to the level for the player…" at bounding box center [1209, 297] width 324 height 537
type textarea "v"
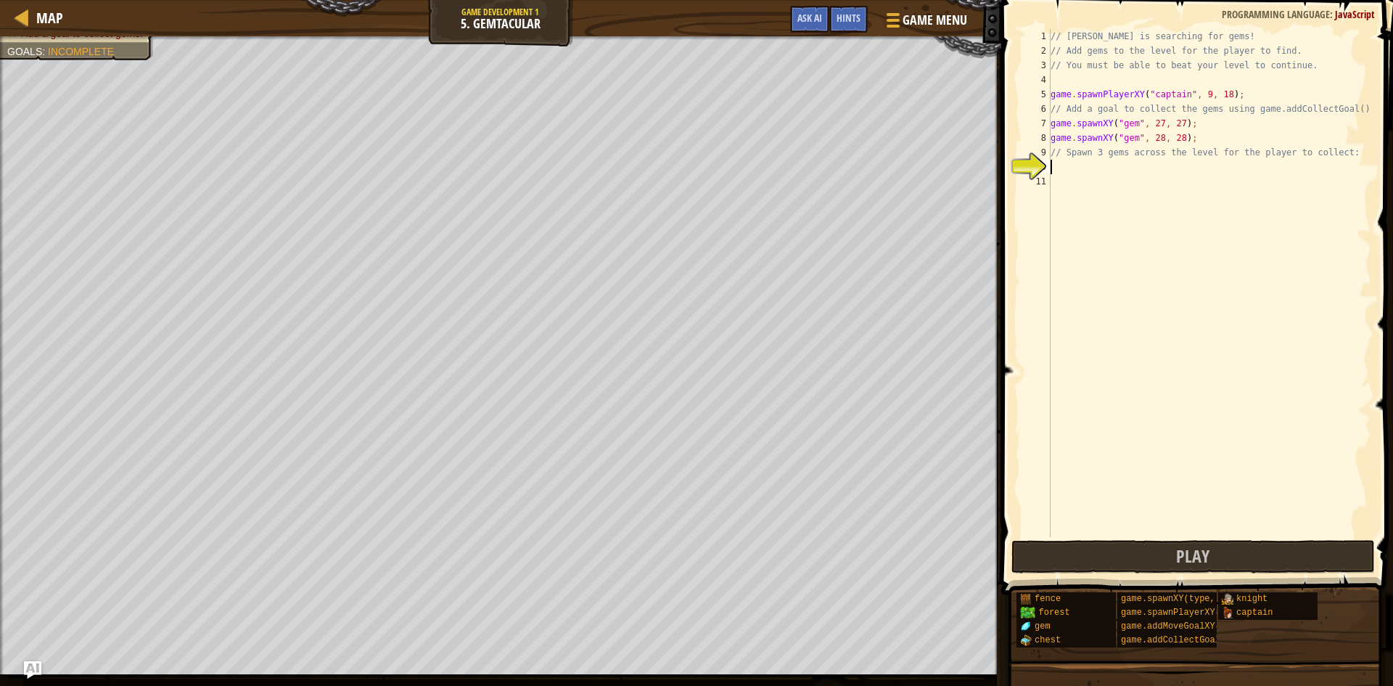
paste textarea "game.spawnXY("gem", 28, 28);"
type textarea "game.spawnXY("gem", 28, 28);"
drag, startPoint x: 1198, startPoint y: 141, endPoint x: 1046, endPoint y: 134, distance: 152.5
click at [1046, 134] on div "game.spawnXY("gem", 28, 28); 1 2 3 4 5 6 7 8 9 10 11 12 // [PERSON_NAME] is sea…" at bounding box center [1194, 283] width 353 height 508
drag, startPoint x: 1185, startPoint y: 164, endPoint x: 1052, endPoint y: 170, distance: 132.9
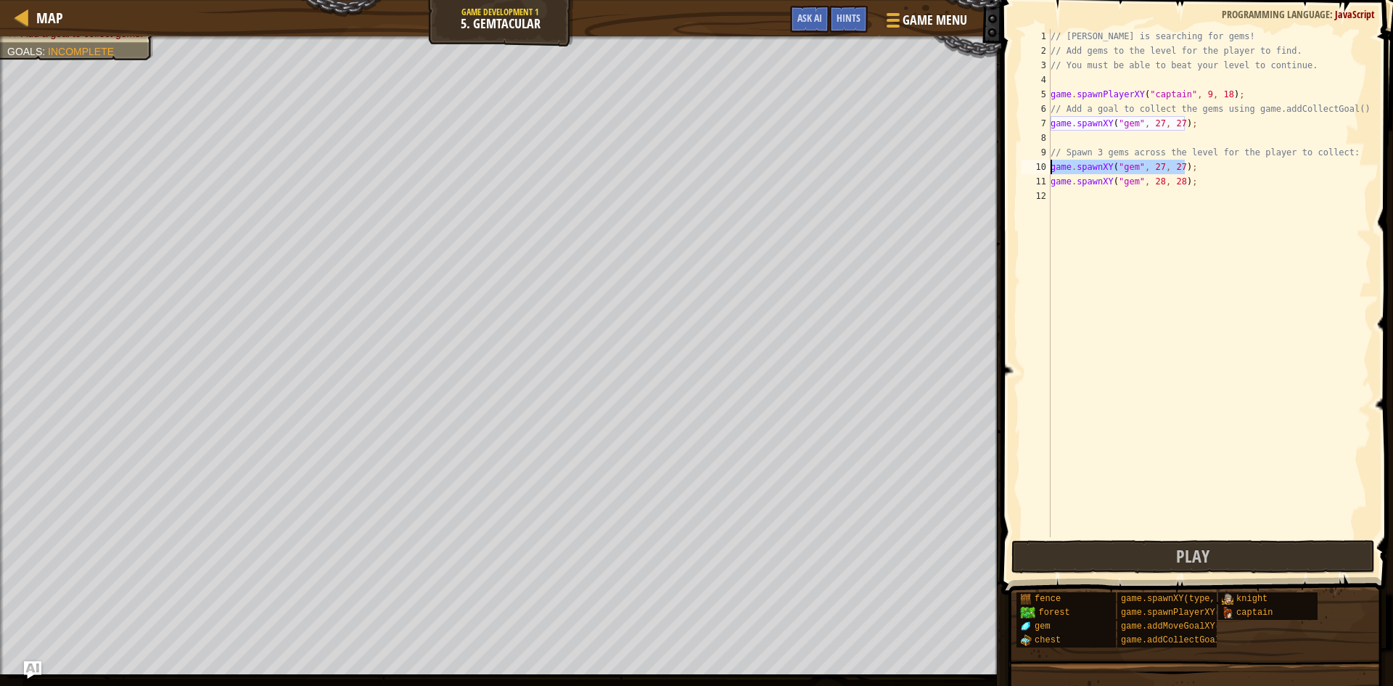
click at [1052, 170] on div "// [PERSON_NAME] is searching for gems! // Add gems to the level for the player…" at bounding box center [1209, 297] width 324 height 537
type textarea "game.spawnXY("gem", 27, 27);"
drag, startPoint x: 1185, startPoint y: 181, endPoint x: 1048, endPoint y: 179, distance: 136.4
click at [1048, 179] on div "1 2 3 4 5 6 7 8 9 10 11 12 // [PERSON_NAME] is searching for gems! // Add gems …" at bounding box center [1194, 283] width 353 height 508
type textarea "game.spawnXY("gem", 28, 28);"
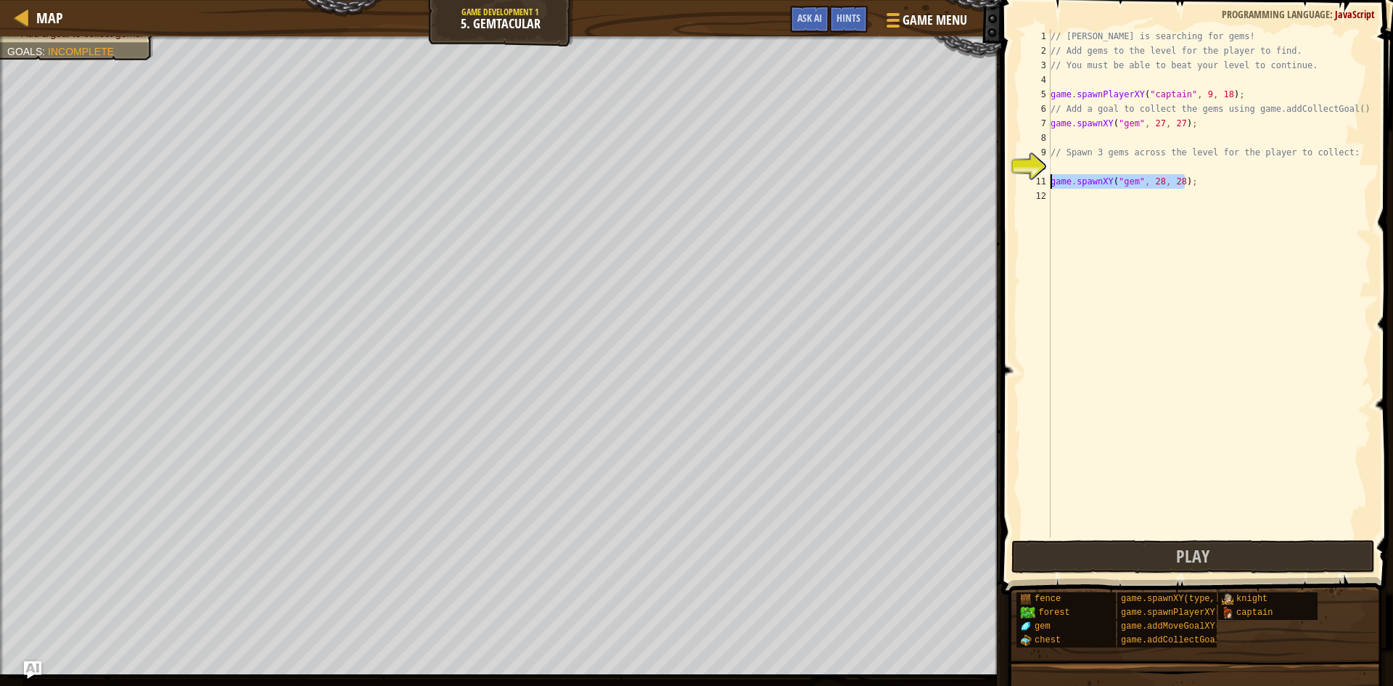
click at [1064, 170] on div "// [PERSON_NAME] is searching for gems! // Add gems to the level for the player…" at bounding box center [1209, 297] width 324 height 537
click at [1064, 169] on div "// [PERSON_NAME] is searching for gems! // Add gems to the level for the player…" at bounding box center [1209, 297] width 324 height 537
paste textarea "game.spawnXY("gem", 28, 28);"
click at [1173, 168] on div "// [PERSON_NAME] is searching for gems! // Add gems to the level for the player…" at bounding box center [1209, 297] width 324 height 537
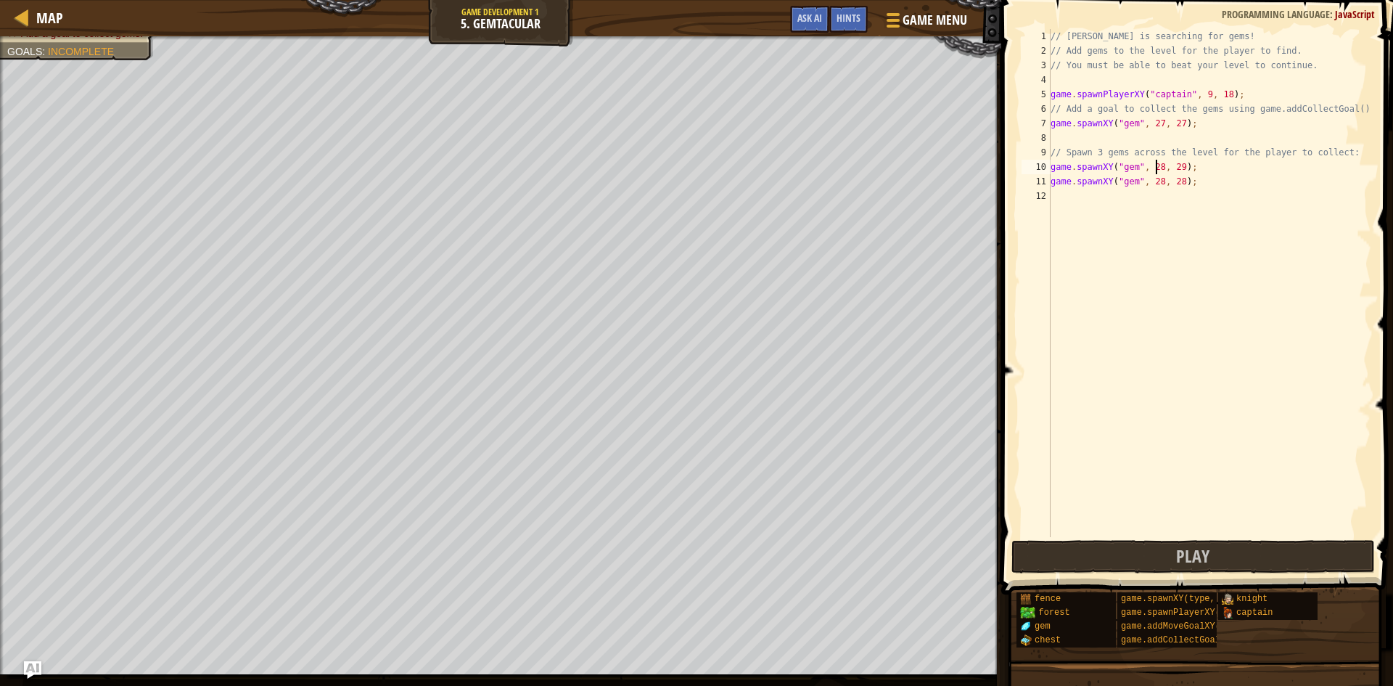
click at [1155, 169] on div "// [PERSON_NAME] is searching for gems! // Add gems to the level for the player…" at bounding box center [1209, 297] width 324 height 537
type textarea "game.spawnXY("gem", 29, 29);"
click at [1164, 206] on div "// [PERSON_NAME] is searching for gems! // Add gems to the level for the player…" at bounding box center [1209, 297] width 324 height 537
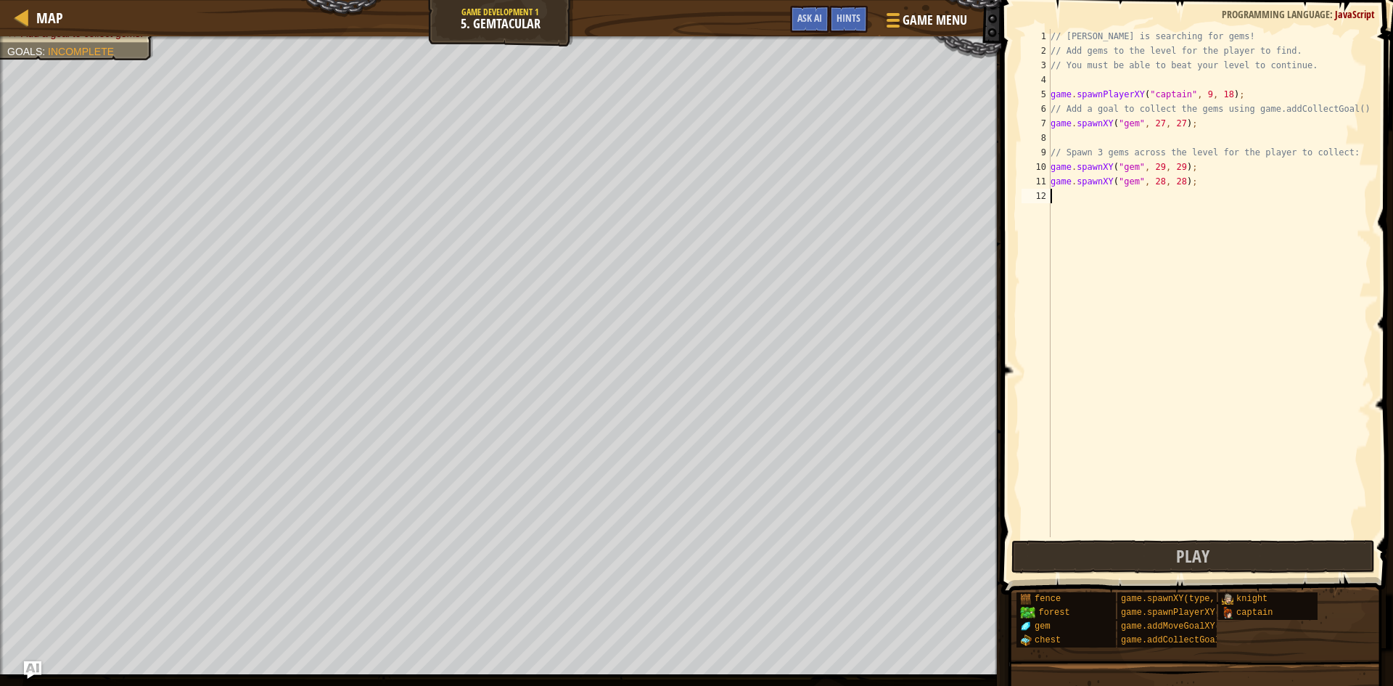
click at [1110, 142] on div "// [PERSON_NAME] is searching for gems! // Add gems to the level for the player…" at bounding box center [1209, 297] width 324 height 537
type textarea "game.addCollectGoal();"
click at [1119, 557] on button "Play" at bounding box center [1192, 556] width 363 height 33
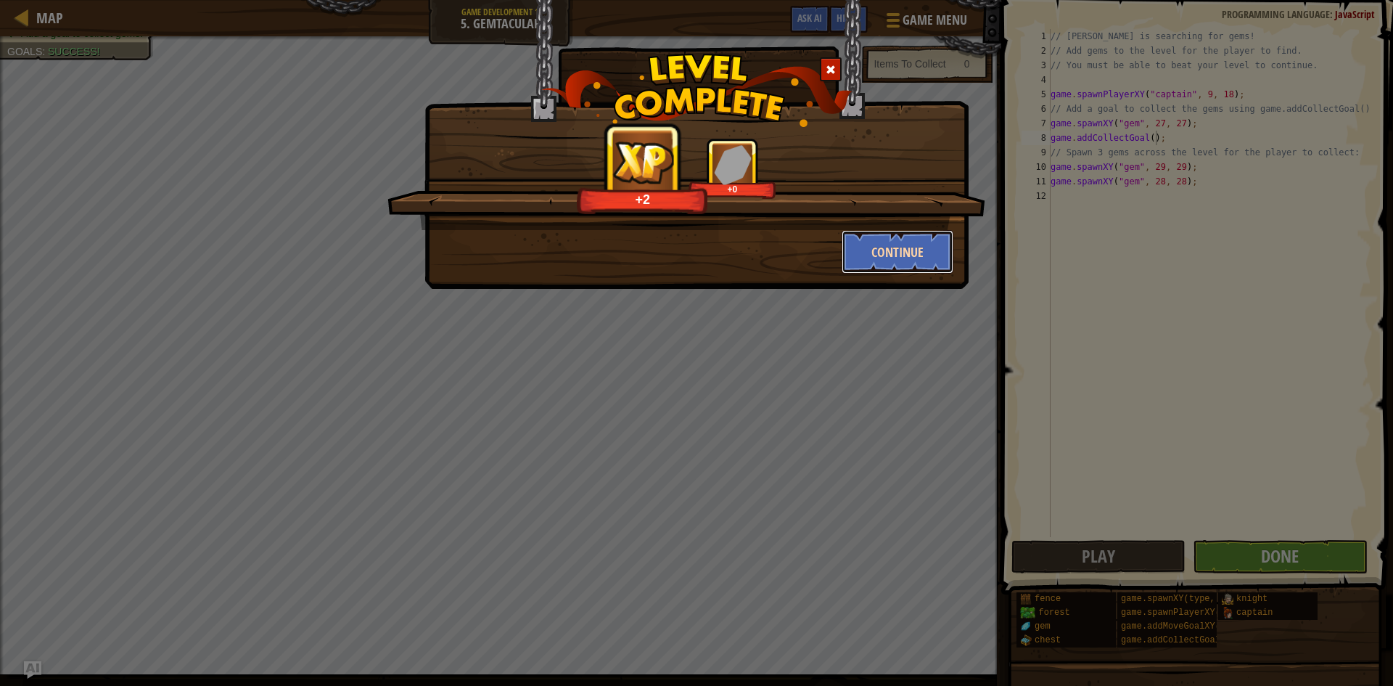
click at [874, 254] on button "Continue" at bounding box center [897, 252] width 112 height 44
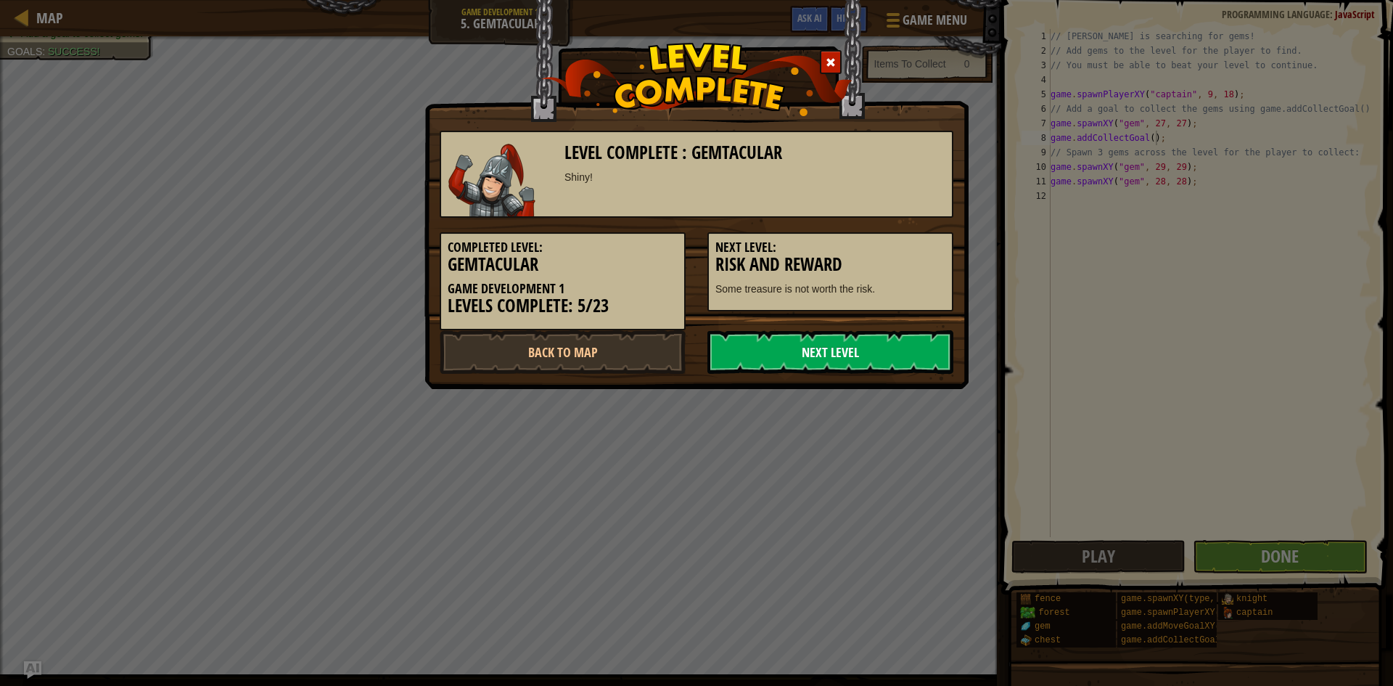
click at [775, 366] on link "Next Level" at bounding box center [830, 352] width 246 height 44
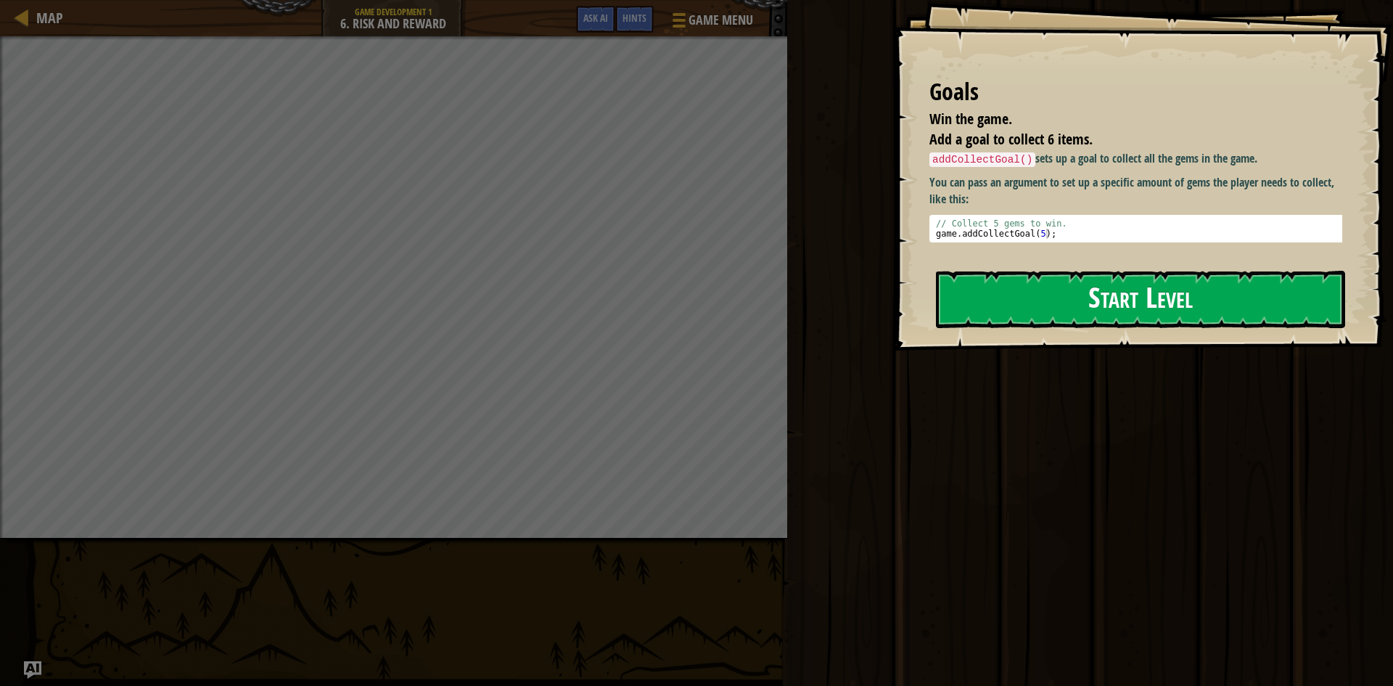
click at [997, 294] on button "Start Level" at bounding box center [1140, 299] width 409 height 57
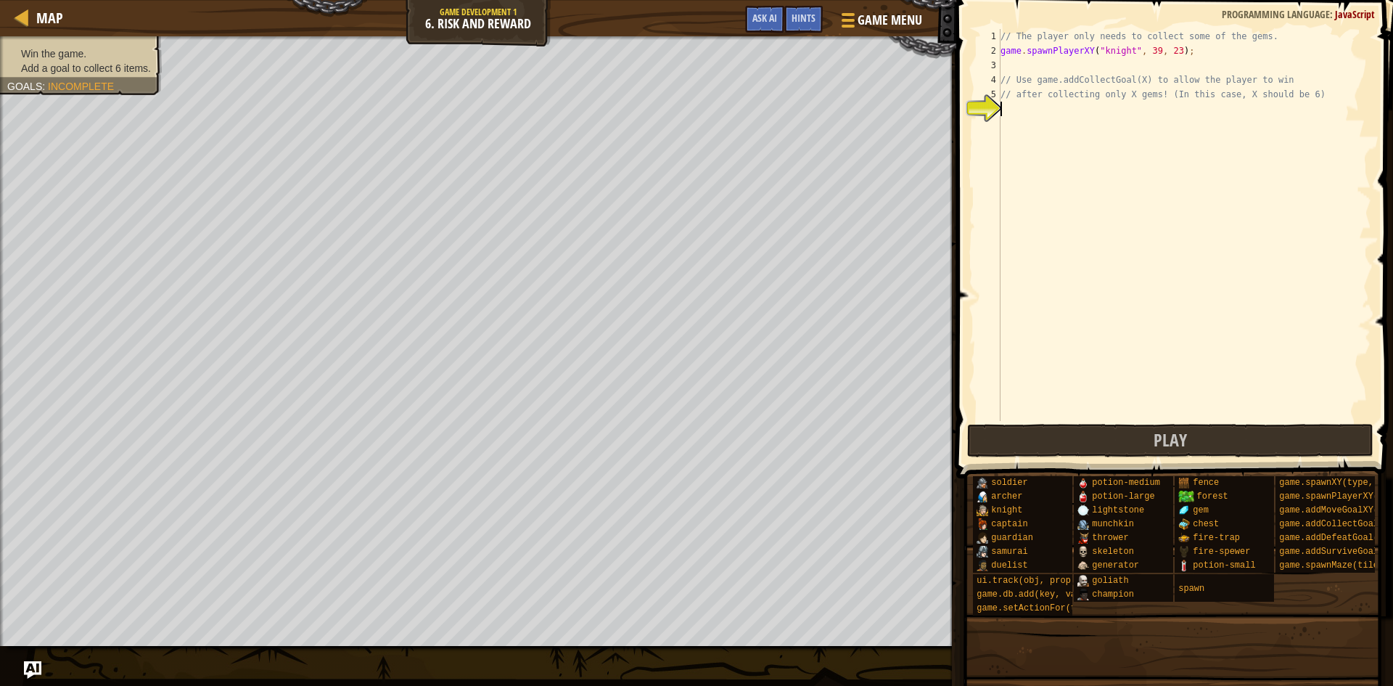
click at [1034, 110] on div "// The player only needs to collect some of the gems. game . spawnPlayerXY ( "k…" at bounding box center [1184, 239] width 374 height 421
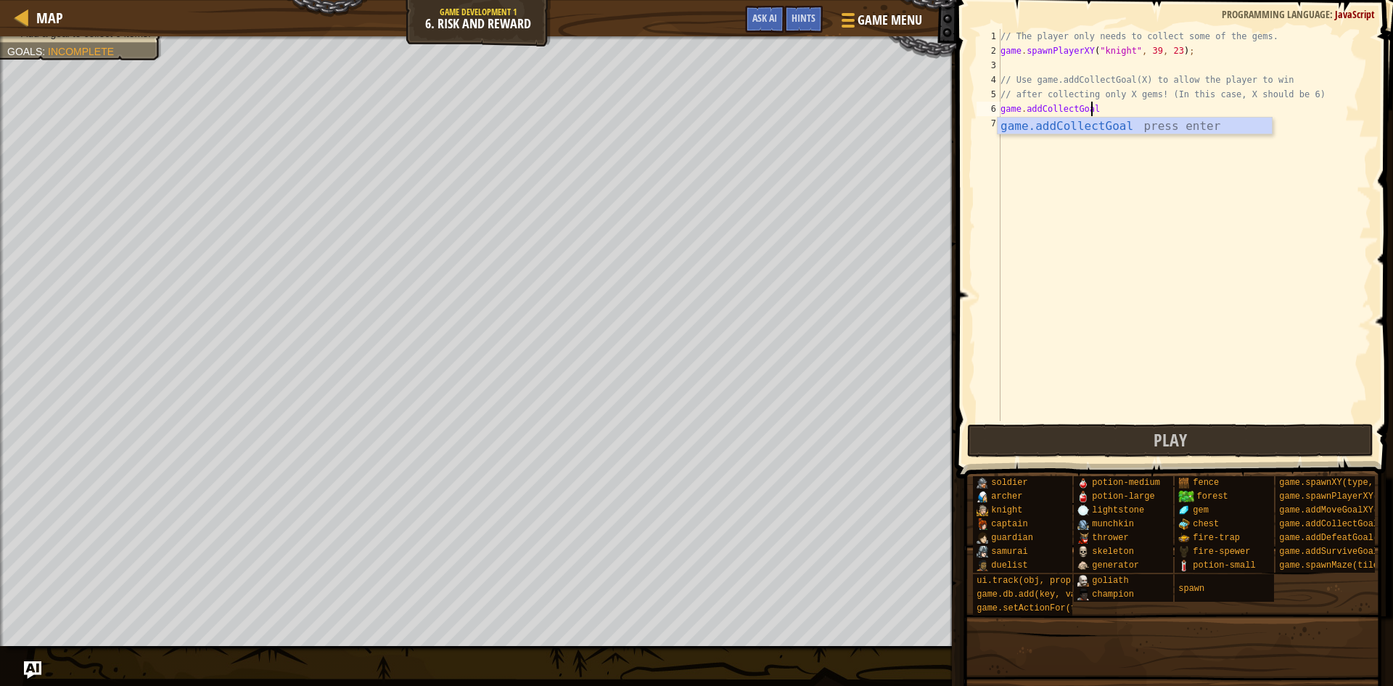
scroll to position [7, 7]
type textarea "game.addCollectGoal(6)"
click at [1148, 128] on div "// The player only needs to collect some of the gems. game . spawnPlayerXY ( "k…" at bounding box center [1184, 239] width 374 height 421
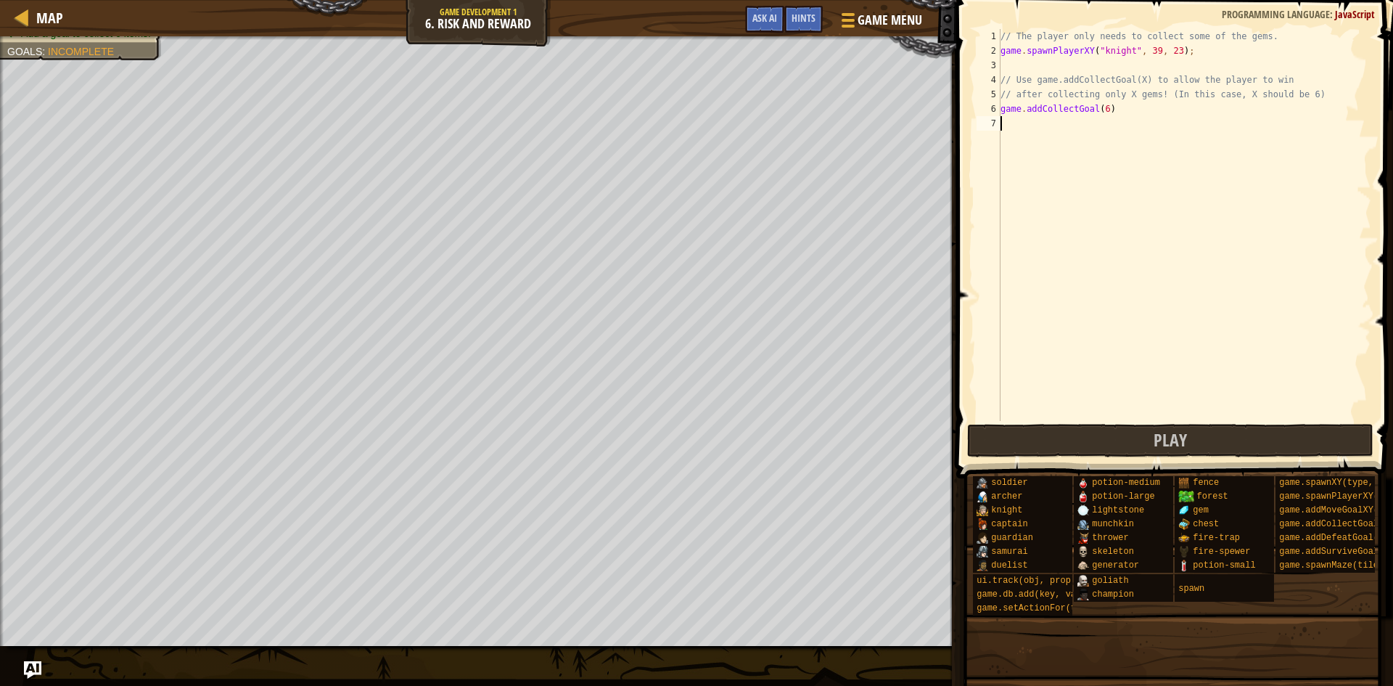
click at [1135, 117] on div "// The player only needs to collect some of the gems. game . spawnPlayerXY ( "k…" at bounding box center [1184, 239] width 374 height 421
click at [1123, 110] on div "// The player only needs to collect some of the gems. game . spawnPlayerXY ( "k…" at bounding box center [1184, 239] width 374 height 421
type textarea "game.addCollectGoal(6);"
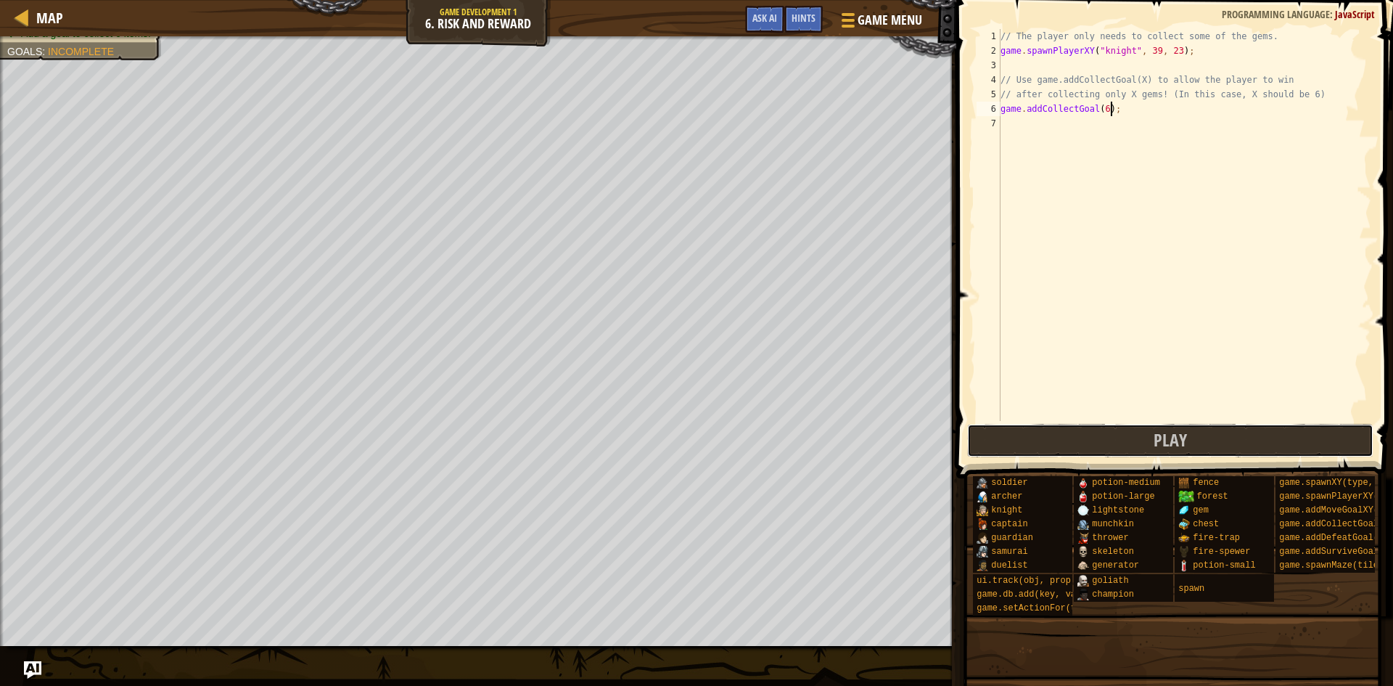
click at [1067, 443] on button "Play" at bounding box center [1170, 440] width 407 height 33
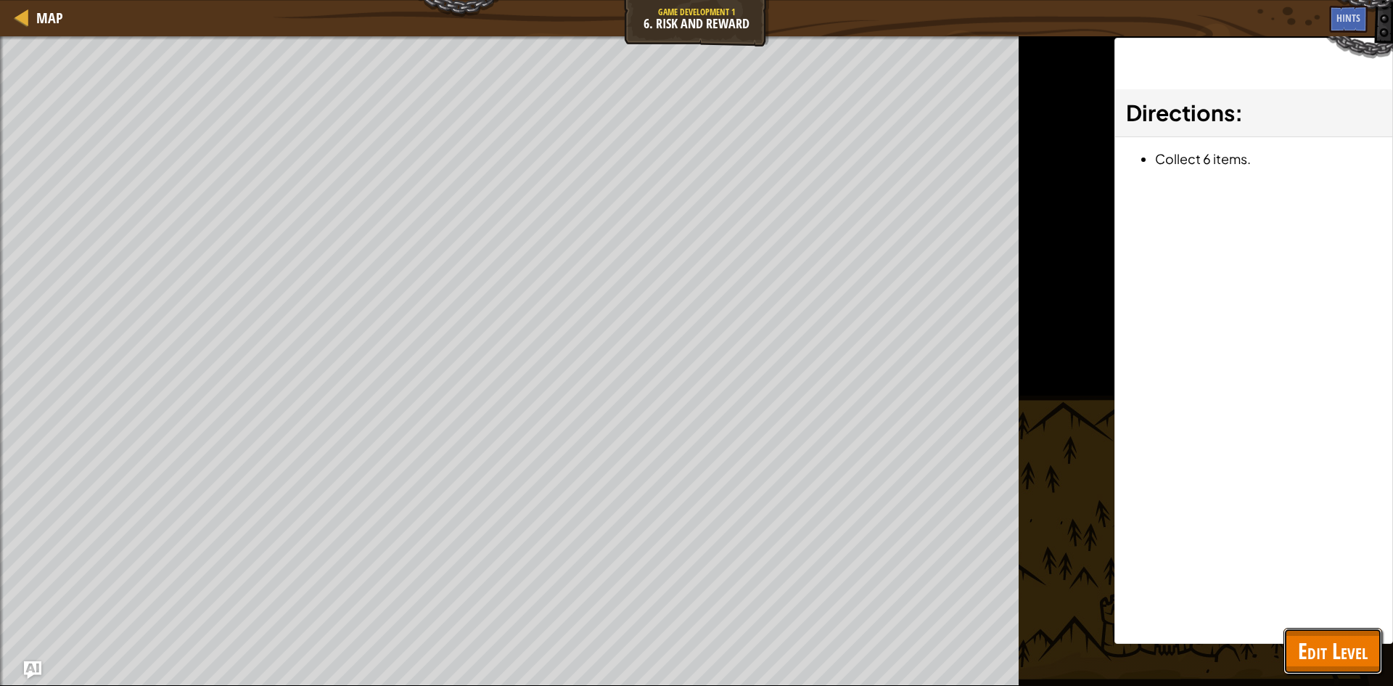
click at [1317, 638] on span "Edit Level" at bounding box center [1333, 650] width 70 height 30
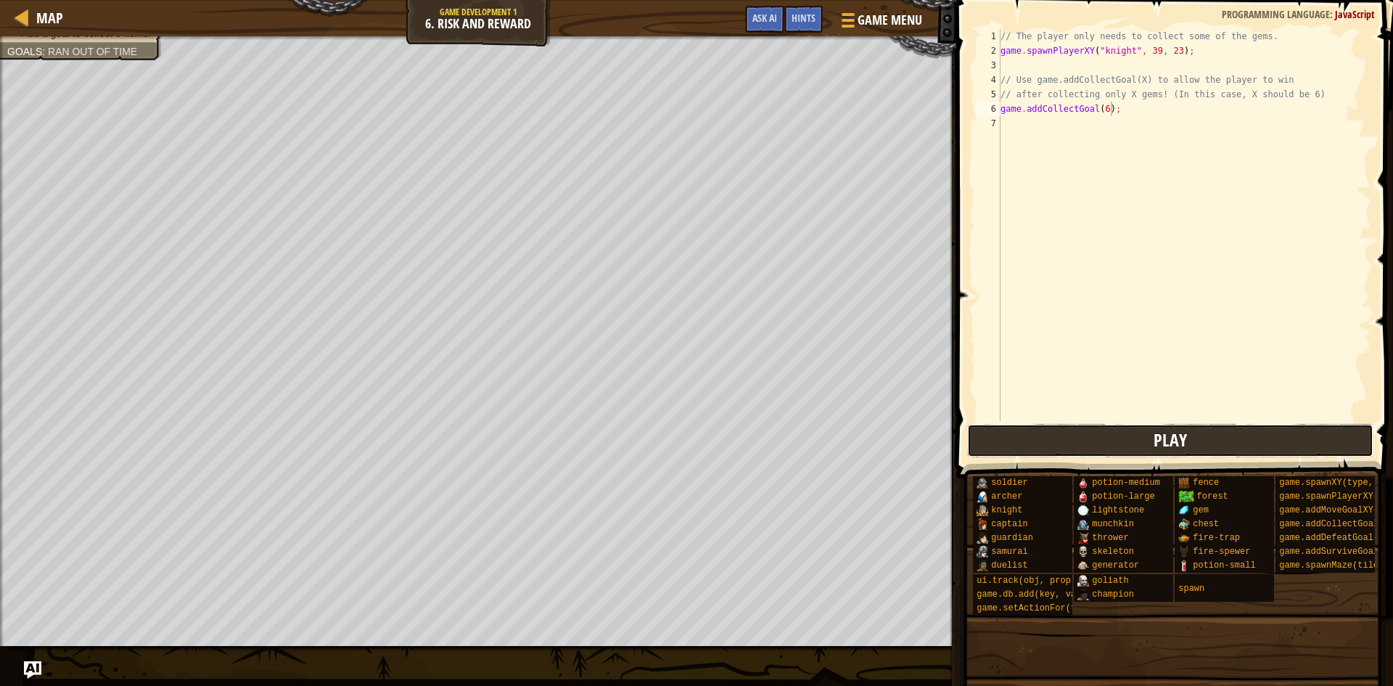
drag, startPoint x: 1146, startPoint y: 432, endPoint x: 1150, endPoint y: 441, distance: 10.1
click at [1150, 441] on button "Play" at bounding box center [1170, 440] width 407 height 33
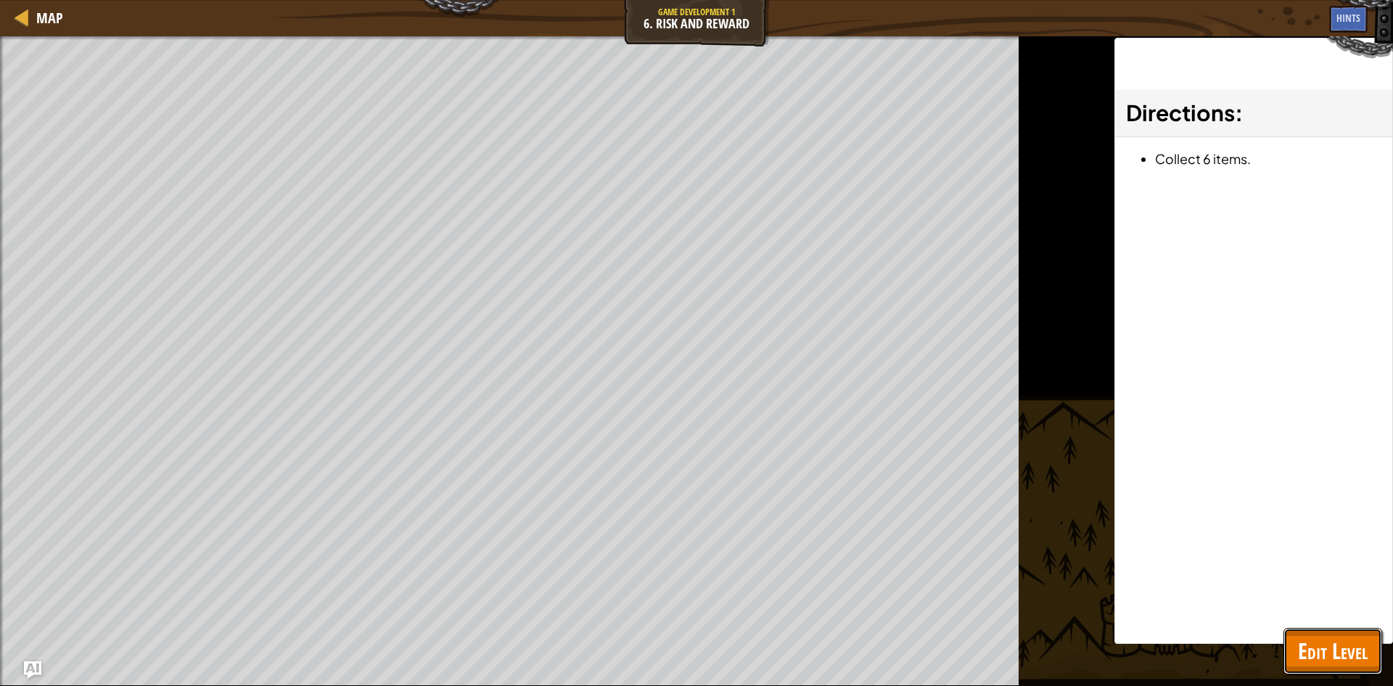
click at [1303, 646] on span "Edit Level" at bounding box center [1333, 650] width 70 height 30
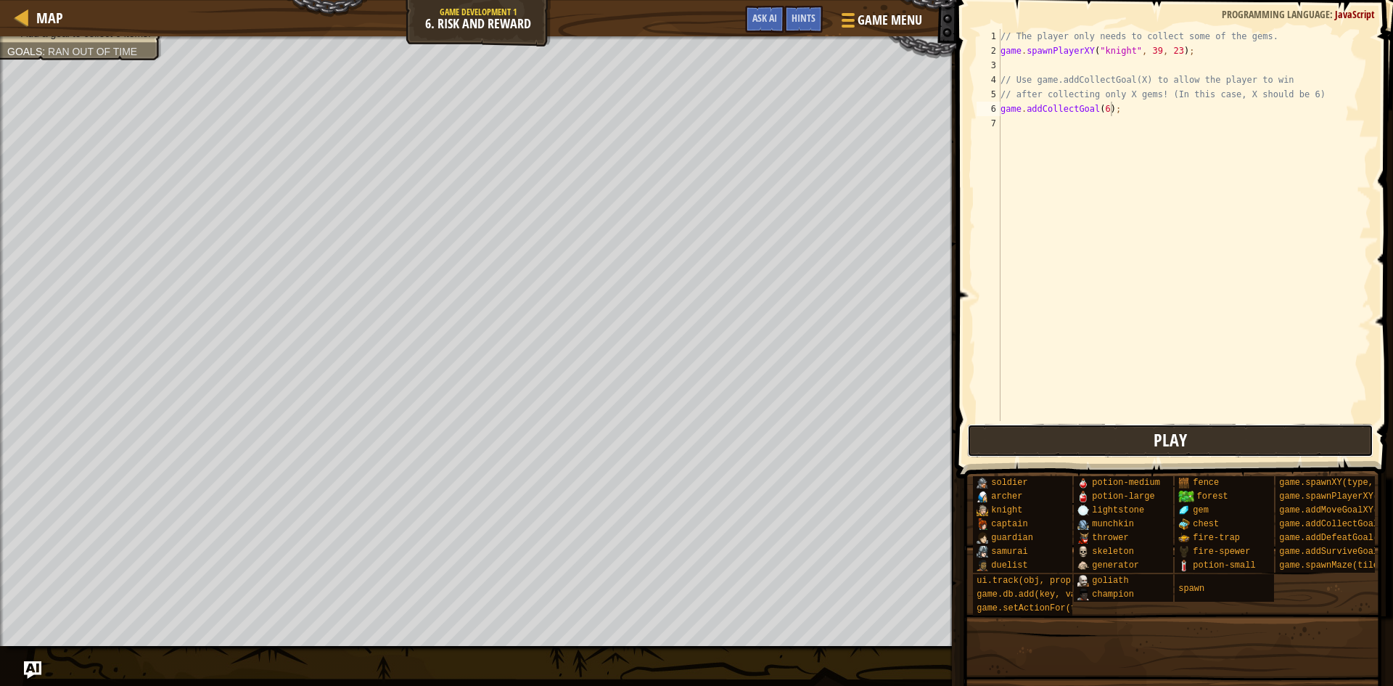
click at [1154, 437] on button "Play" at bounding box center [1170, 440] width 407 height 33
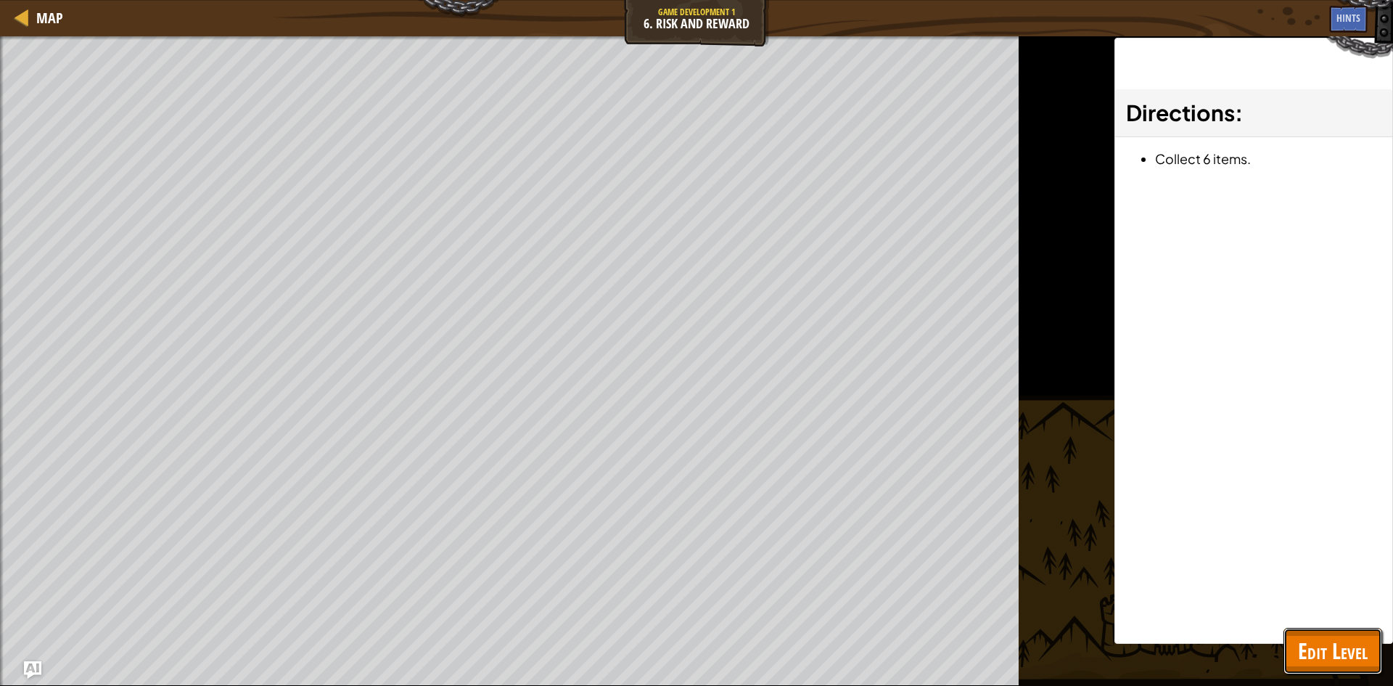
click at [1343, 664] on span "Edit Level" at bounding box center [1333, 650] width 70 height 30
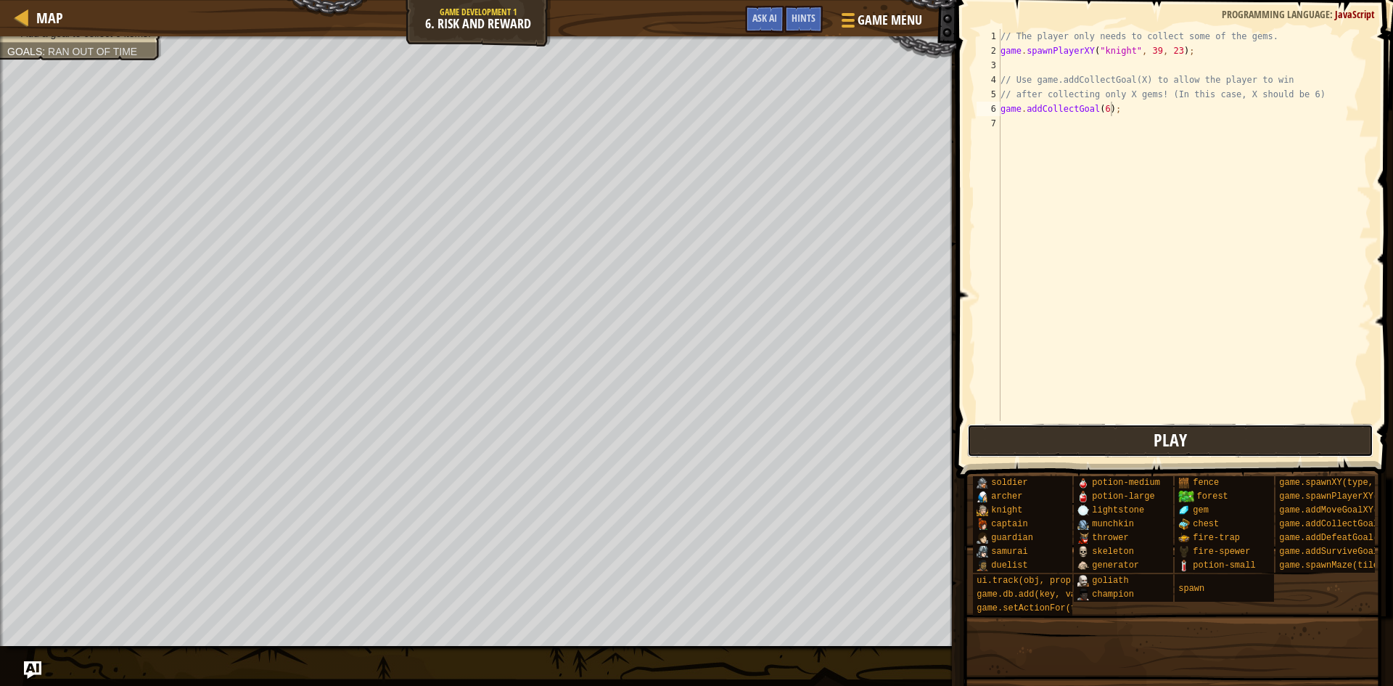
click at [1212, 450] on button "Play" at bounding box center [1170, 440] width 407 height 33
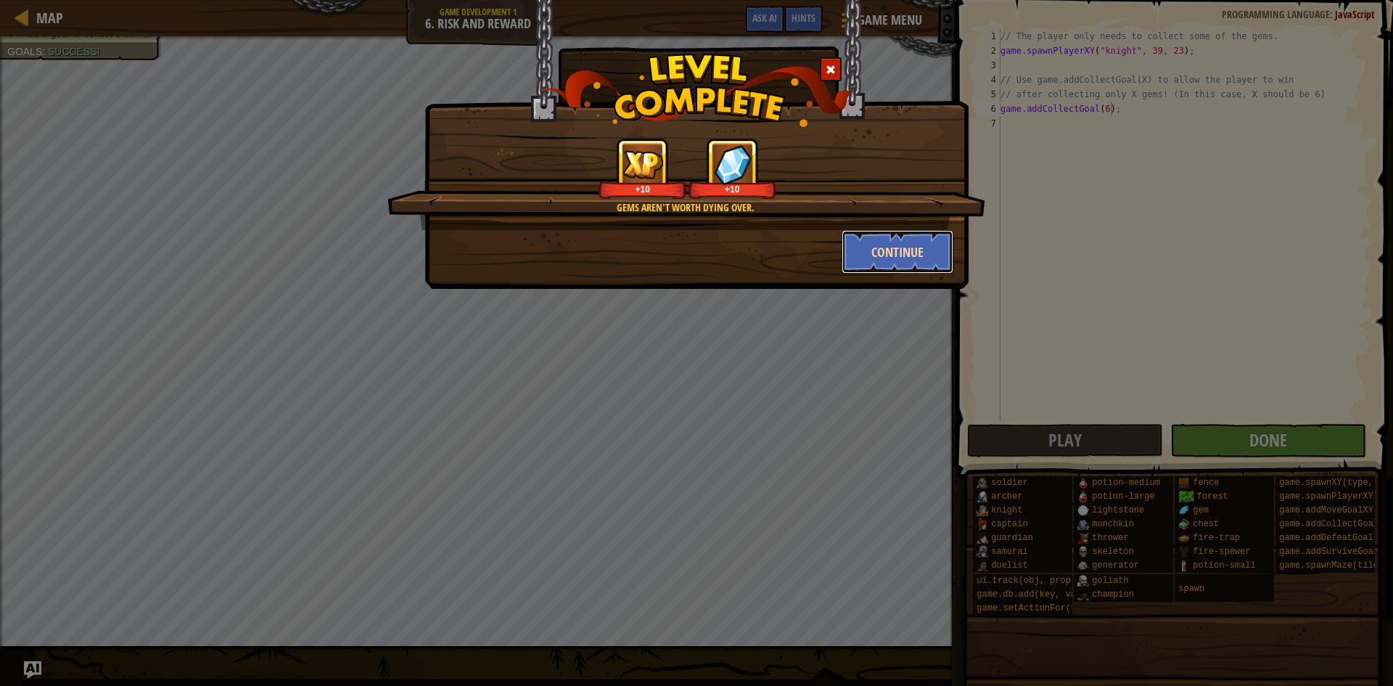
click at [950, 252] on button "Continue" at bounding box center [897, 252] width 112 height 44
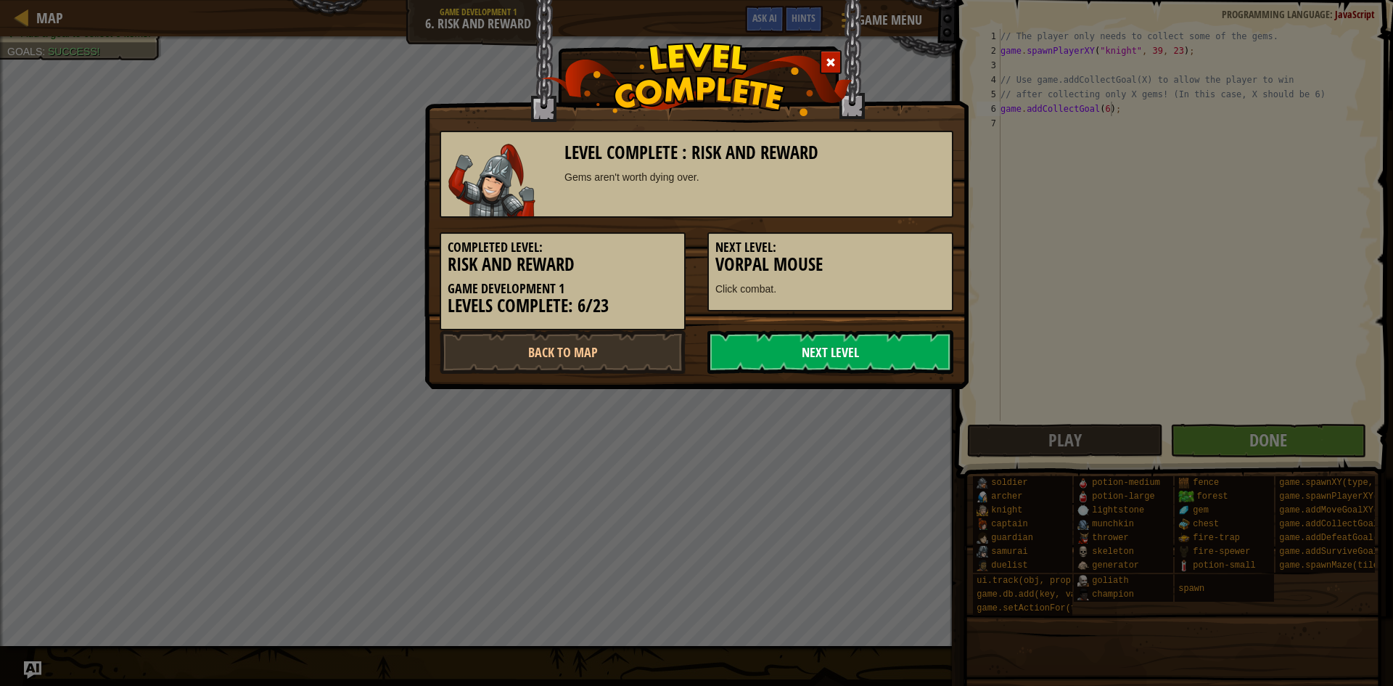
click at [796, 361] on link "Next Level" at bounding box center [830, 352] width 246 height 44
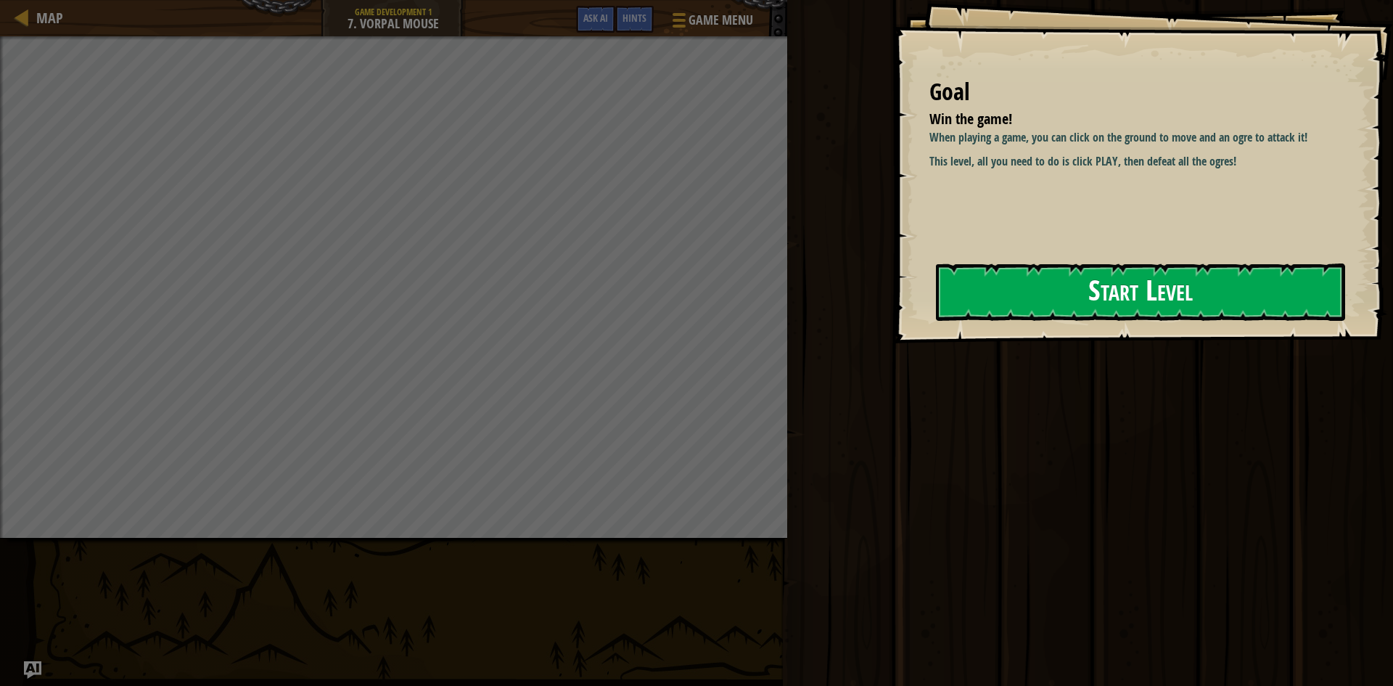
click at [996, 298] on button "Start Level" at bounding box center [1140, 291] width 409 height 57
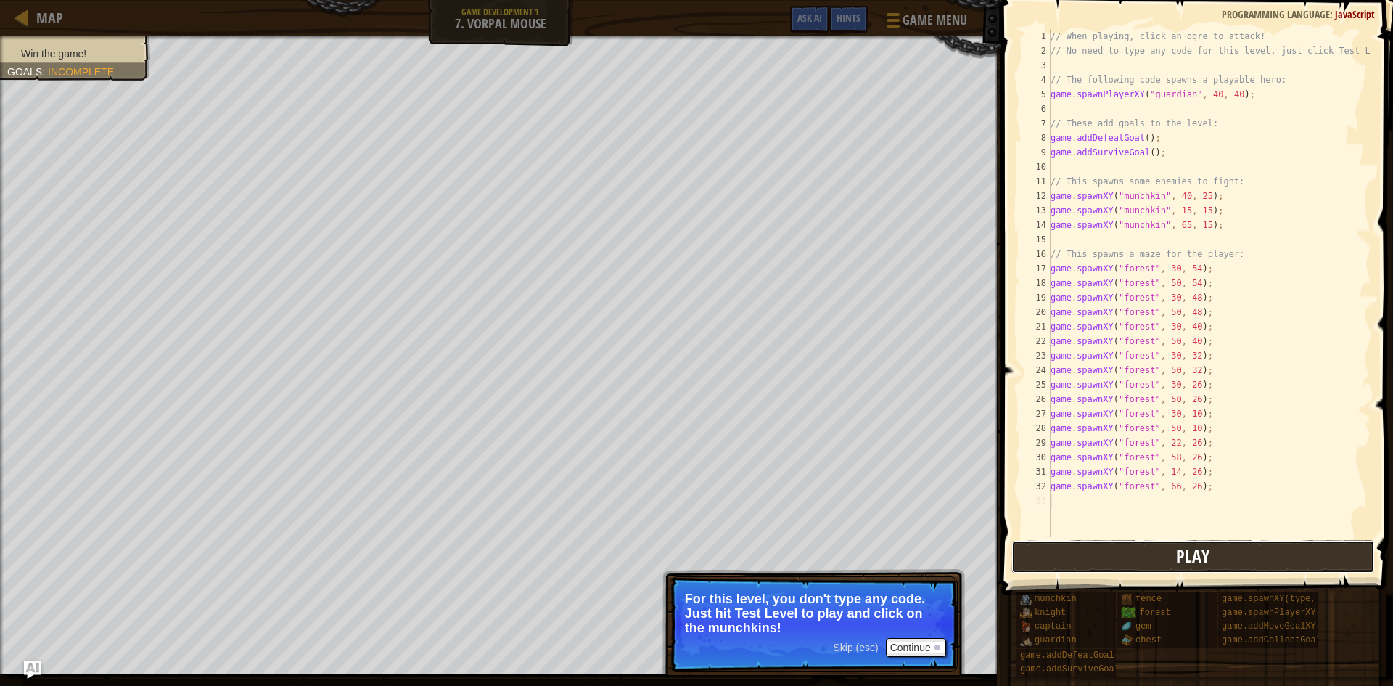
click at [1092, 551] on button "Play" at bounding box center [1192, 556] width 363 height 33
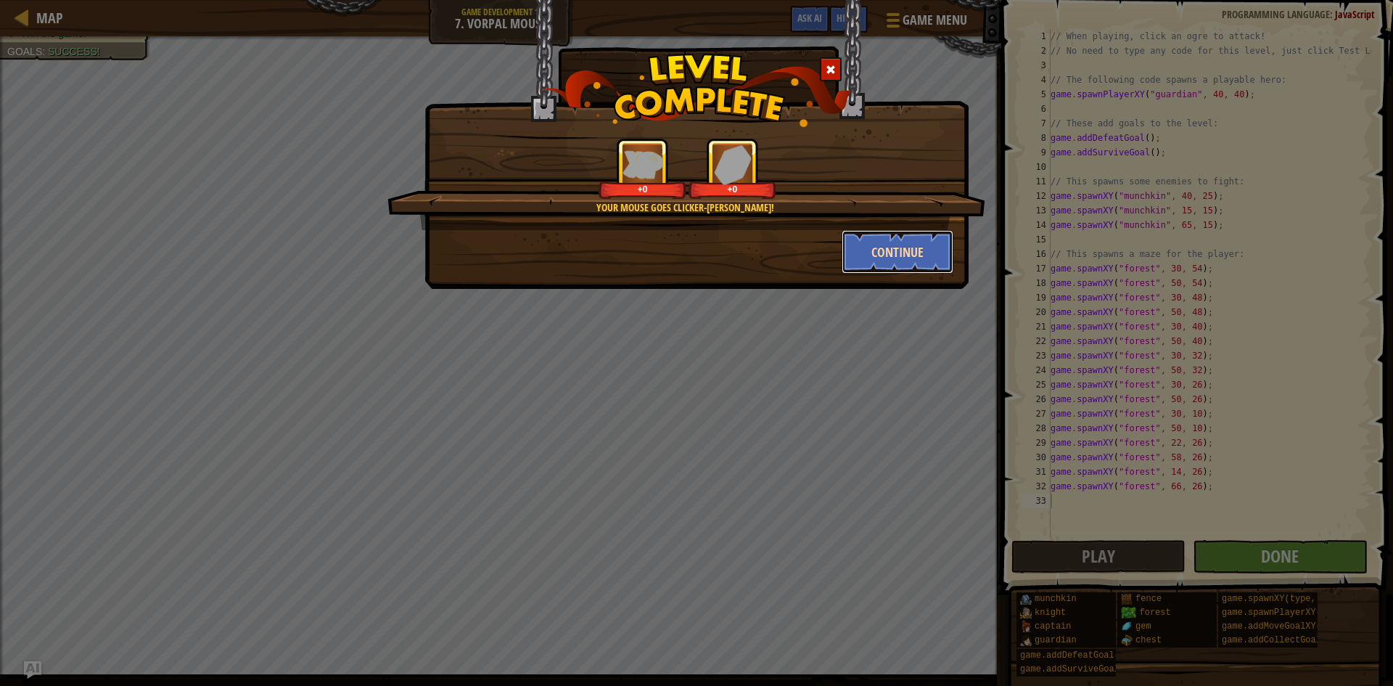
click at [902, 252] on button "Continue" at bounding box center [897, 252] width 112 height 44
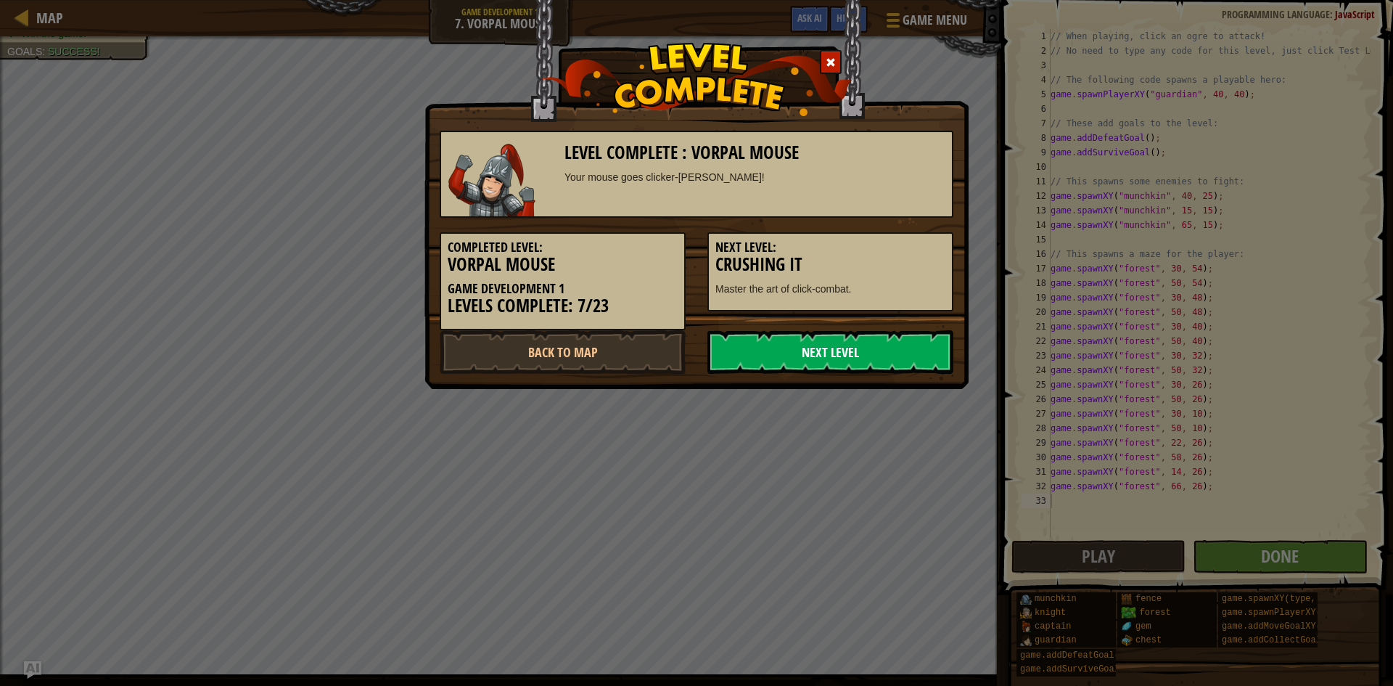
click at [881, 350] on link "Next Level" at bounding box center [830, 352] width 246 height 44
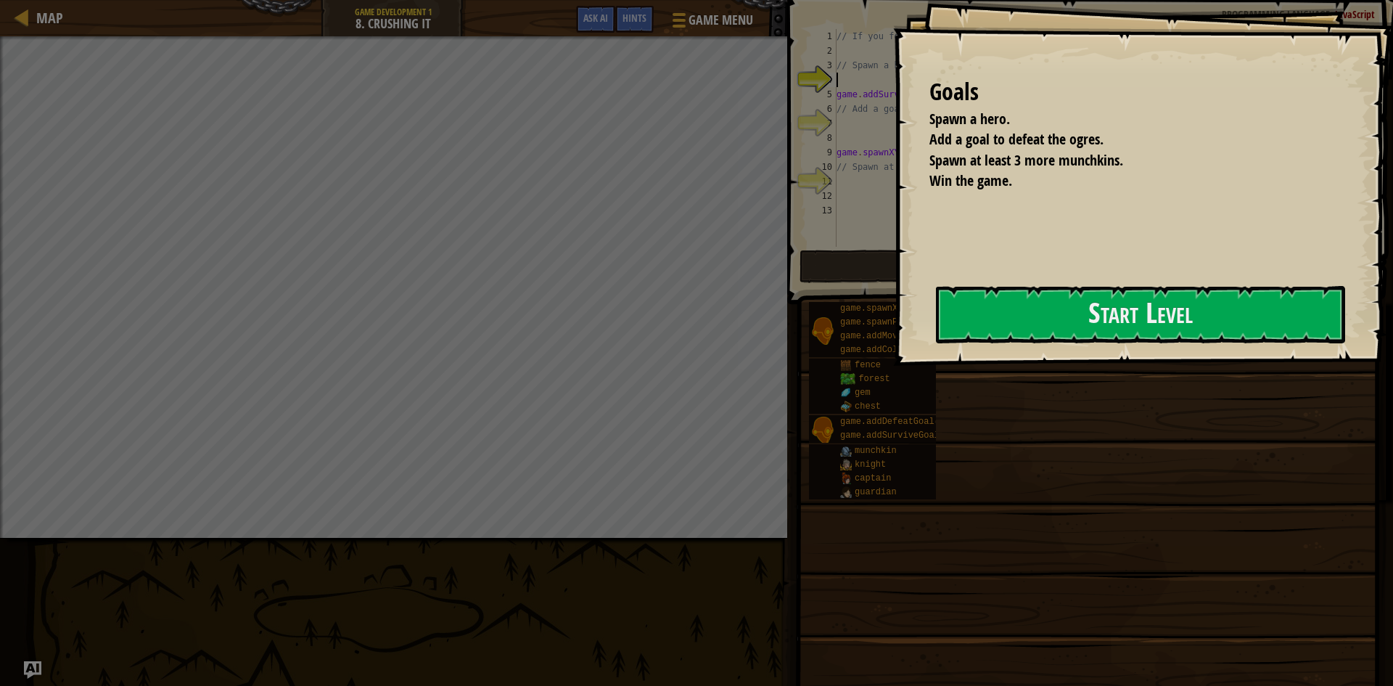
click at [936, 343] on button "Start Level" at bounding box center [1140, 314] width 409 height 57
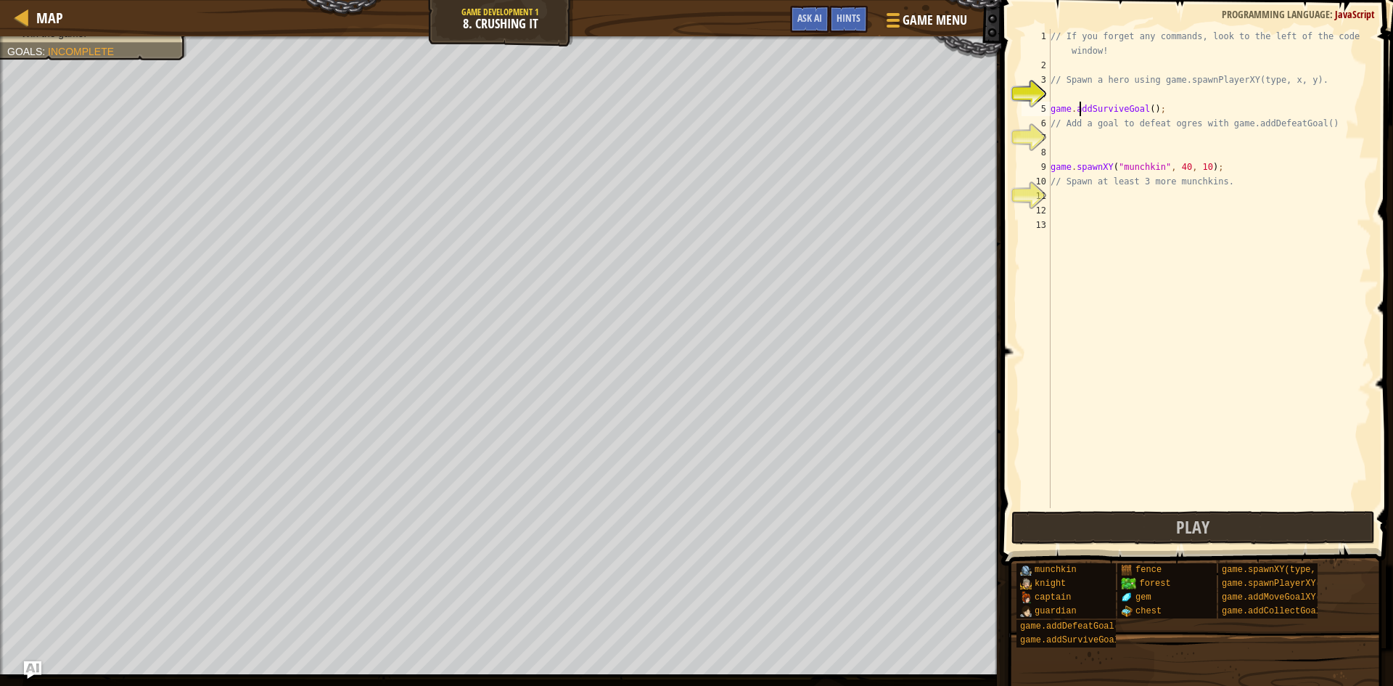
click at [1079, 104] on div "// If you forget any commands, look to the left of the code window! // Spawn a …" at bounding box center [1209, 290] width 324 height 522
type textarea "game.addSurviveGoal();"
click at [1091, 90] on div "// If you forget any commands, look to the left of the code window! // Spawn a …" at bounding box center [1209, 290] width 324 height 522
type textarea "s"
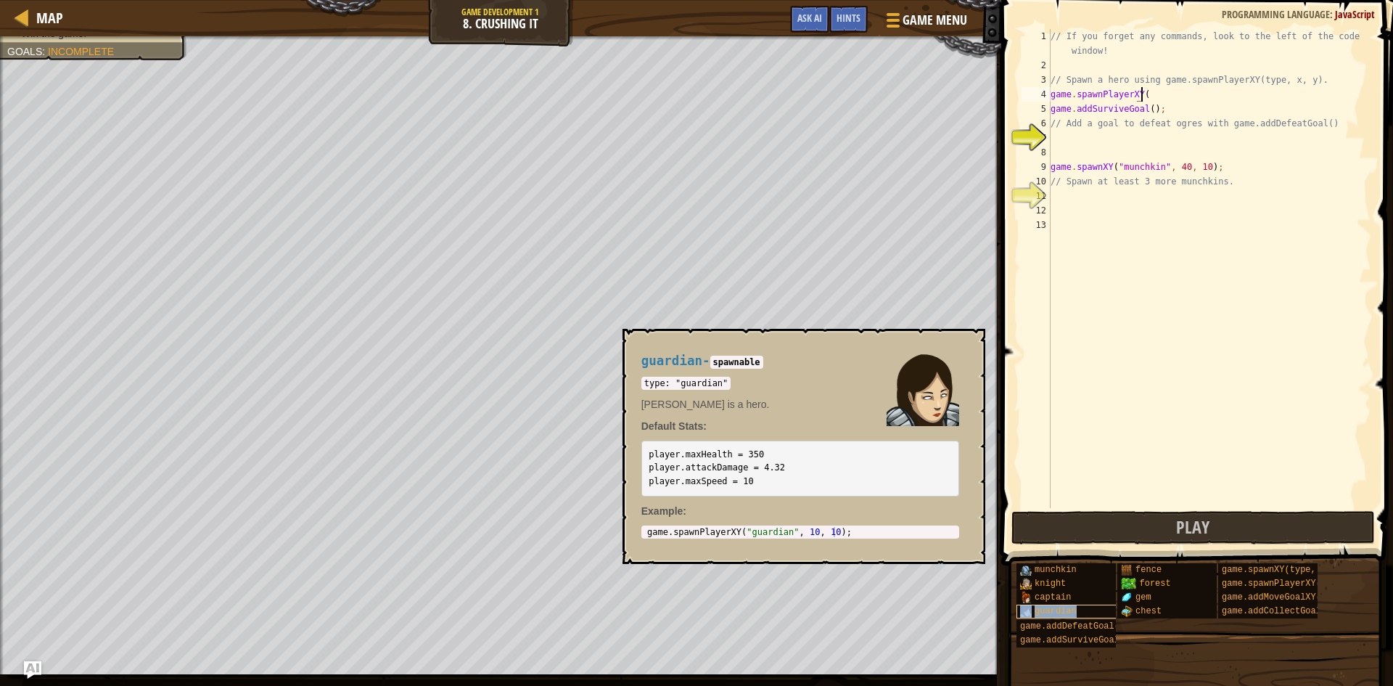
click at [1054, 608] on span "guardian" at bounding box center [1055, 611] width 42 height 10
drag, startPoint x: 720, startPoint y: 384, endPoint x: 671, endPoint y: 374, distance: 50.4
click at [671, 374] on div "guardian - spawnable type: "guardian" [PERSON_NAME] is a hero. Default Stats: p…" at bounding box center [800, 446] width 338 height 212
copy code ""guardian""
click at [966, 343] on button "×" at bounding box center [969, 345] width 12 height 20
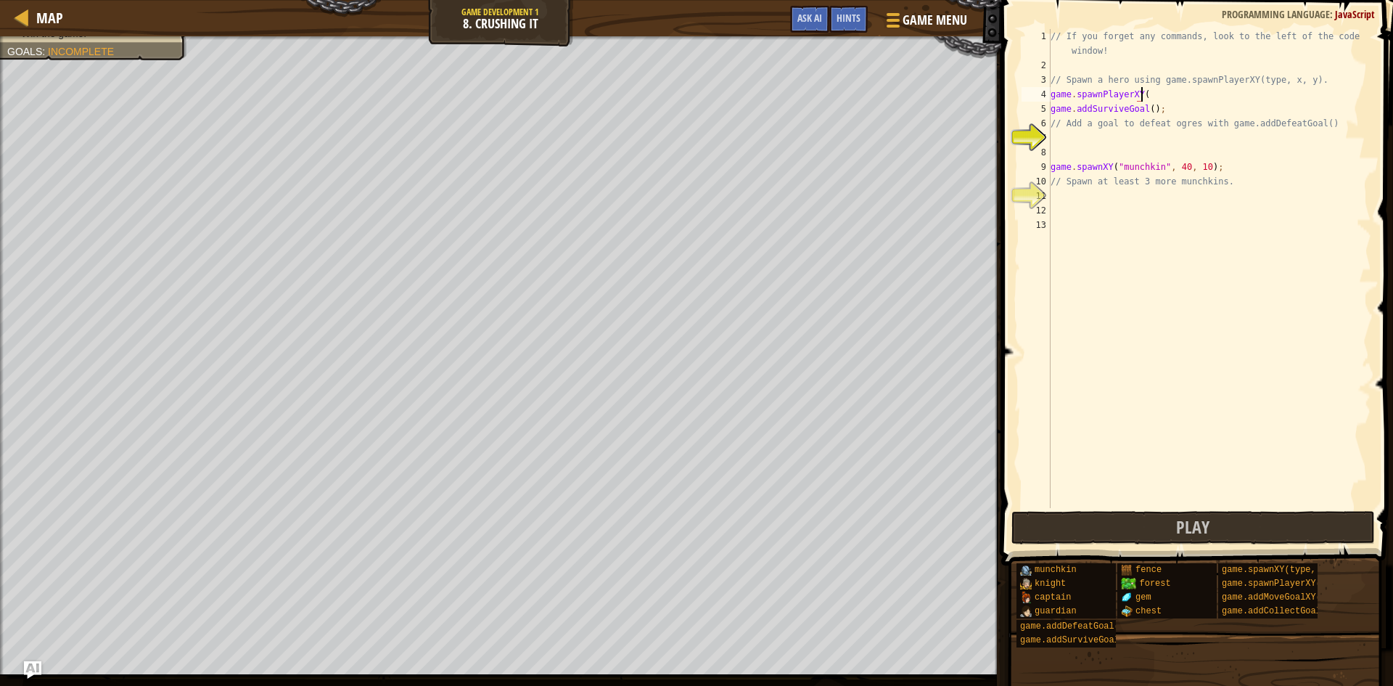
click at [1150, 97] on div "// If you forget any commands, look to the left of the code window! // Spawn a …" at bounding box center [1209, 290] width 324 height 522
paste textarea ""guardian""
type textarea "game.spawnPlayerXY("guardian", 72, 57);"
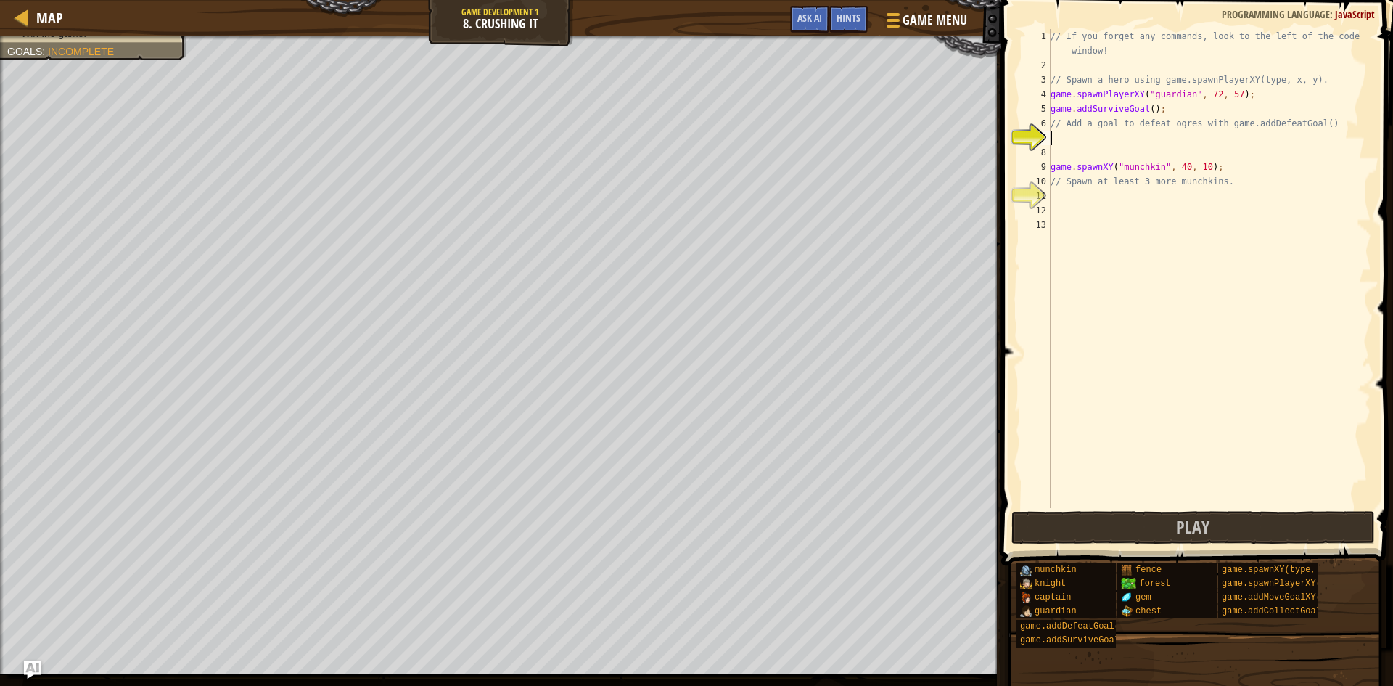
click at [1224, 140] on div "// If you forget any commands, look to the left of the code window! // Spawn a …" at bounding box center [1209, 290] width 324 height 522
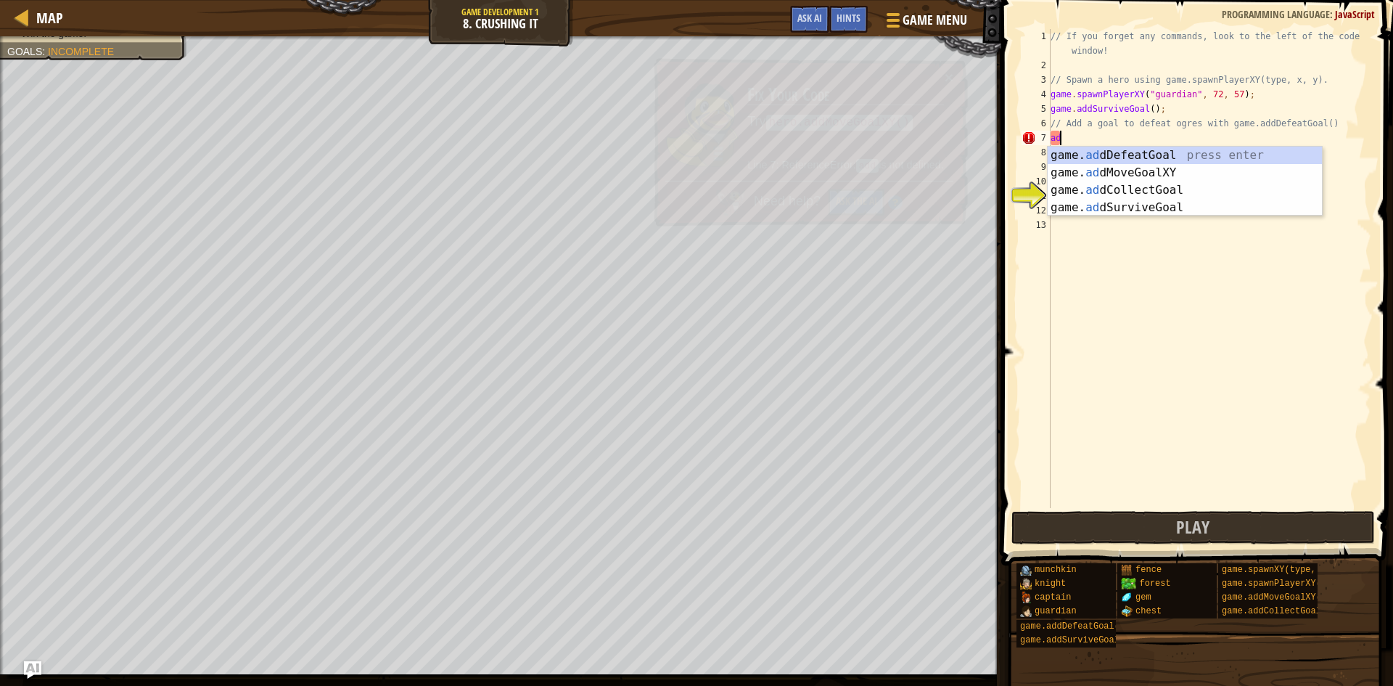
scroll to position [7, 0]
type textarea "a"
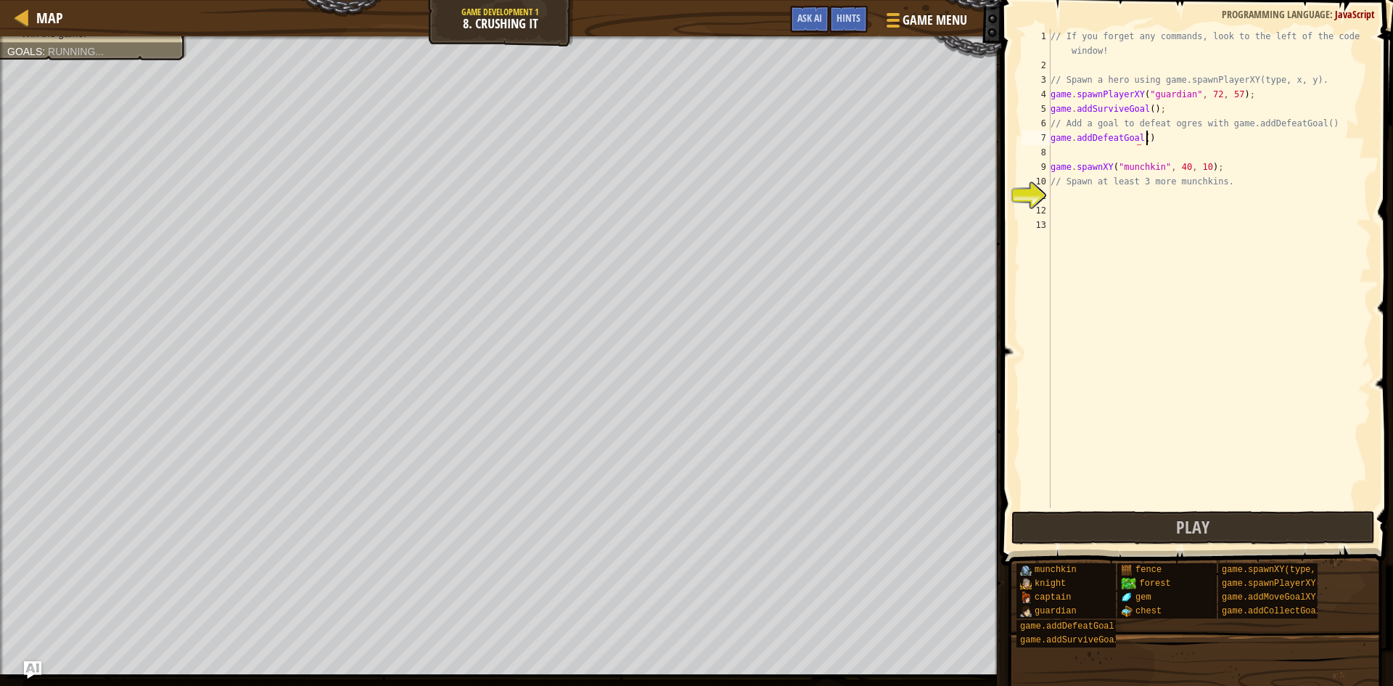
scroll to position [7, 7]
type textarea "game.addDefeatGoal();"
click at [1129, 202] on div "// If you forget any commands, look to the left of the code window! // Spawn a …" at bounding box center [1209, 290] width 324 height 522
drag, startPoint x: 1222, startPoint y: 165, endPoint x: 1053, endPoint y: 173, distance: 170.0
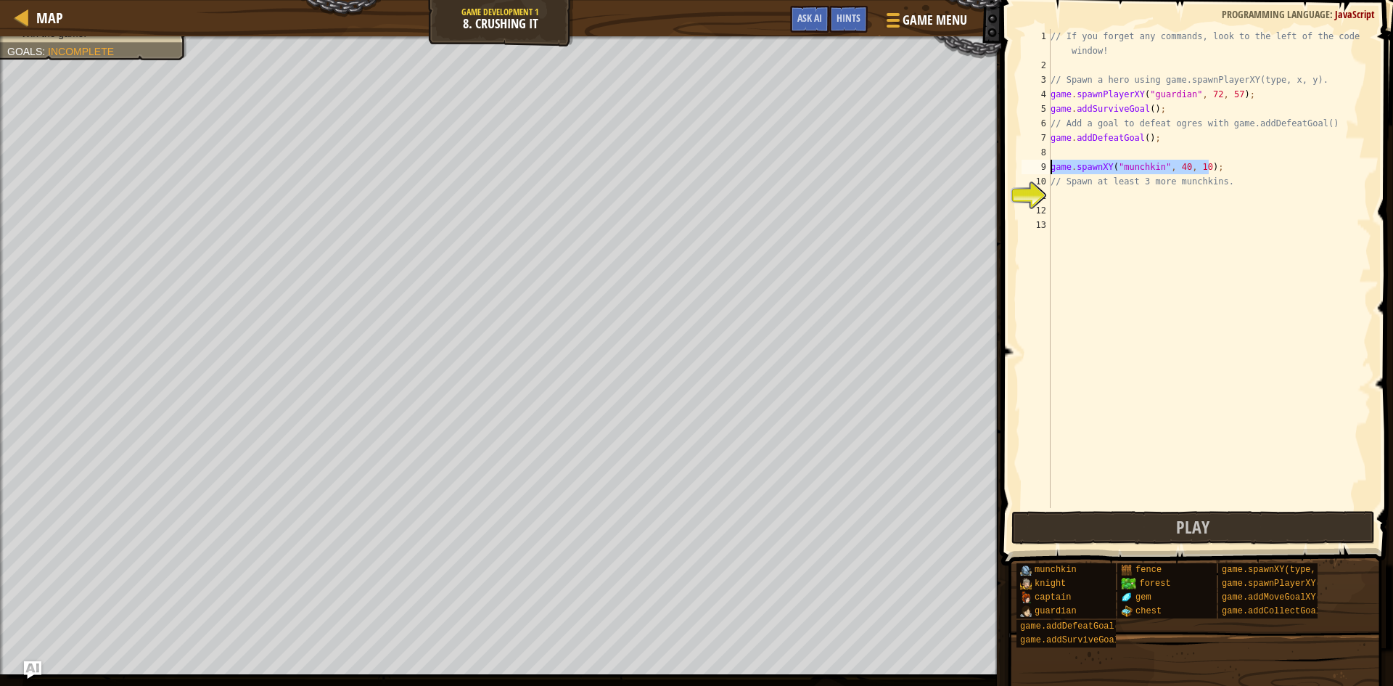
click at [1053, 173] on div "// If you forget any commands, look to the left of the code window! // Spawn a …" at bounding box center [1209, 290] width 324 height 522
type textarea "game.spawnXY("munchkin", 40, 10);"
click at [1088, 194] on div "// If you forget any commands, look to the left of the code window! // Spawn a …" at bounding box center [1209, 290] width 324 height 522
paste textarea "game.spawnXY("munchkin", 40, 10);"
type textarea "game.spawnXY("munchkin", 40, 10);"
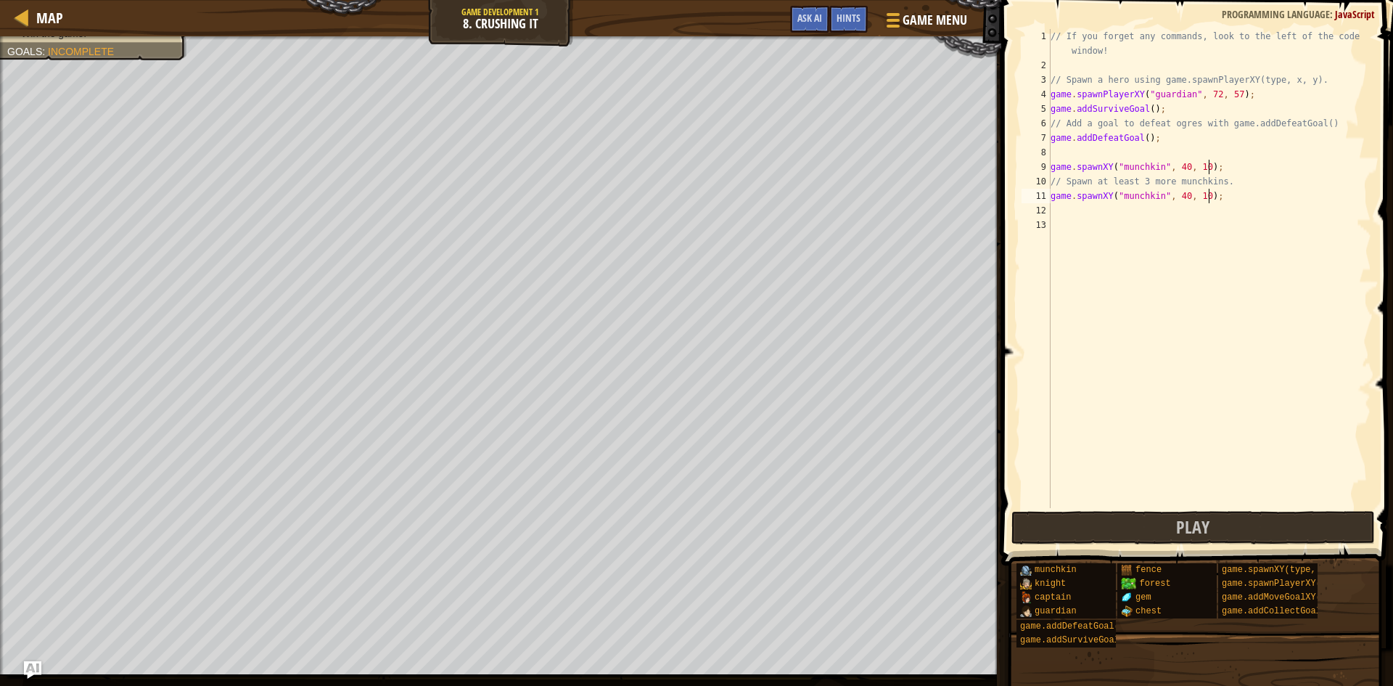
click at [1079, 208] on div "// If you forget any commands, look to the left of the code window! // Spawn a …" at bounding box center [1209, 290] width 324 height 522
paste textarea "game.spawnXY("munchkin", 40, 10);"
type textarea "game.spawnXY("munchkin", 40, 10);"
click at [1066, 236] on div "// If you forget any commands, look to the left of the code window! // Spawn a …" at bounding box center [1209, 290] width 324 height 522
click at [1146, 217] on div "// If you forget any commands, look to the left of the code window! // Spawn a …" at bounding box center [1209, 290] width 324 height 522
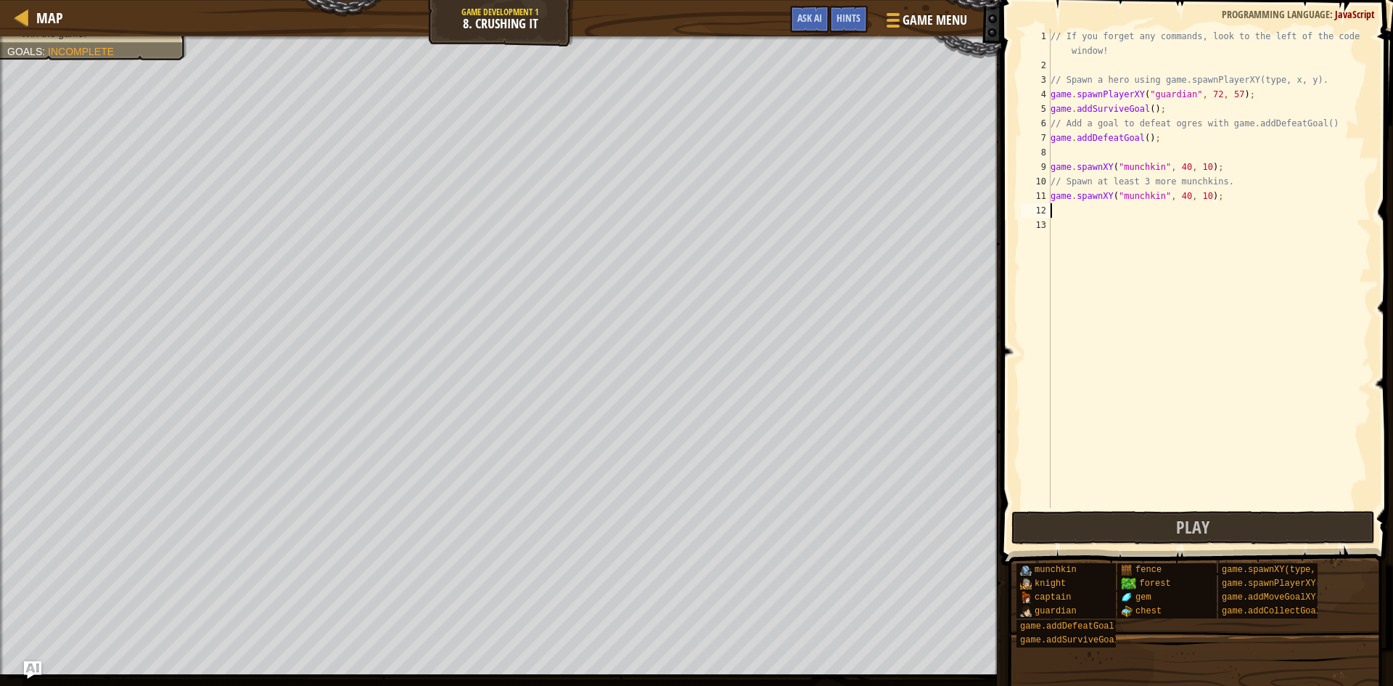
paste textarea "game.spawnXY("munchkin", 40, 10);"
type textarea "game.spawnXY("munchkin", 40, 10);"
click at [1129, 225] on div "// If you forget any commands, look to the left of the code window! // Spawn a …" at bounding box center [1209, 290] width 324 height 522
paste textarea "game.spawnXY("munchkin", 40, 10);"
type textarea "game.spawnXY("munchkin", 40, 10);"
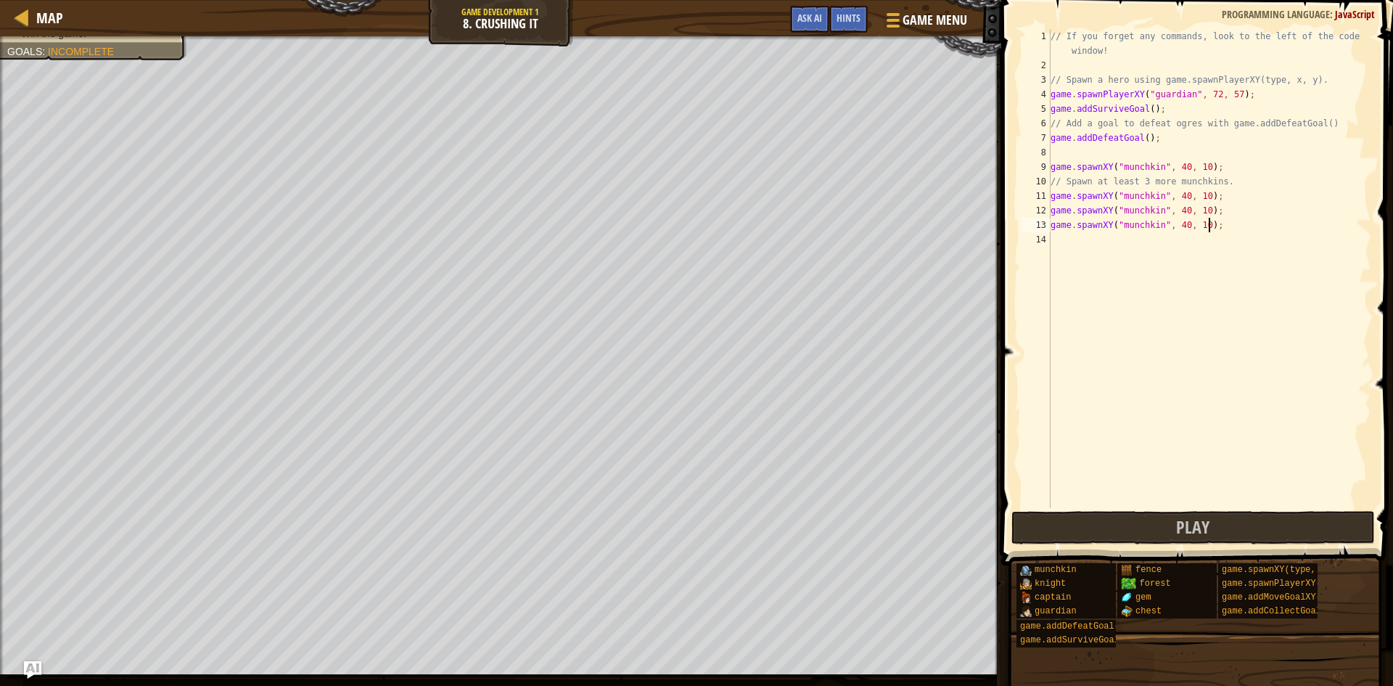
click at [1107, 244] on div "// If you forget any commands, look to the left of the code window! // Spawn a …" at bounding box center [1209, 290] width 324 height 522
paste textarea "game.spawnXY("munchkin", 40, 10);"
type textarea "game.spawnXY("munchkin", 40, 10);"
click at [1106, 255] on div "// If you forget any commands, look to the left of the code window! // Spawn a …" at bounding box center [1209, 290] width 324 height 522
paste textarea "game.spawnXY("munchkin", 40, 10);"
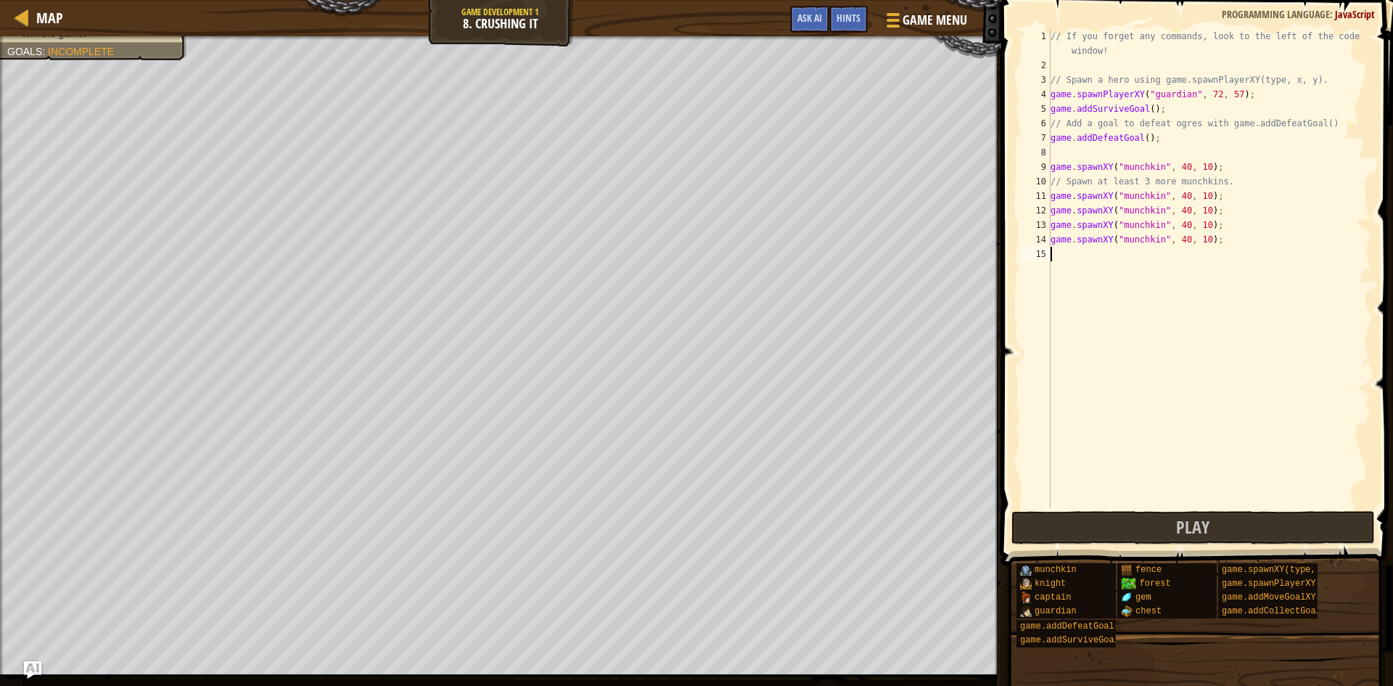
type textarea "game.spawnXY("munchkin", 40, 10);"
click at [1098, 274] on div "// If you forget any commands, look to the left of the code window! // Spawn a …" at bounding box center [1209, 290] width 324 height 522
paste textarea "game.spawnXY("munchkin", 40, 10);"
type textarea "game.spawnXY("munchkin", 40, 10);"
click at [1089, 290] on div "// If you forget any commands, look to the left of the code window! // Spawn a …" at bounding box center [1209, 290] width 324 height 522
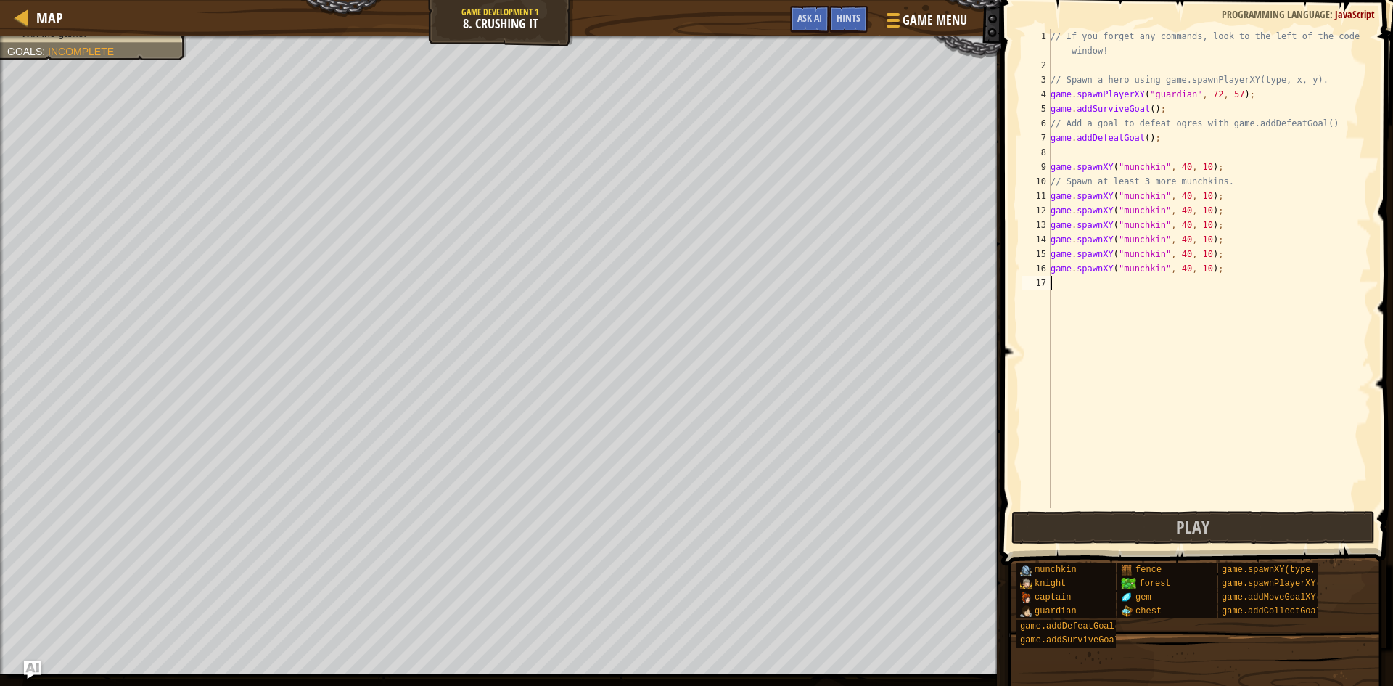
paste textarea "game.spawnXY("munchkin", 40, 10);"
type textarea "game.spawnXY("munchkin", 40, 10);"
click at [1087, 308] on div "// If you forget any commands, look to the left of the code window! // Spawn a …" at bounding box center [1209, 290] width 324 height 522
paste textarea "game.spawnXY("munchkin", 40, 10);"
type textarea "game.spawnXY("munchkin", 40, 10);"
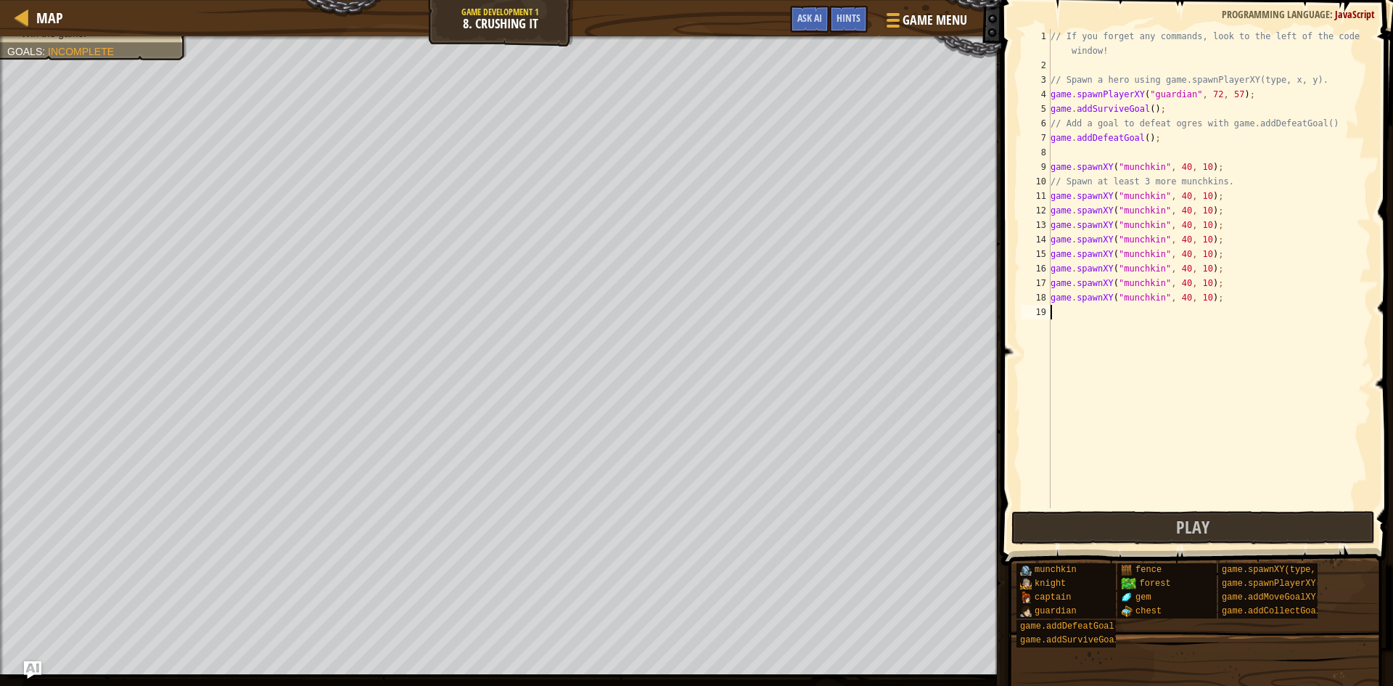
click at [1086, 317] on div "// If you forget any commands, look to the left of the code window! // Spawn a …" at bounding box center [1209, 290] width 324 height 522
paste textarea "game.spawnXY("munchkin", 40, 10);"
click at [1080, 332] on div "// If you forget any commands, look to the left of the code window! // Spawn a …" at bounding box center [1209, 290] width 324 height 522
paste textarea "game.spawnXY("munchkin", 40, 10);"
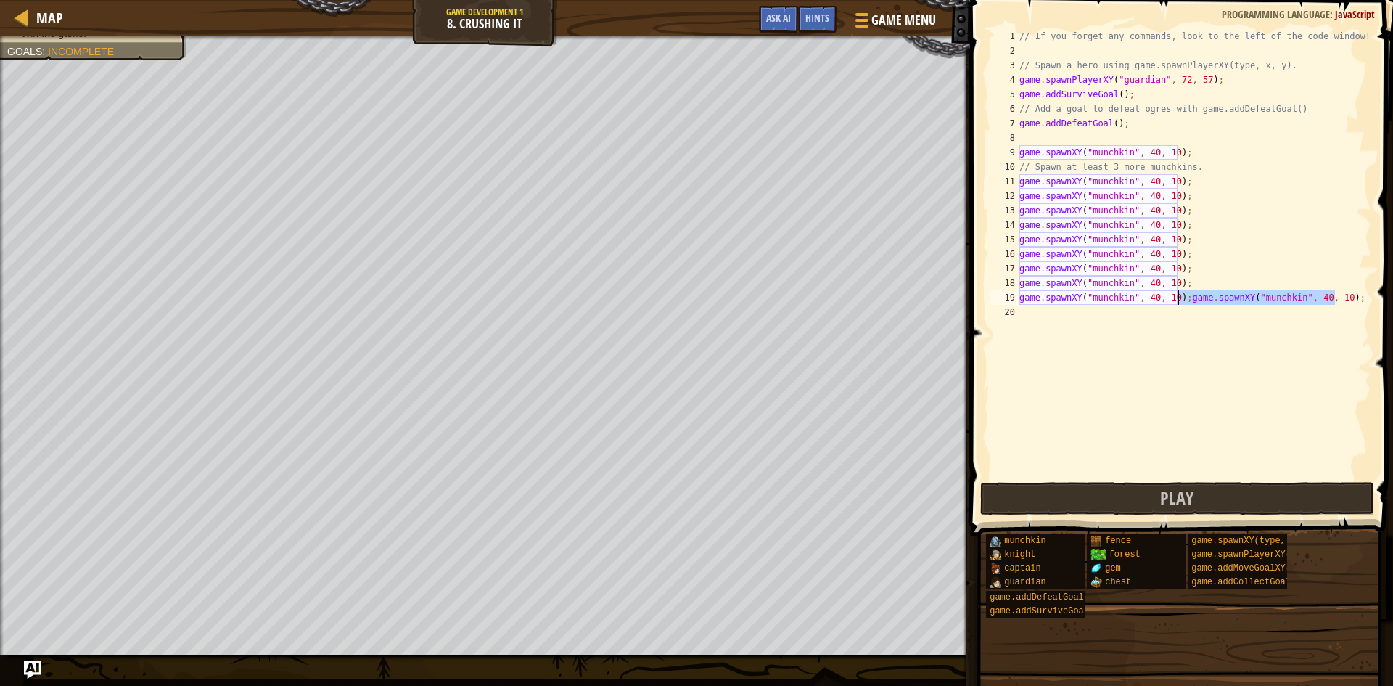
drag, startPoint x: 1343, startPoint y: 295, endPoint x: 1178, endPoint y: 302, distance: 164.8
click at [1178, 302] on div "// If you forget any commands, look to the left of the code window! // Spawn a …" at bounding box center [1193, 268] width 355 height 479
type textarea "game.spawnXY("munchkin", 40, 10);"
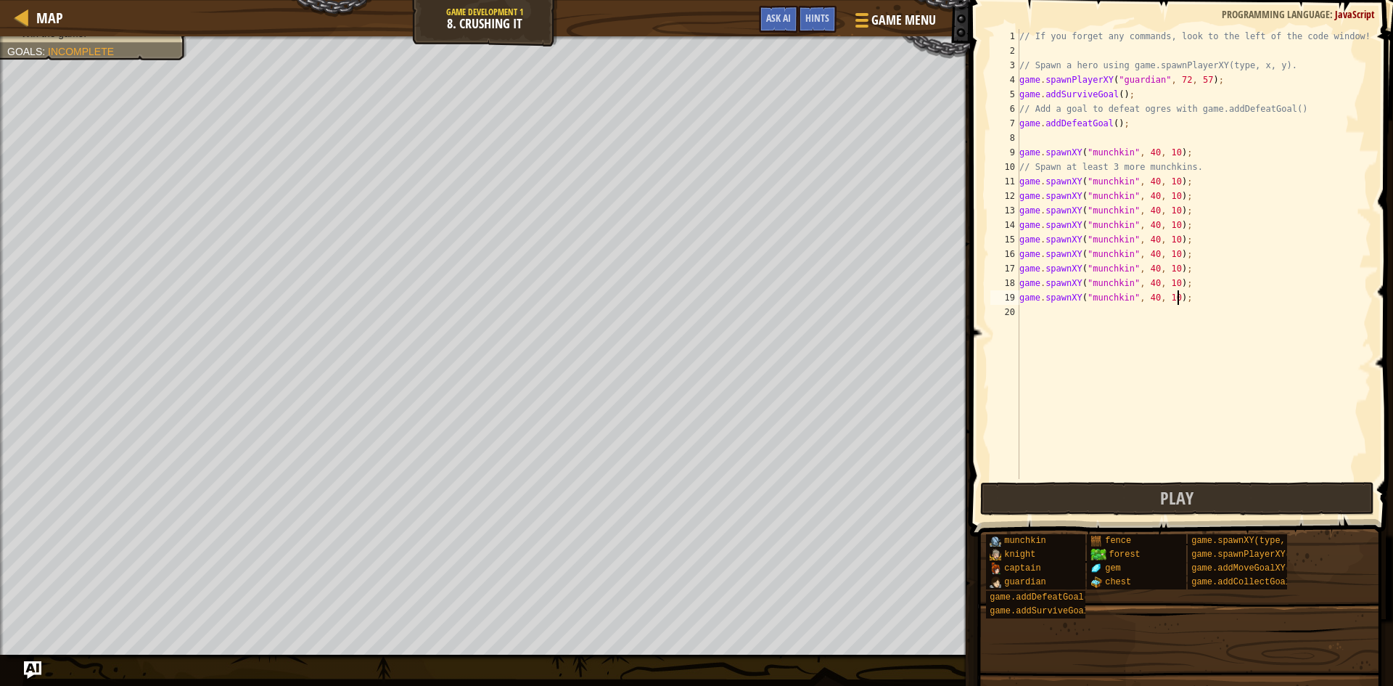
click at [1148, 312] on div "// If you forget any commands, look to the left of the code window! // Spawn a …" at bounding box center [1193, 268] width 355 height 479
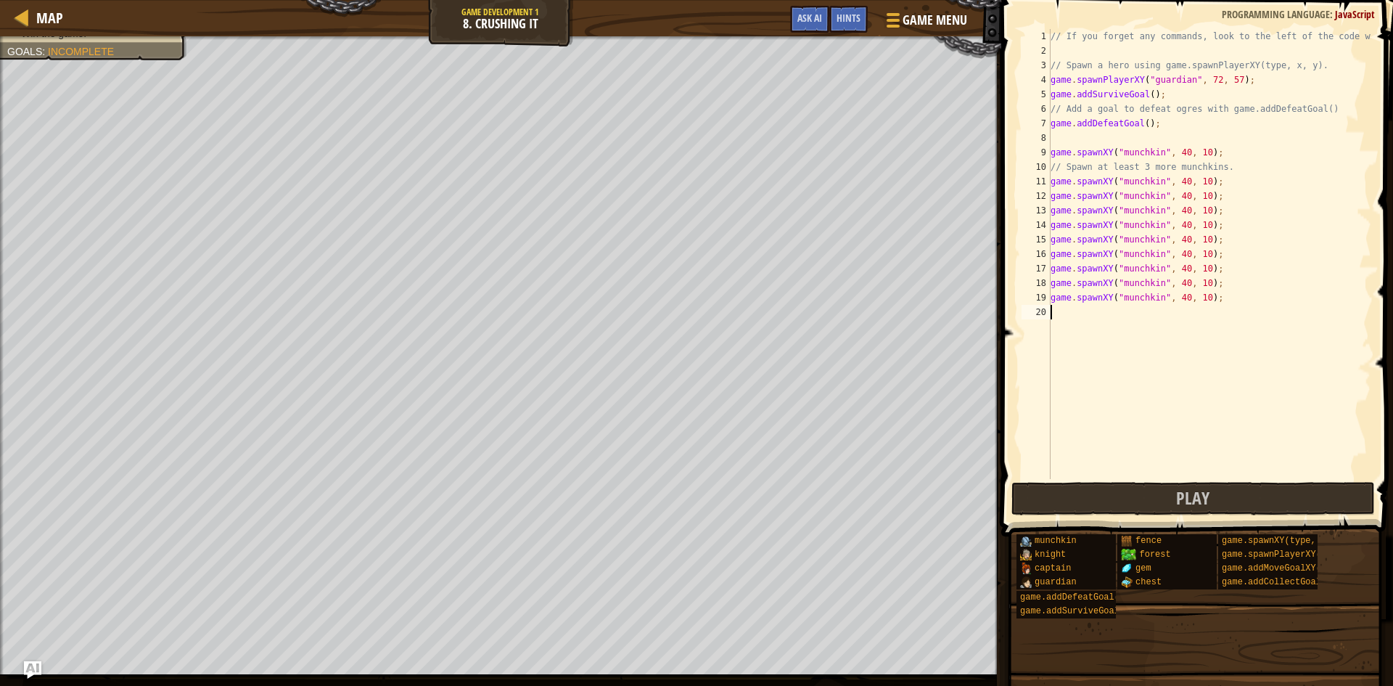
paste textarea "game.spawnXY("munchkin", 40, 10);"
type textarea "game.spawnXY("munchkin", 40, 10);"
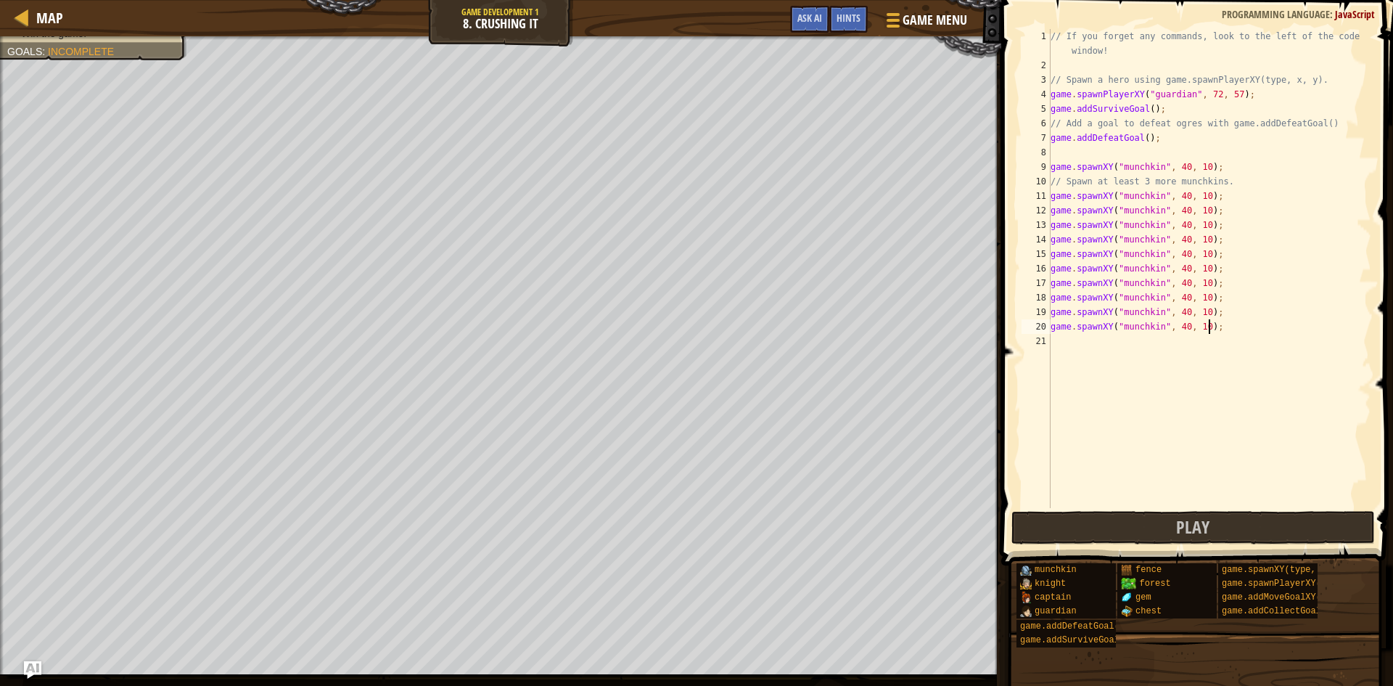
click at [1214, 327] on div "// If you forget any commands, look to the left of the code window! // Spawn a …" at bounding box center [1209, 290] width 324 height 522
click at [1198, 347] on div "// If you forget any commands, look to the left of the code window! // Spawn a …" at bounding box center [1209, 290] width 324 height 522
paste textarea "game.spawnXY("munchkin", 40, 10);"
drag, startPoint x: 1179, startPoint y: 196, endPoint x: 1170, endPoint y: 197, distance: 8.7
click at [1170, 197] on div "// If you forget any commands, look to the left of the code window! // Spawn a …" at bounding box center [1209, 290] width 324 height 522
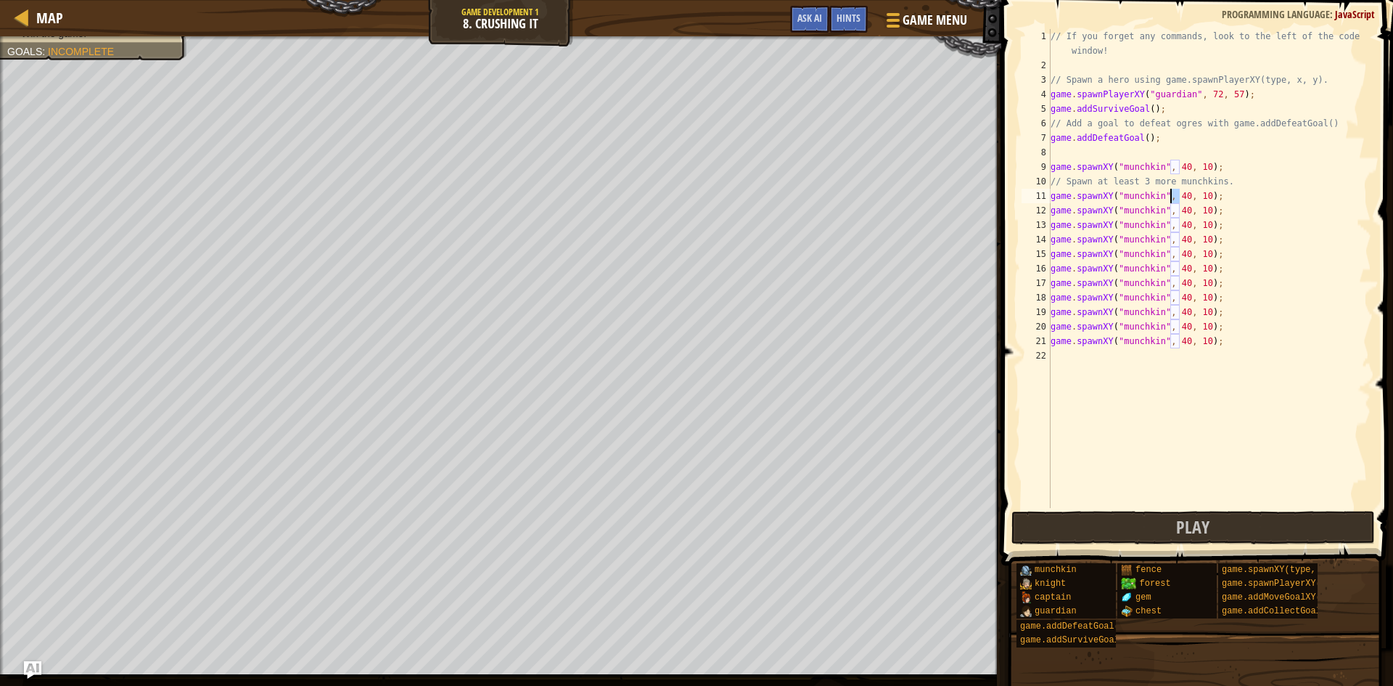
scroll to position [7, 10]
click at [1178, 212] on div "// If you forget any commands, look to the left of the code window! // Spawn a …" at bounding box center [1209, 290] width 324 height 522
click at [1177, 198] on div "// If you forget any commands, look to the left of the code window! // Spawn a …" at bounding box center [1209, 290] width 324 height 522
drag, startPoint x: 1170, startPoint y: 210, endPoint x: 1177, endPoint y: 211, distance: 7.3
click at [1177, 211] on div "// If you forget any commands, look to the left of the code window! // Spawn a …" at bounding box center [1209, 290] width 324 height 522
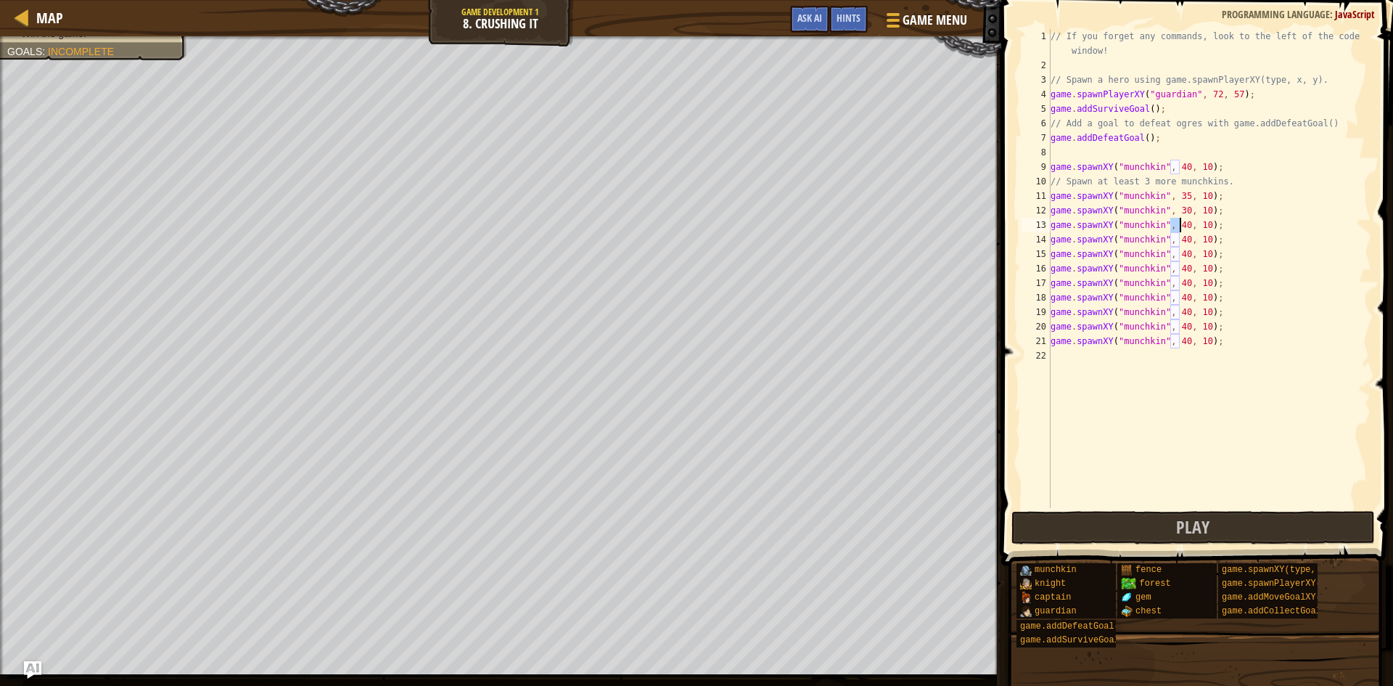
drag, startPoint x: 1169, startPoint y: 229, endPoint x: 1178, endPoint y: 229, distance: 8.7
click at [1178, 229] on div "// If you forget any commands, look to the left of the code window! // Spawn a …" at bounding box center [1209, 290] width 324 height 522
drag, startPoint x: 1171, startPoint y: 241, endPoint x: 1182, endPoint y: 239, distance: 11.1
click at [1182, 239] on div "// If you forget any commands, look to the left of the code window! // Spawn a …" at bounding box center [1209, 290] width 324 height 522
drag, startPoint x: 1171, startPoint y: 252, endPoint x: 1179, endPoint y: 255, distance: 8.3
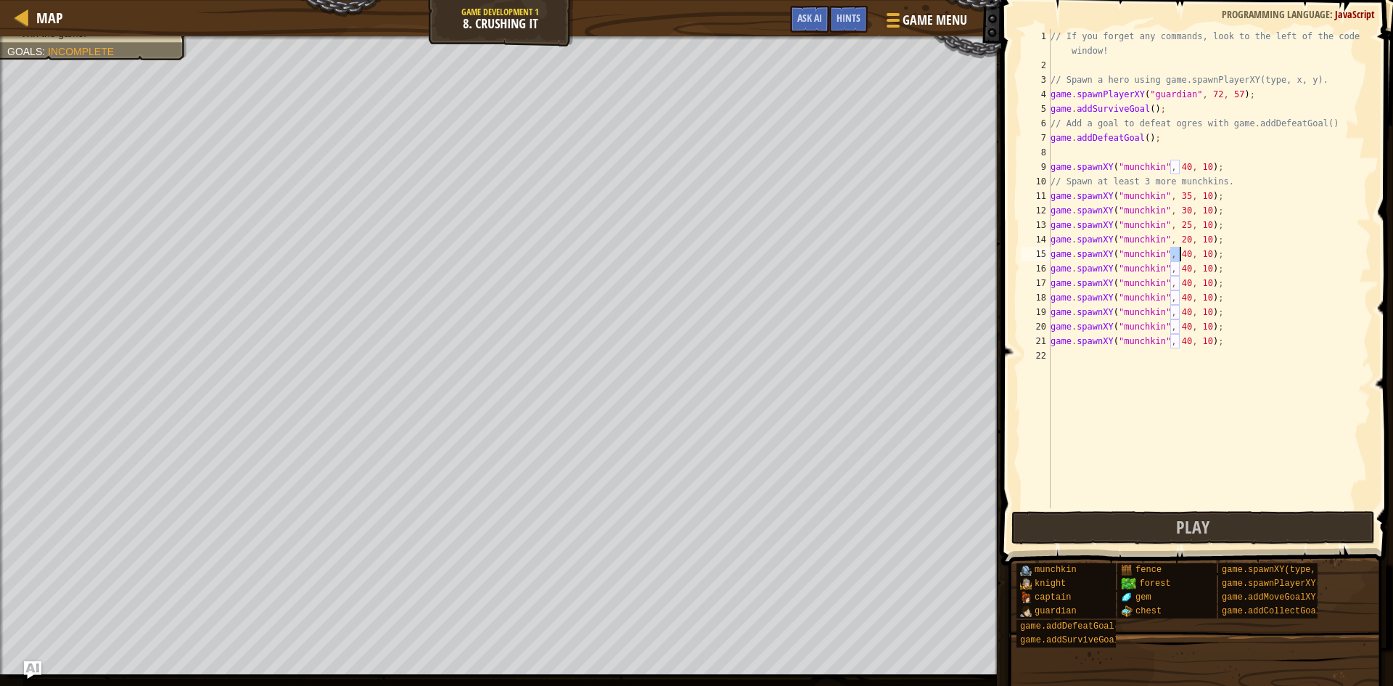
click at [1179, 255] on div "// If you forget any commands, look to the left of the code window! // Spawn a …" at bounding box center [1209, 290] width 324 height 522
drag, startPoint x: 1170, startPoint y: 271, endPoint x: 1179, endPoint y: 268, distance: 9.0
click at [1179, 268] on div "// If you forget any commands, look to the left of the code window! // Spawn a …" at bounding box center [1209, 290] width 324 height 522
drag, startPoint x: 1170, startPoint y: 287, endPoint x: 1180, endPoint y: 288, distance: 9.5
click at [1180, 288] on div "// If you forget any commands, look to the left of the code window! // Spawn a …" at bounding box center [1209, 290] width 324 height 522
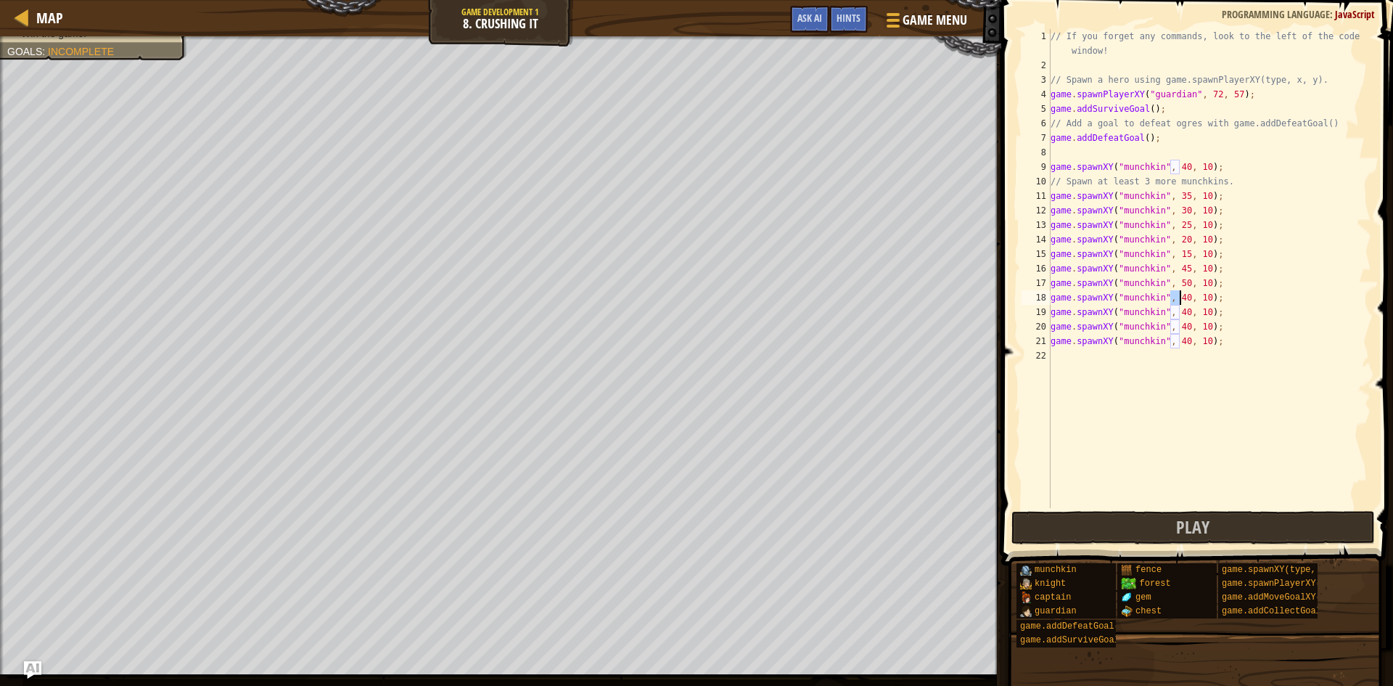
drag, startPoint x: 1171, startPoint y: 300, endPoint x: 1178, endPoint y: 300, distance: 7.3
click at [1178, 300] on div "// If you forget any commands, look to the left of the code window! // Spawn a …" at bounding box center [1209, 290] width 324 height 522
click at [1177, 313] on div "// If you forget any commands, look to the left of the code window! // Spawn a …" at bounding box center [1209, 290] width 324 height 522
drag, startPoint x: 1169, startPoint y: 324, endPoint x: 1180, endPoint y: 326, distance: 11.7
click at [1180, 326] on div "// If you forget any commands, look to the left of the code window! // Spawn a …" at bounding box center [1209, 290] width 324 height 522
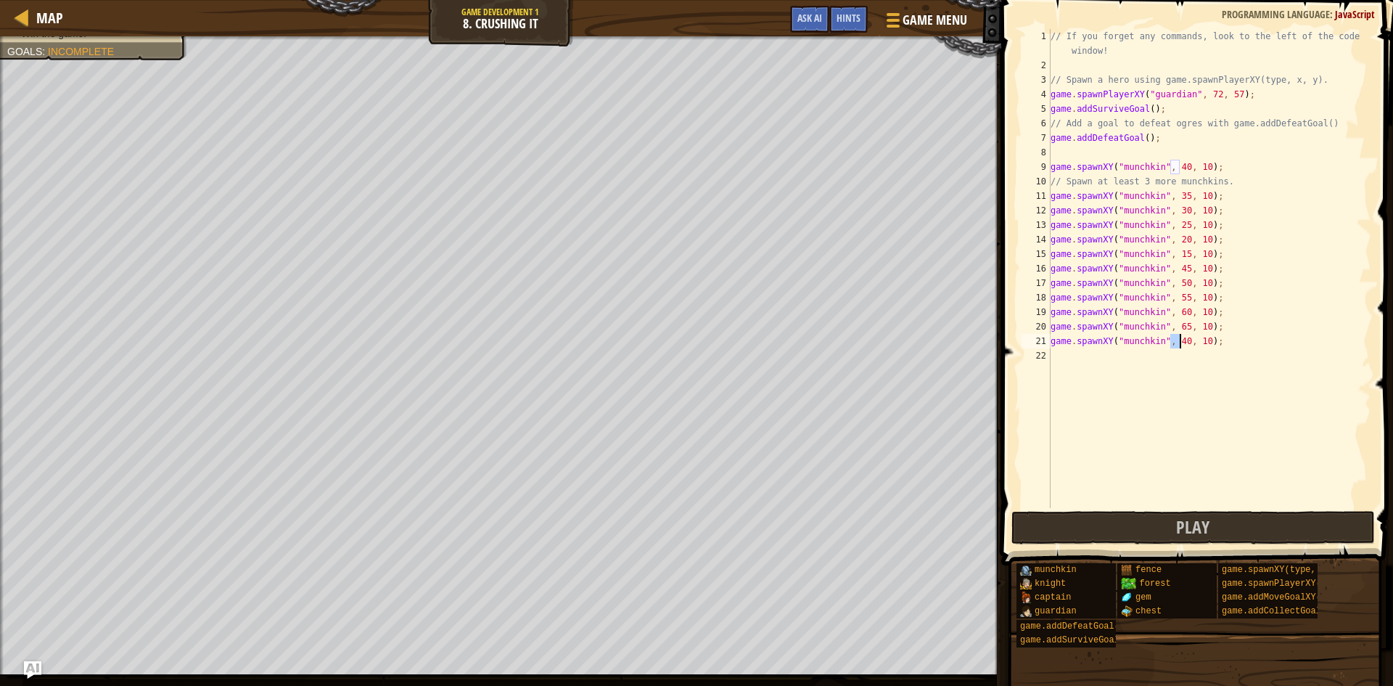
drag, startPoint x: 1170, startPoint y: 339, endPoint x: 1177, endPoint y: 341, distance: 7.4
click at [1177, 341] on div "// If you forget any commands, look to the left of the code window! // Spawn a …" at bounding box center [1209, 290] width 324 height 522
drag, startPoint x: 1191, startPoint y: 345, endPoint x: 1198, endPoint y: 346, distance: 7.4
click at [1198, 346] on div "// If you forget any commands, look to the left of the code window! // Spawn a …" at bounding box center [1209, 290] width 324 height 522
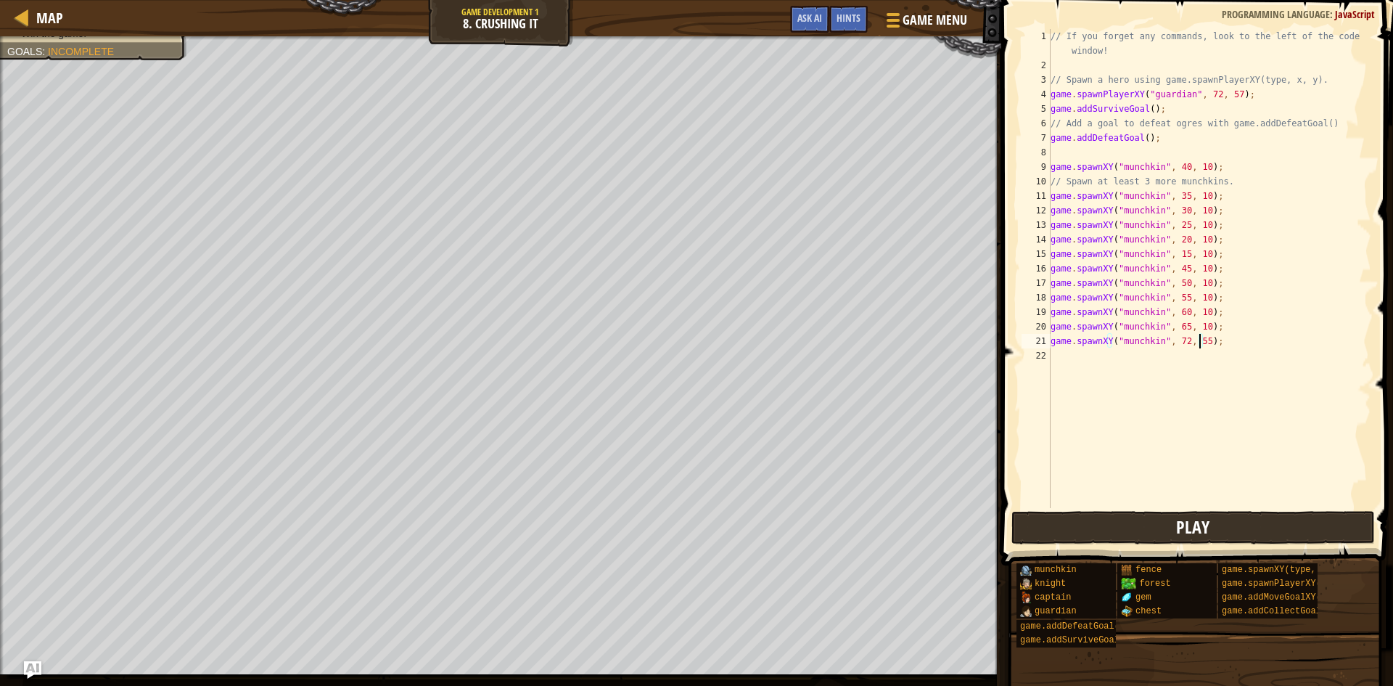
type textarea "game.spawnXY("munchkin", 72, 55);"
click at [1145, 517] on button "Play" at bounding box center [1192, 527] width 363 height 33
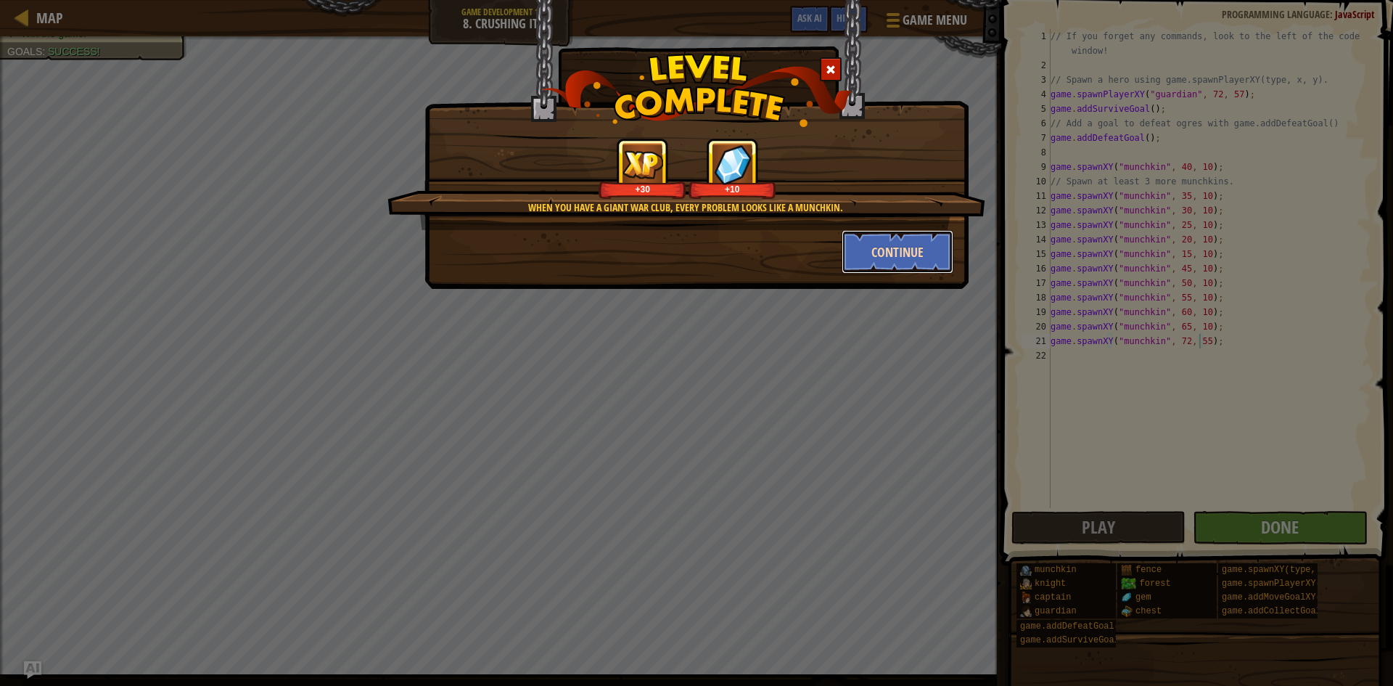
click at [870, 270] on button "Continue" at bounding box center [897, 252] width 112 height 44
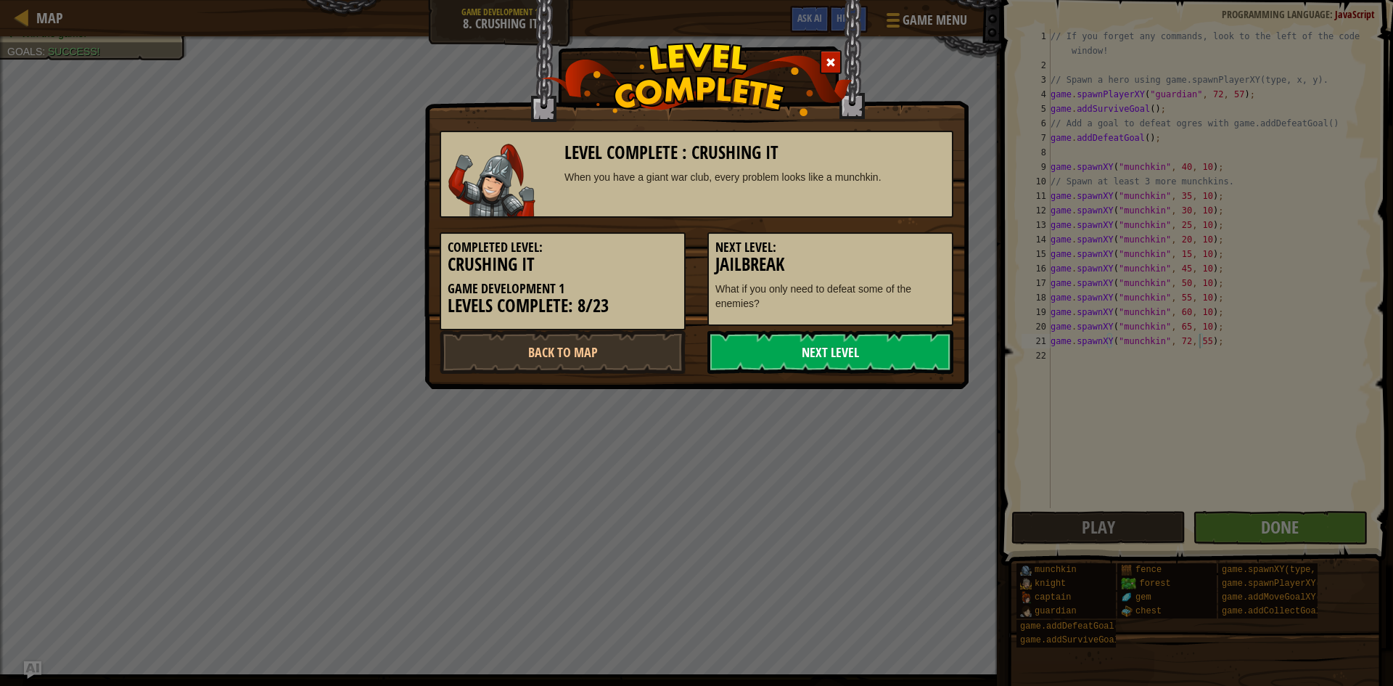
click at [844, 353] on link "Next Level" at bounding box center [830, 352] width 246 height 44
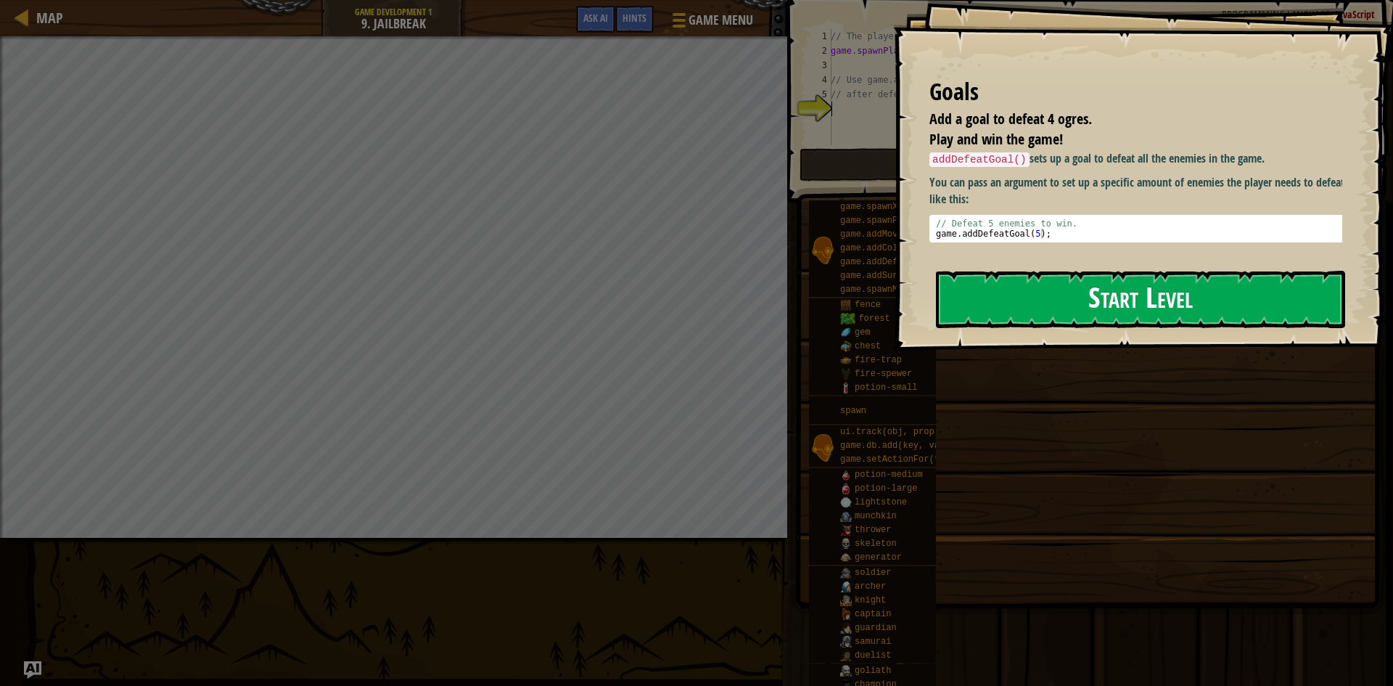
click at [1027, 299] on button "Start Level" at bounding box center [1140, 299] width 409 height 57
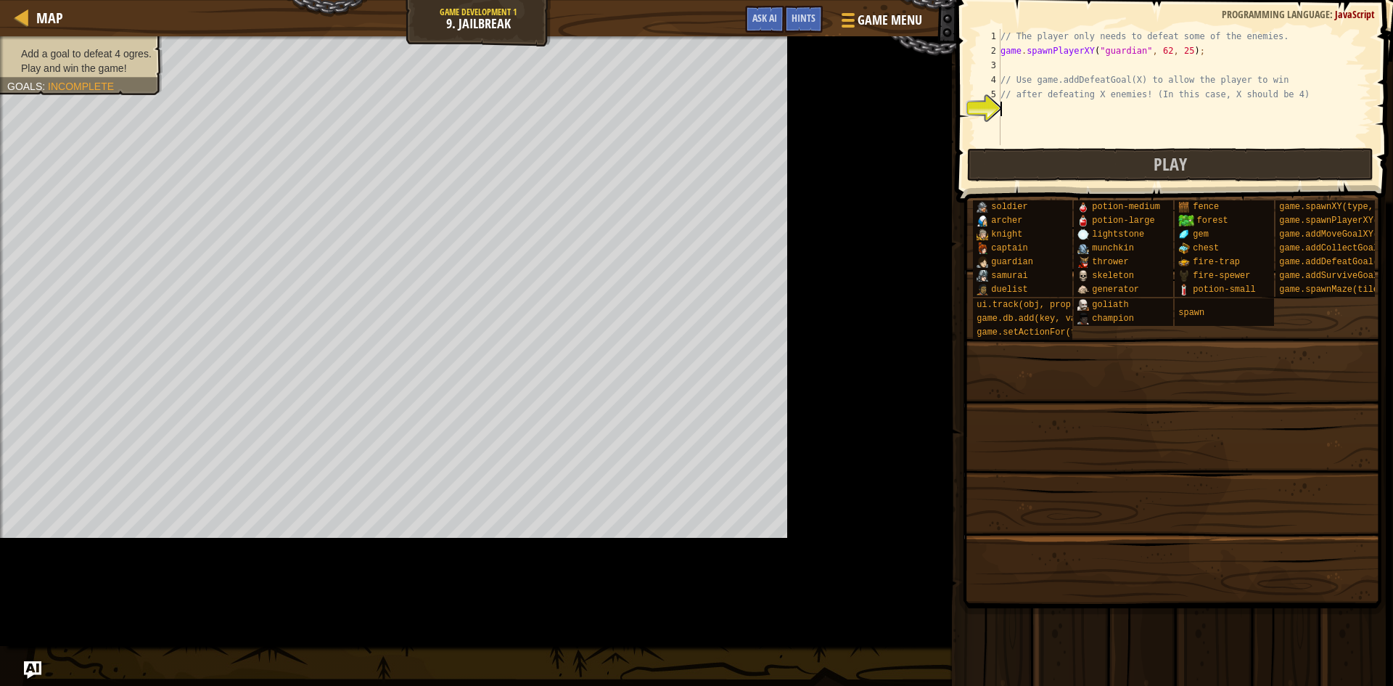
click at [988, 104] on div "1 2 3 4 5 6 // The player only needs to defeat some of the enemies. game . spaw…" at bounding box center [1172, 87] width 398 height 116
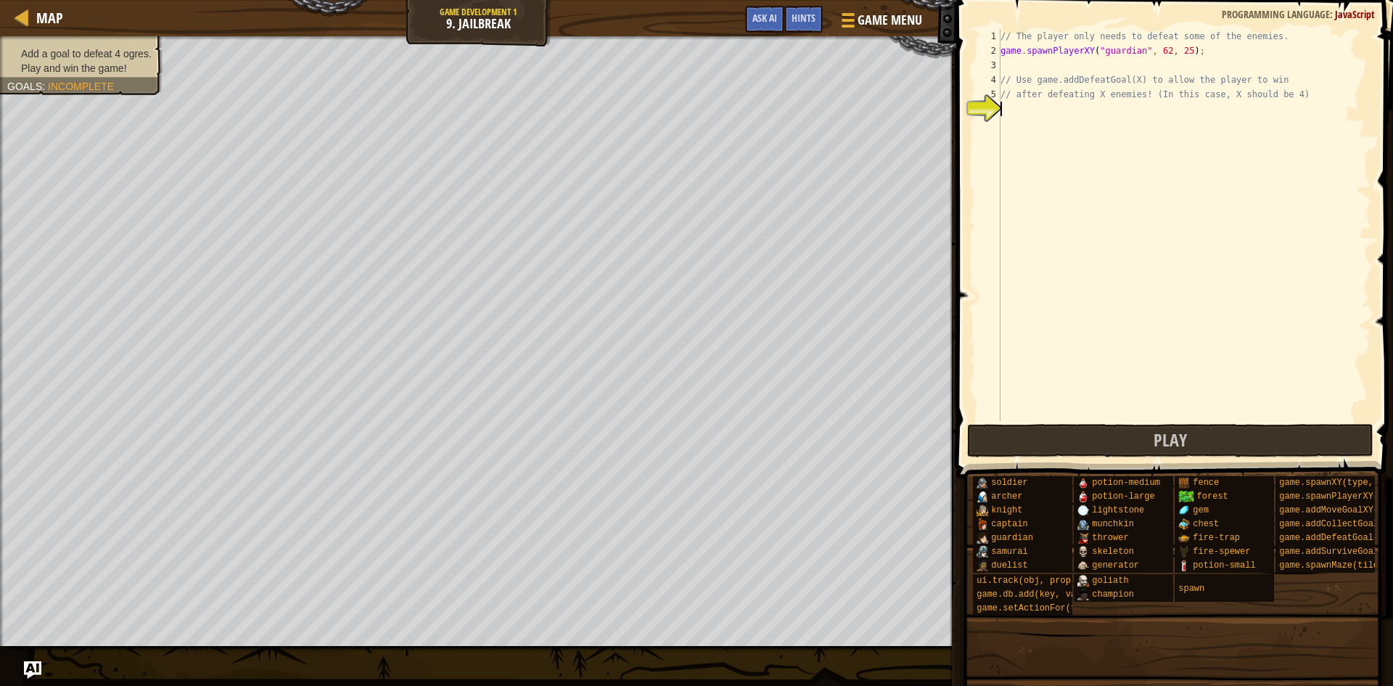
click at [1084, 113] on div "// The player only needs to defeat some of the enemies. game . spawnPlayerXY ( …" at bounding box center [1184, 239] width 374 height 421
type textarea "a"
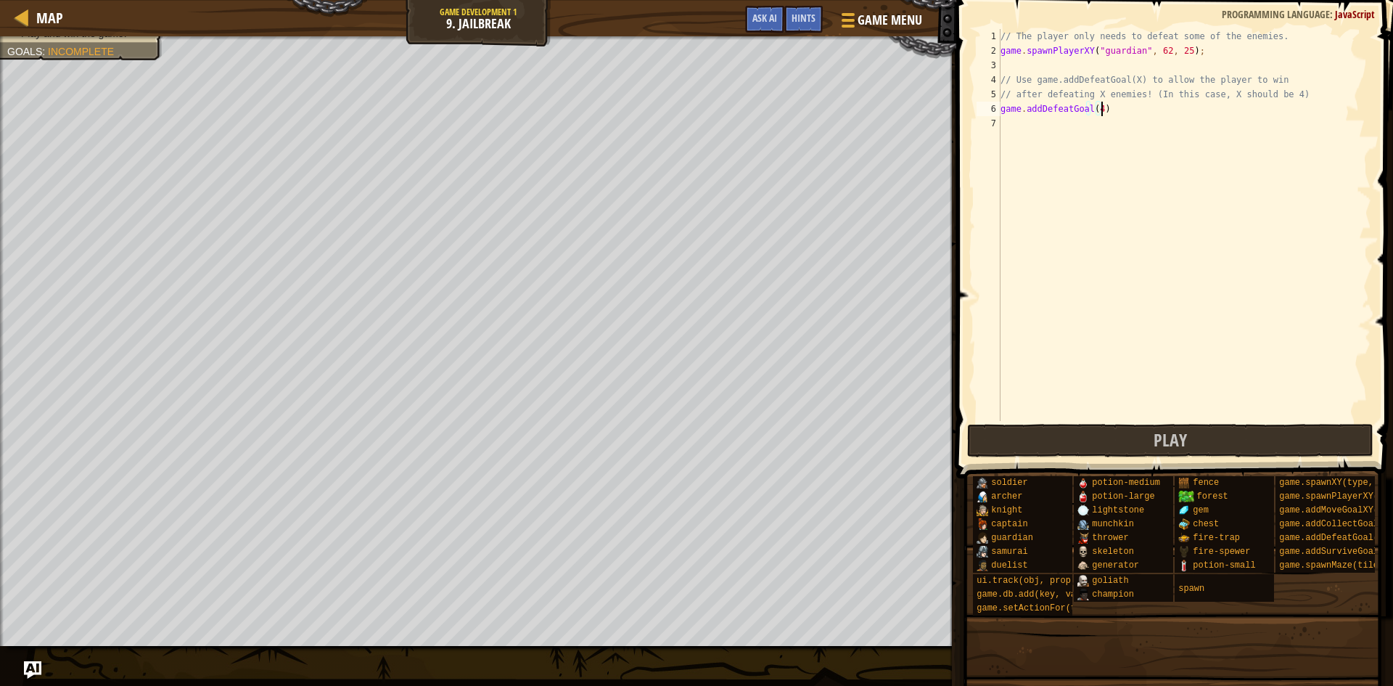
scroll to position [7, 8]
type textarea "game.addDefeatGoal(4);"
click at [1114, 450] on button "Play" at bounding box center [1170, 440] width 407 height 33
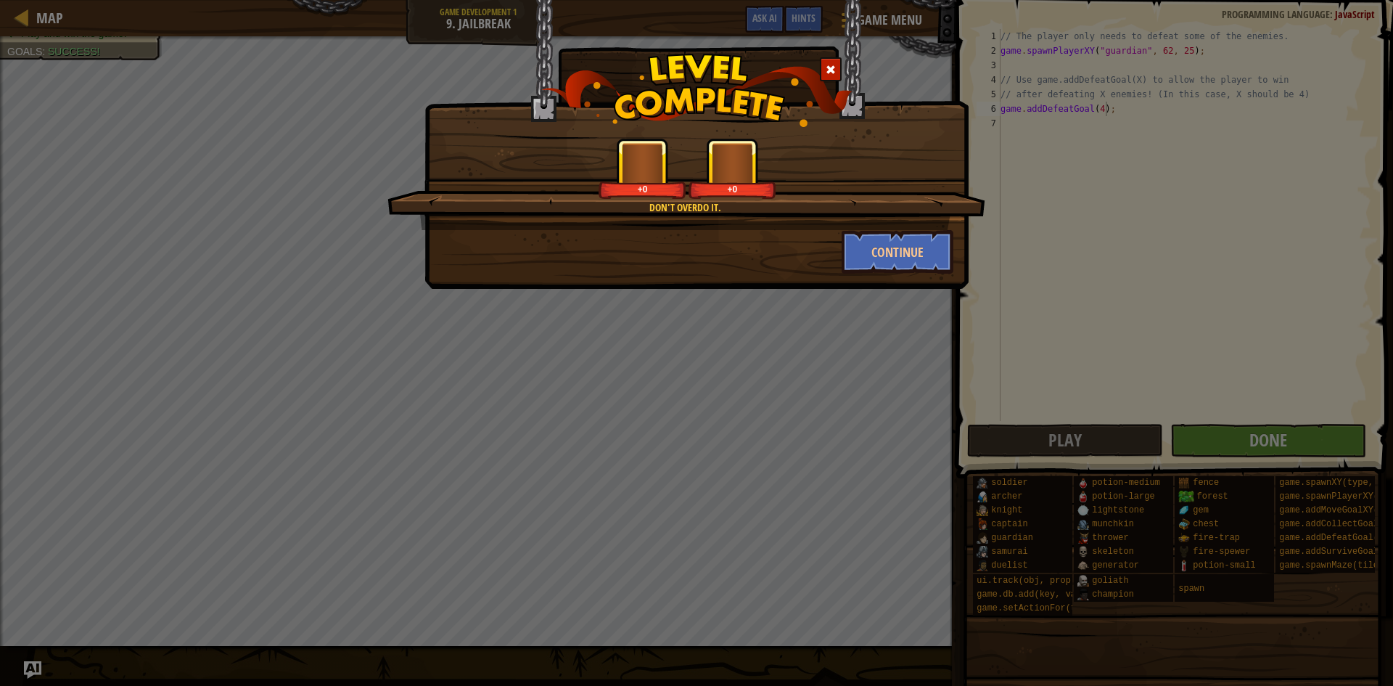
drag, startPoint x: 874, startPoint y: 215, endPoint x: 881, endPoint y: 221, distance: 9.3
click at [881, 219] on div "Don't overdo it. +0 +0" at bounding box center [686, 184] width 598 height 92
click at [889, 234] on button "Continue" at bounding box center [897, 252] width 112 height 44
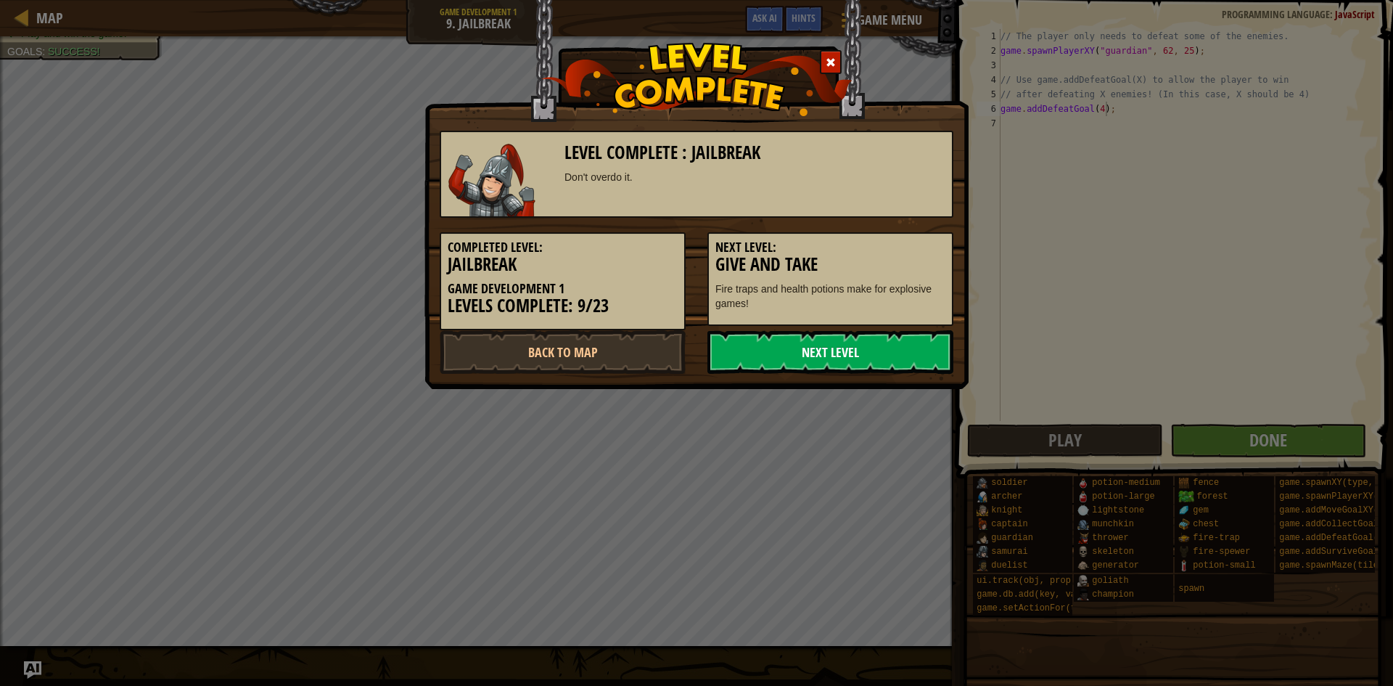
click at [849, 370] on link "Next Level" at bounding box center [830, 352] width 246 height 44
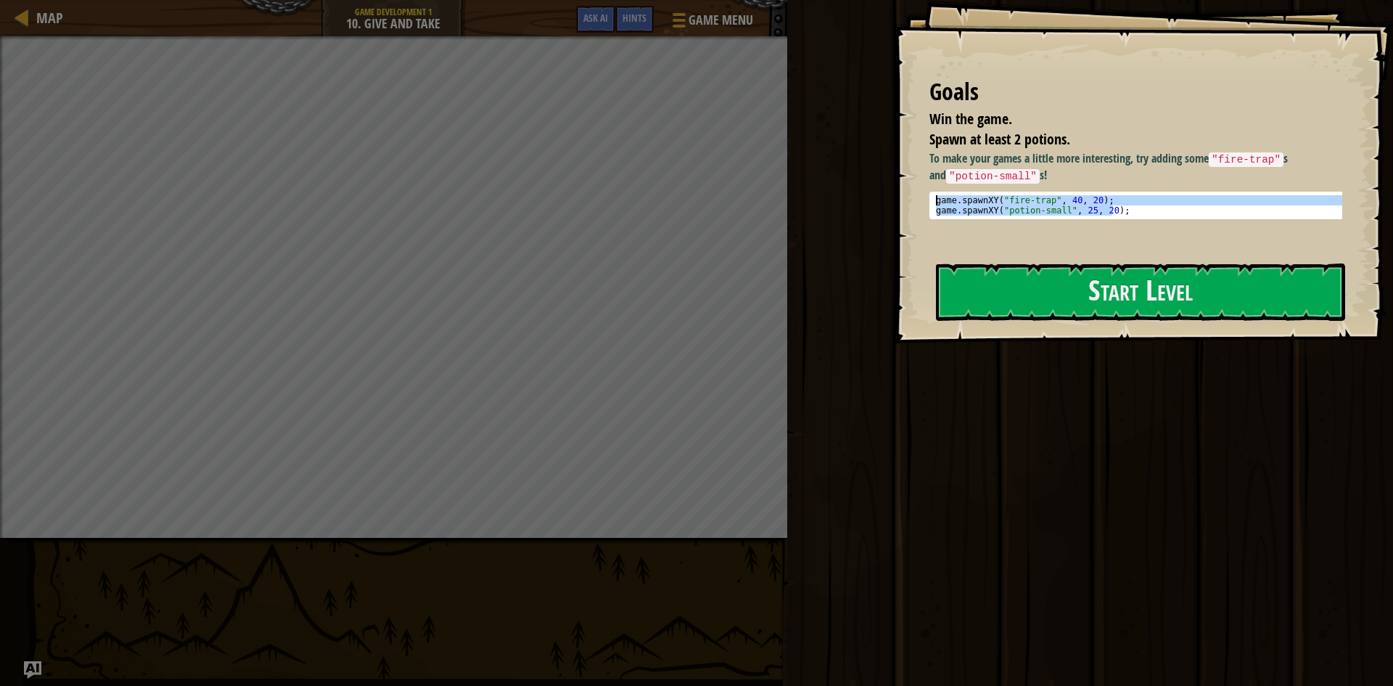
drag, startPoint x: 1133, startPoint y: 210, endPoint x: 933, endPoint y: 199, distance: 200.5
click at [933, 199] on div "game . spawnXY ( "fire-trap" , 40 , 20 ) ; game . spawnXY ( "potion-small" , 25…" at bounding box center [1141, 215] width 416 height 41
type textarea "game.spawnXY("fire-trap", 40, 20); game.spawnXY("potion-small", 25, 20);"
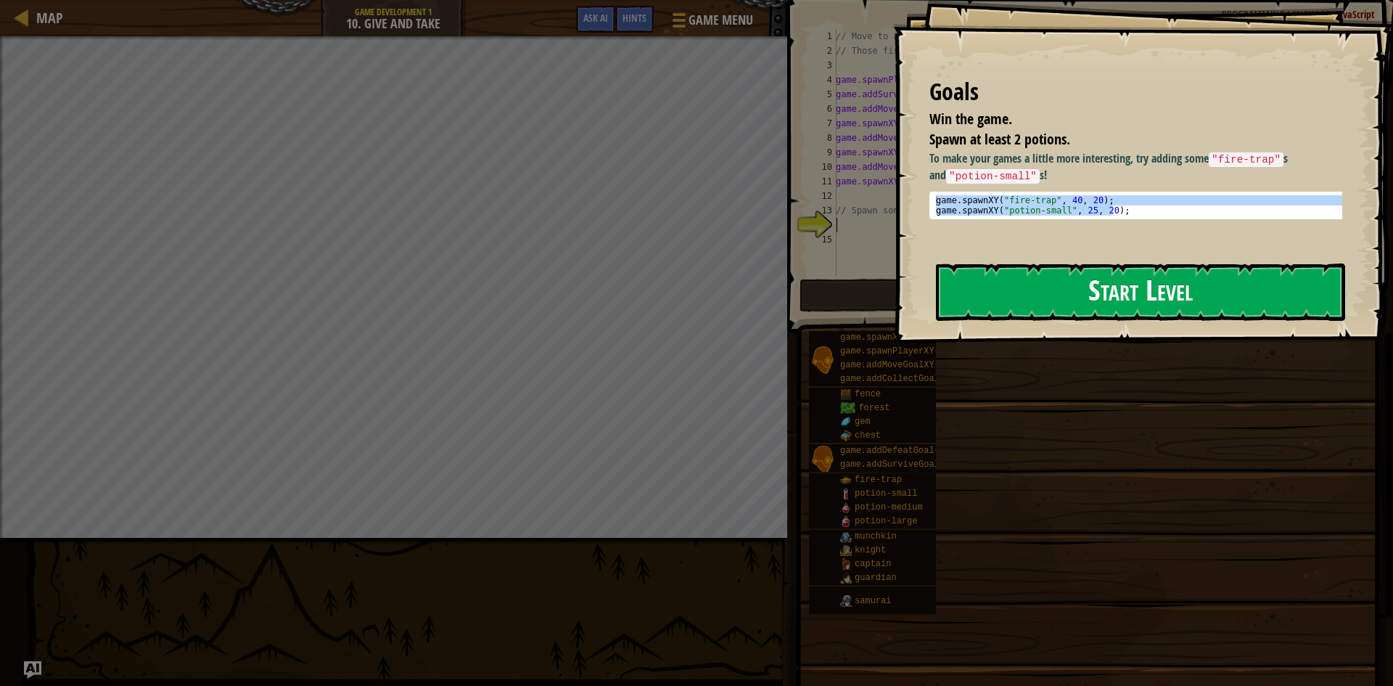
click at [1035, 281] on button "Start Level" at bounding box center [1140, 291] width 409 height 57
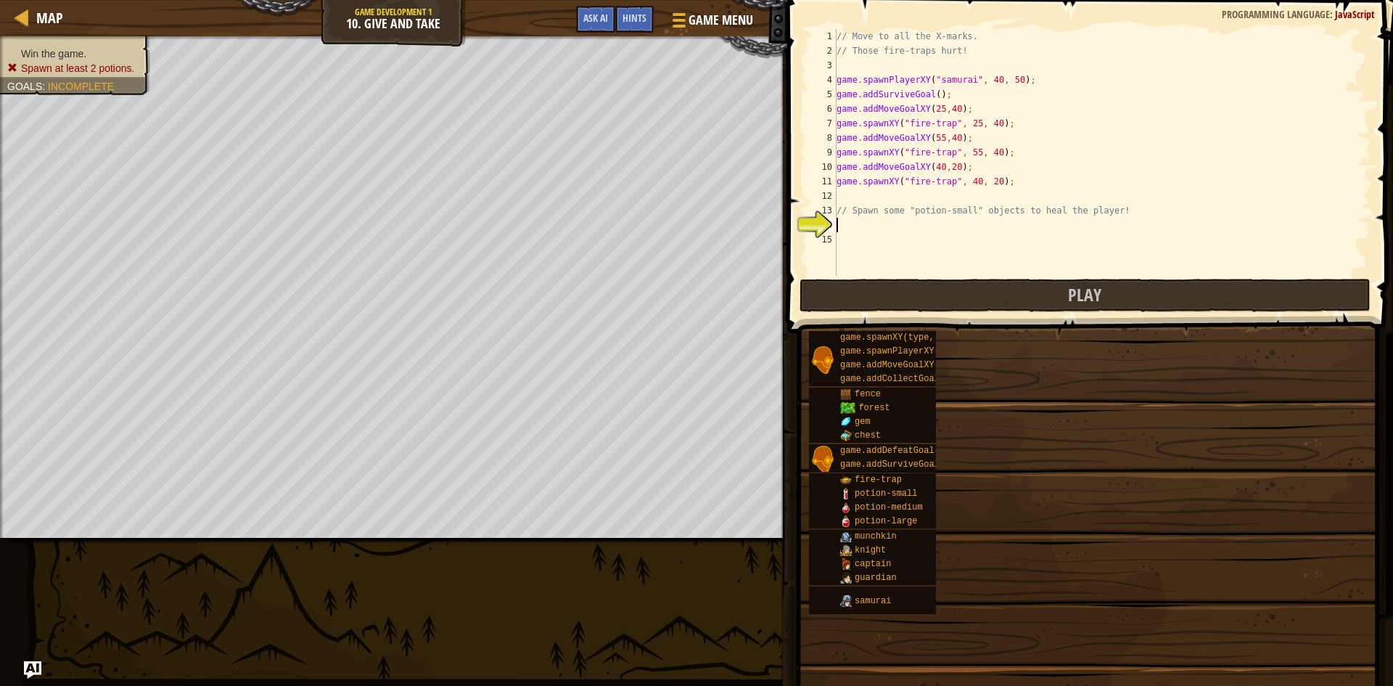
click at [875, 232] on div "// Move to all the X-marks. // Those fire-traps hurt! game . spawnPlayerXY ( "s…" at bounding box center [1102, 167] width 538 height 276
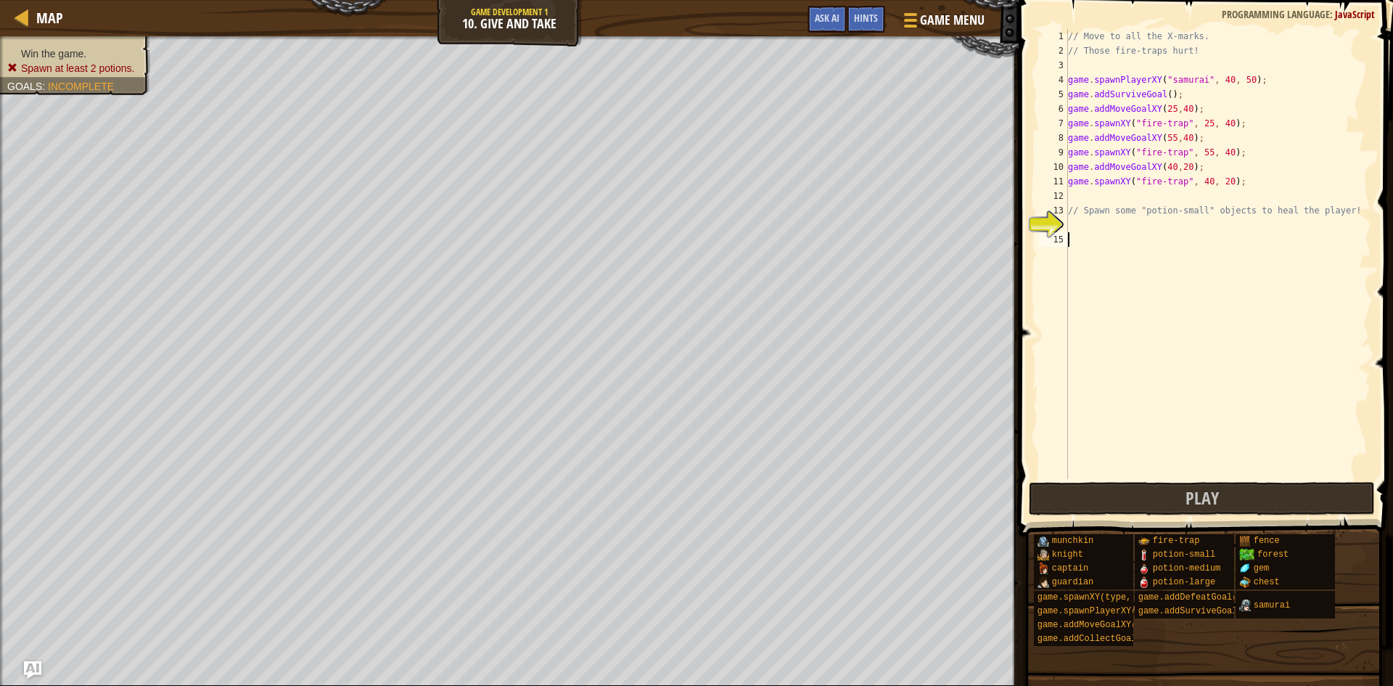
click at [1078, 221] on div "// Move to all the X-marks. // Those fire-traps hurt! game . spawnPlayerXY ( "s…" at bounding box center [1218, 268] width 306 height 479
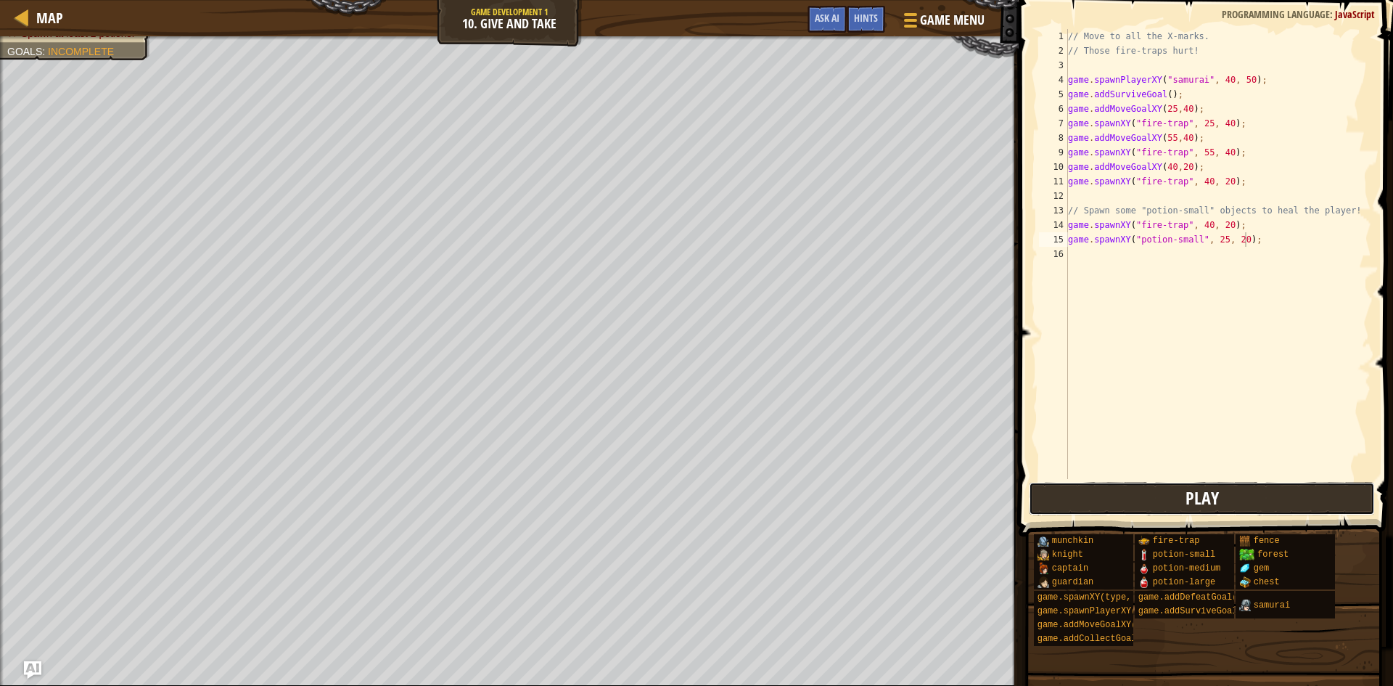
click at [1140, 498] on button "Play" at bounding box center [1202, 498] width 346 height 33
drag, startPoint x: 1215, startPoint y: 241, endPoint x: 1208, endPoint y: 240, distance: 7.3
click at [1208, 240] on div "// Move to all the X-marks. // Those fire-traps hurt! game . spawnPlayerXY ( "s…" at bounding box center [1218, 268] width 306 height 479
click at [1202, 222] on div "// Move to all the X-marks. // Those fire-traps hurt! game . spawnPlayerXY ( "s…" at bounding box center [1218, 268] width 306 height 479
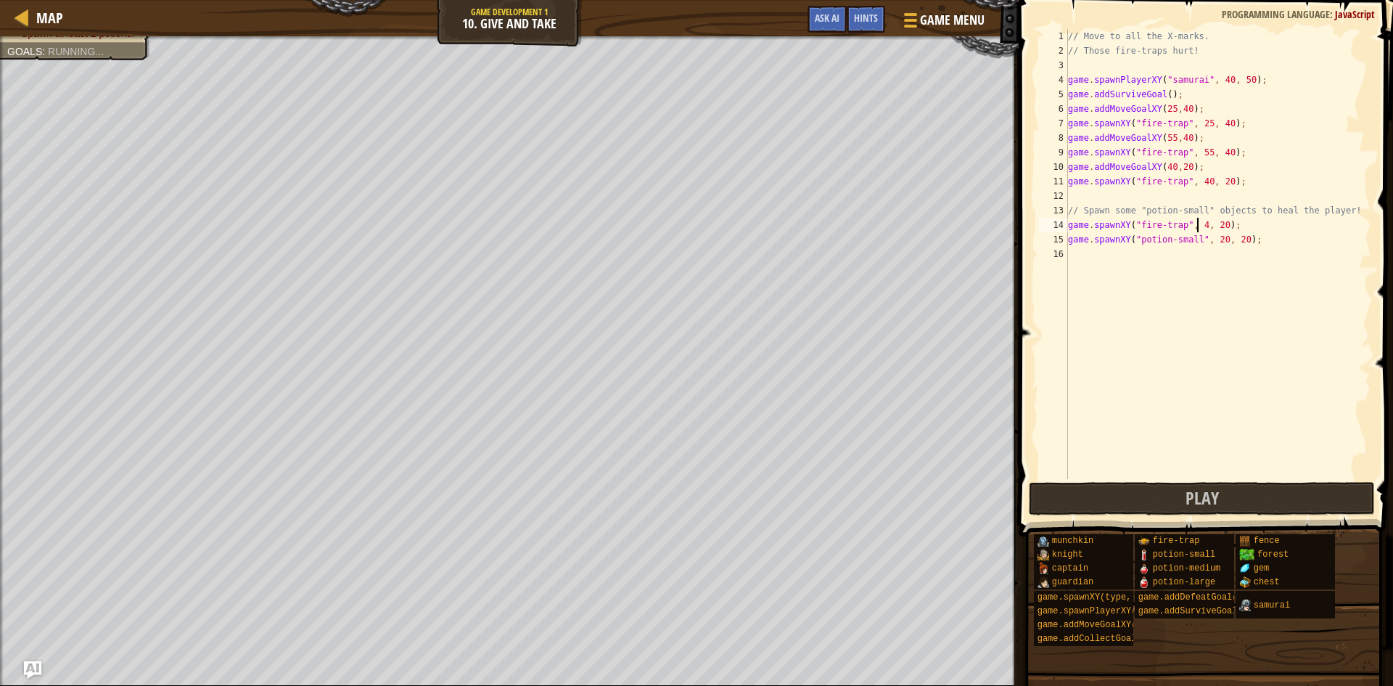
scroll to position [7, 12]
type textarea "game.spawnXY("fire-trap", , 20);"
drag, startPoint x: 1224, startPoint y: 229, endPoint x: 1068, endPoint y: 231, distance: 156.7
click at [1068, 231] on div "// Move to all the X-marks. // Those fire-traps hurt! game . spawnPlayerXY ( "s…" at bounding box center [1218, 268] width 306 height 479
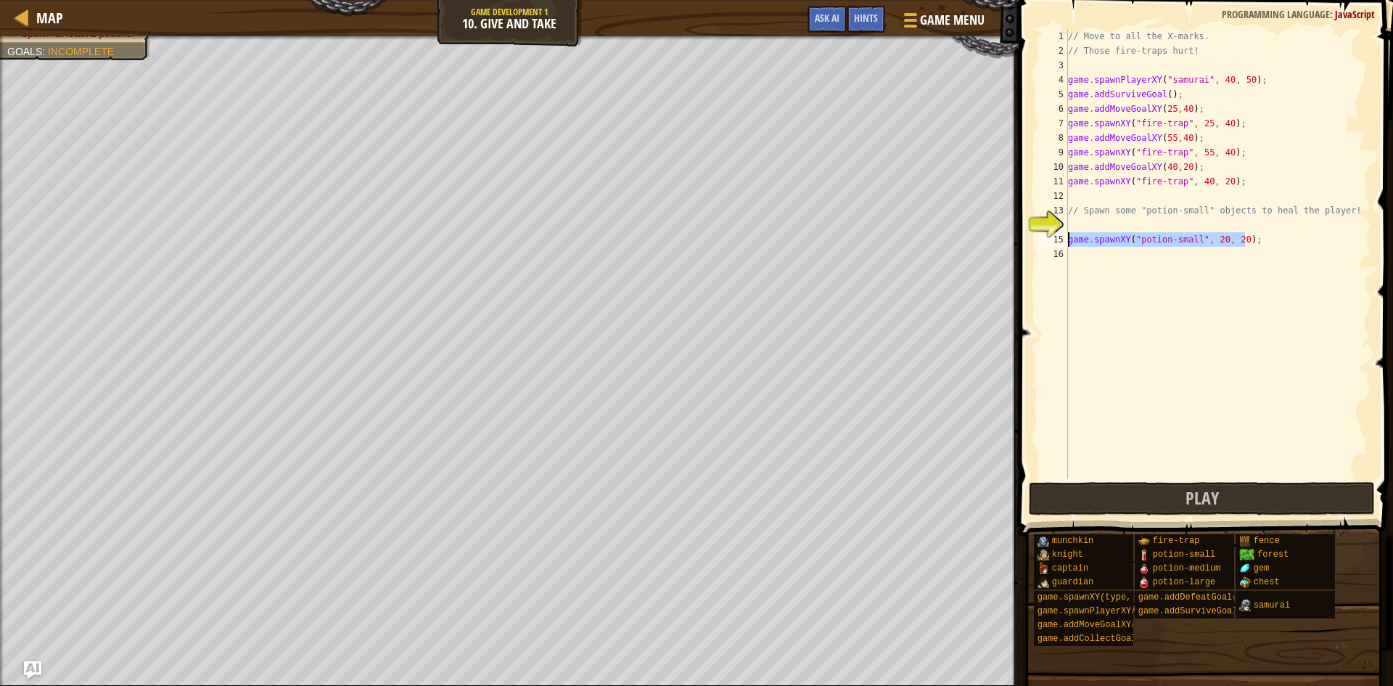
drag, startPoint x: 1257, startPoint y: 240, endPoint x: 1066, endPoint y: 245, distance: 191.6
click at [1066, 245] on div "1 2 3 4 5 6 7 8 9 10 11 12 13 14 15 16 // Move to all the X-marks. // Those fir…" at bounding box center [1203, 254] width 335 height 450
type textarea "game.spawnXY("potion-small", 20, 20);"
click at [1100, 258] on div "// Move to all the X-marks. // Those fire-traps hurt! game . spawnPlayerXY ( "s…" at bounding box center [1218, 268] width 306 height 479
paste textarea "game.spawnXY("potion-small", 20, 20);"
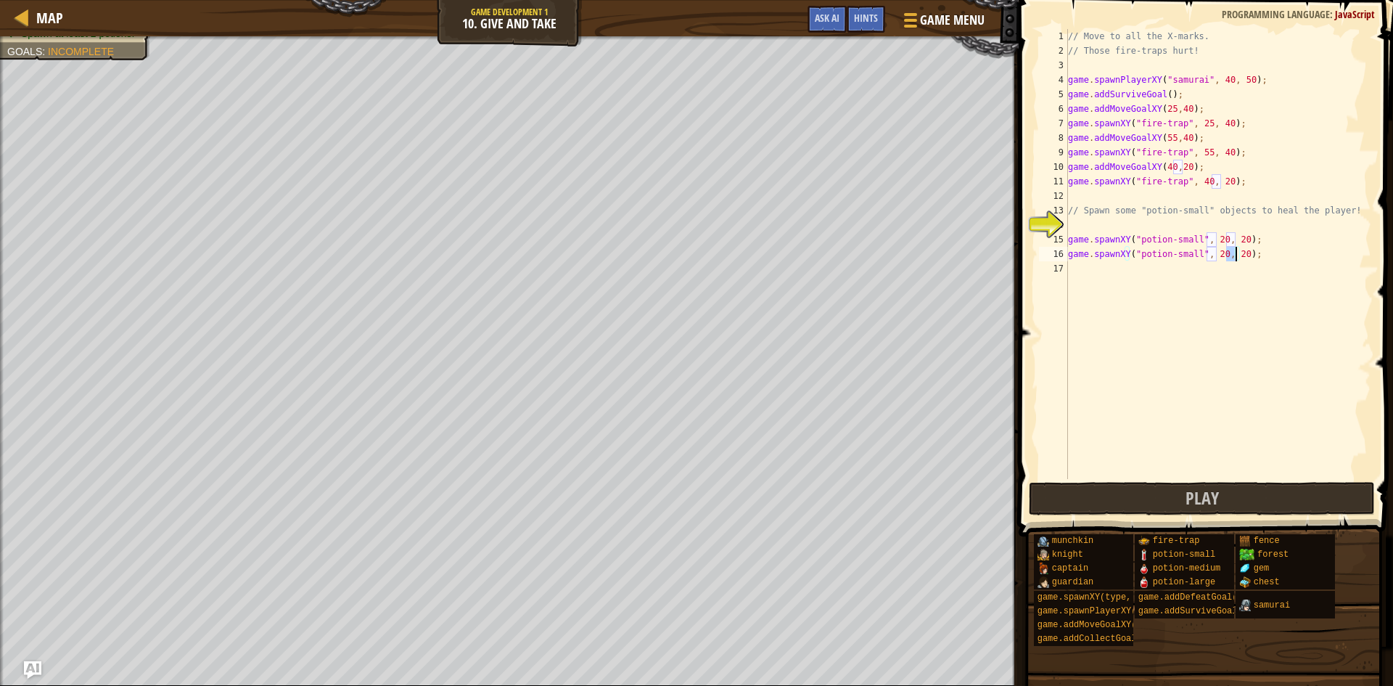
drag, startPoint x: 1225, startPoint y: 259, endPoint x: 1237, endPoint y: 258, distance: 11.7
click at [1237, 258] on div "// Move to all the X-marks. // Those fire-traps hurt! game . spawnPlayerXY ( "s…" at bounding box center [1218, 268] width 306 height 479
type textarea "game.spawnXY("potion-small", 20, 30);"
click at [1250, 258] on div "// Move to all the X-marks. // Those fire-traps hurt! game . spawnPlayerXY ( "s…" at bounding box center [1218, 268] width 306 height 479
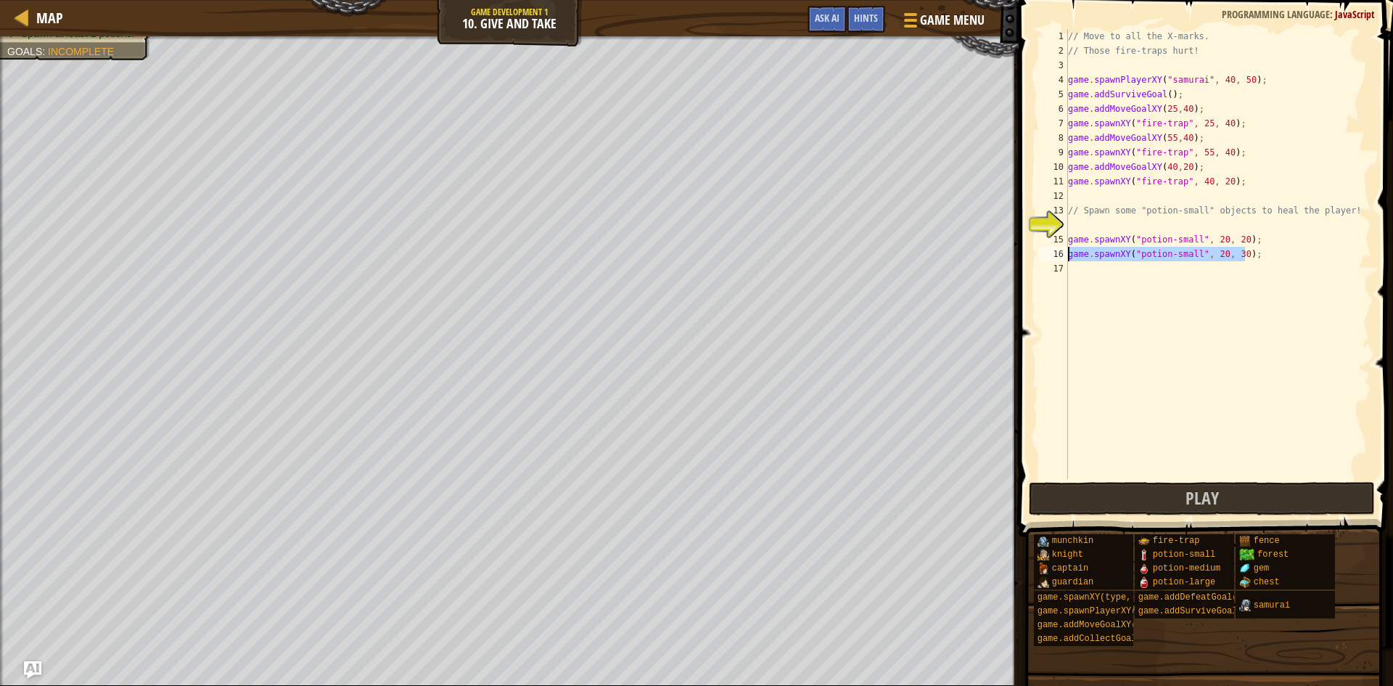
drag, startPoint x: 1246, startPoint y: 252, endPoint x: 1067, endPoint y: 255, distance: 179.2
click at [1067, 255] on div "game.spawnXY("potion-small", 20, 30); 1 2 3 4 5 6 7 8 9 10 11 12 13 14 15 16 17…" at bounding box center [1203, 254] width 335 height 450
click at [1093, 271] on div "// Move to all the X-marks. // Those fire-traps hurt! game . spawnPlayerXY ( "s…" at bounding box center [1218, 268] width 306 height 479
paste textarea "game.spawnXY("potion-small", 20, 30);"
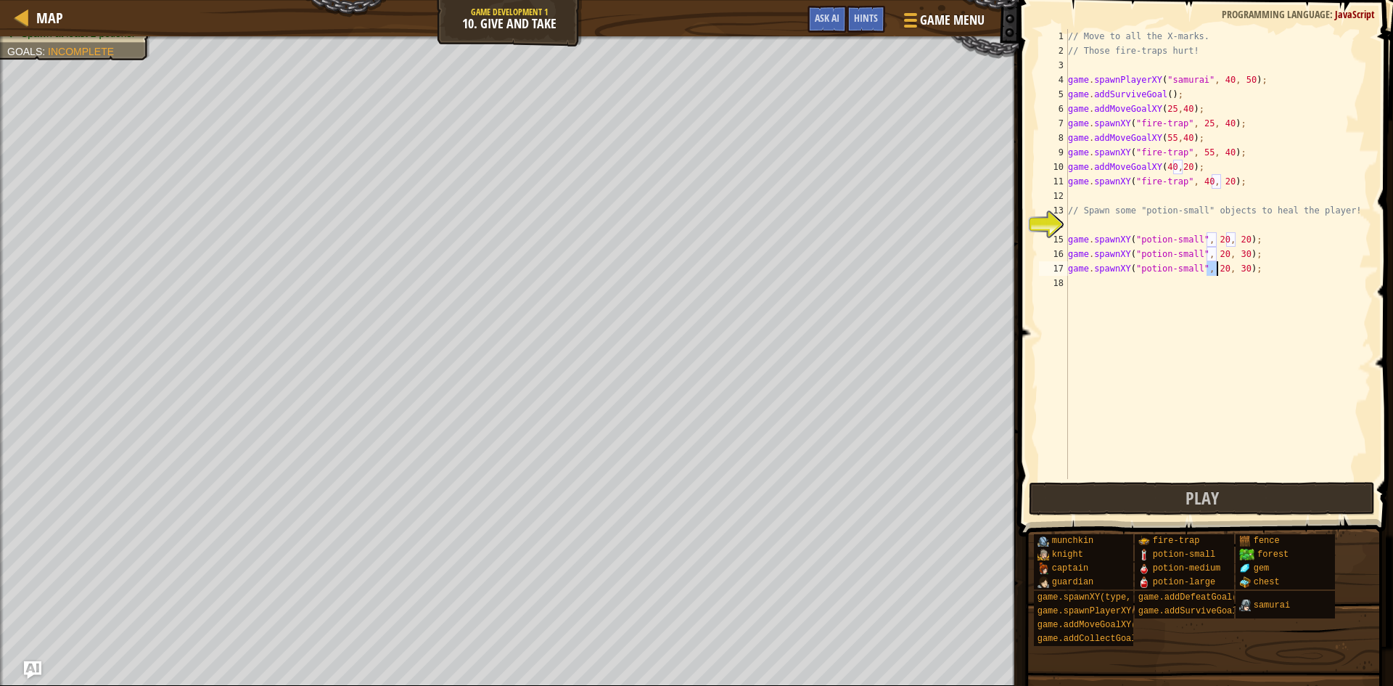
drag, startPoint x: 1206, startPoint y: 268, endPoint x: 1217, endPoint y: 269, distance: 11.0
click at [1217, 269] on div "// Move to all the X-marks. // Those fire-traps hurt! game . spawnPlayerXY ( "s…" at bounding box center [1218, 268] width 306 height 479
type textarea "game.spawnXY("potion-small", 30, 30);"
click at [1235, 354] on div "// Move to all the X-marks. // Those fire-traps hurt! game . spawnPlayerXY ( "s…" at bounding box center [1218, 268] width 306 height 479
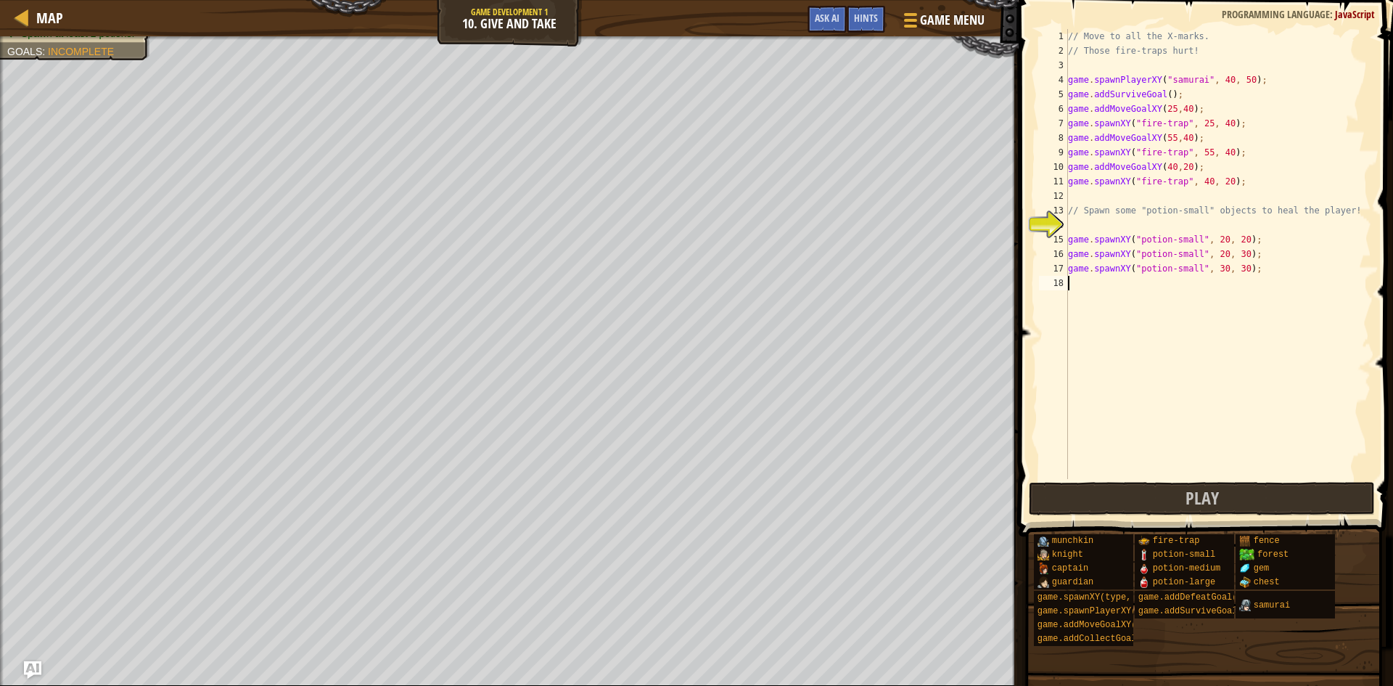
scroll to position [7, 0]
click at [1202, 494] on span "Play" at bounding box center [1201, 497] width 33 height 23
click at [877, 28] on div "Hints" at bounding box center [866, 19] width 38 height 27
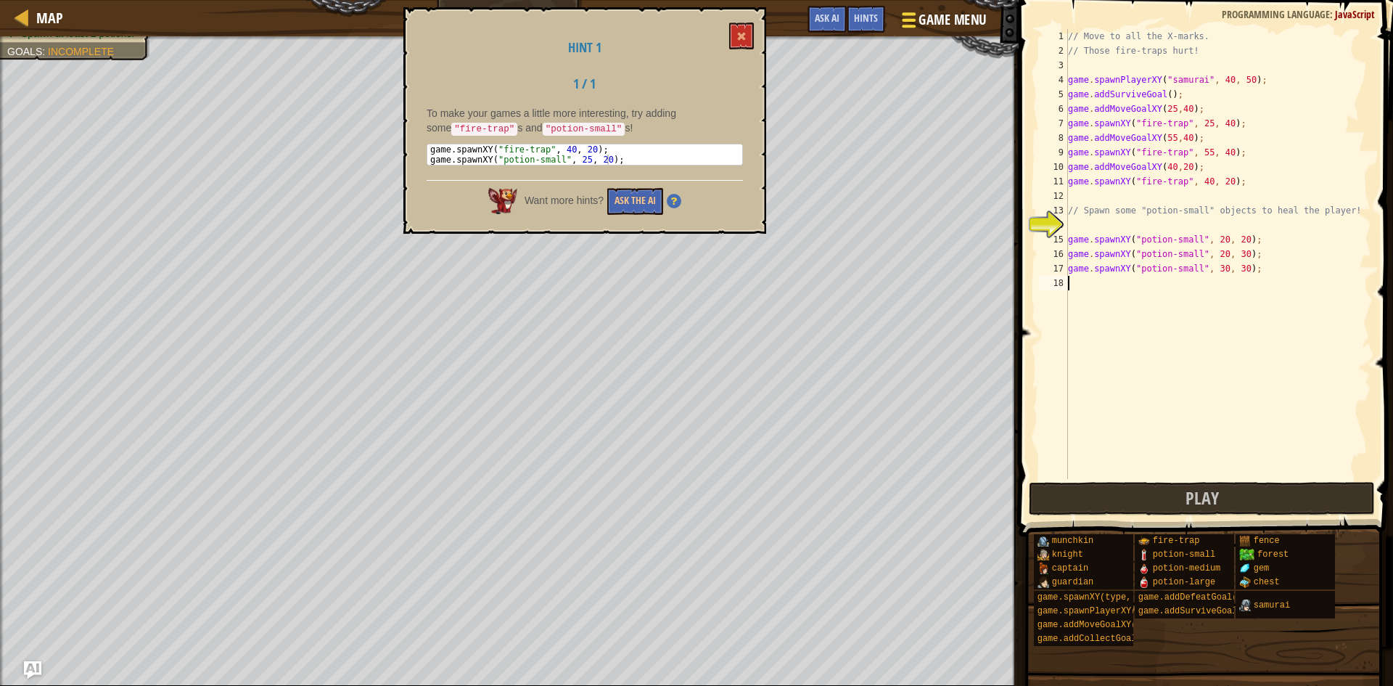
click at [926, 25] on span "Game Menu" at bounding box center [951, 20] width 67 height 20
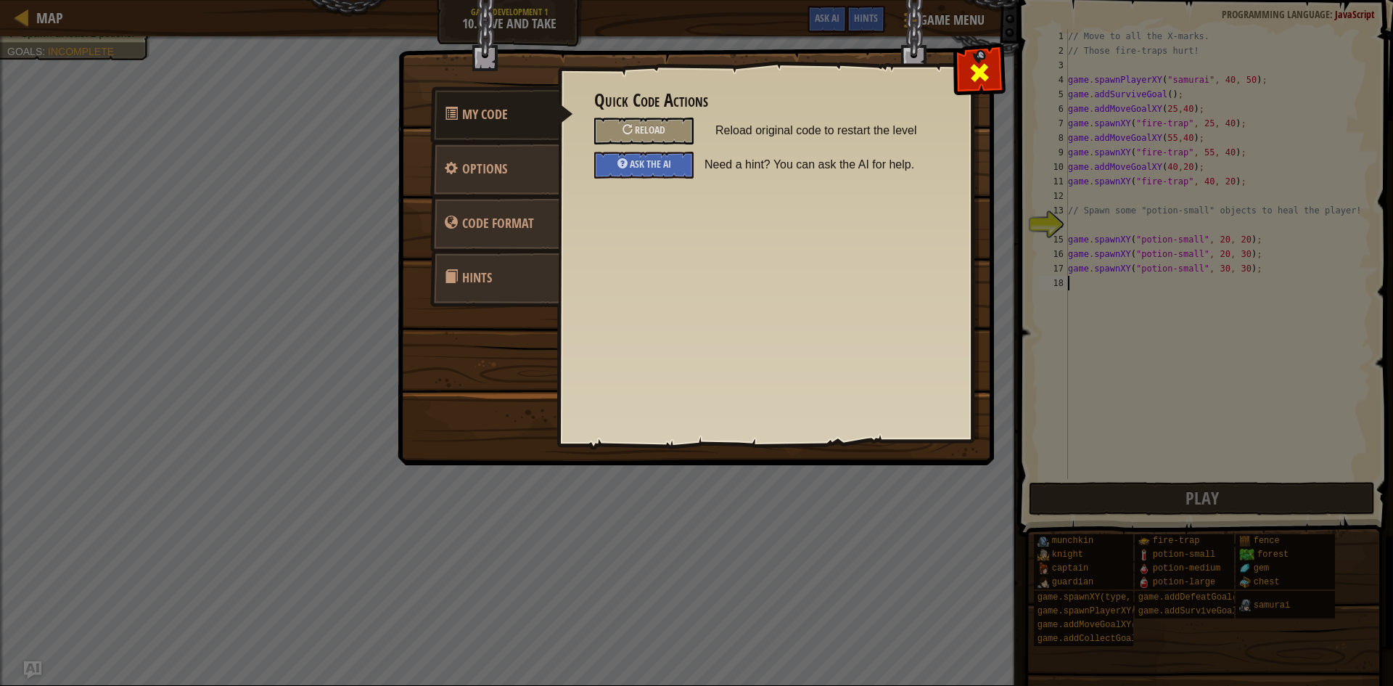
click at [973, 70] on span at bounding box center [979, 72] width 23 height 23
